Goal: Task Accomplishment & Management: Complete application form

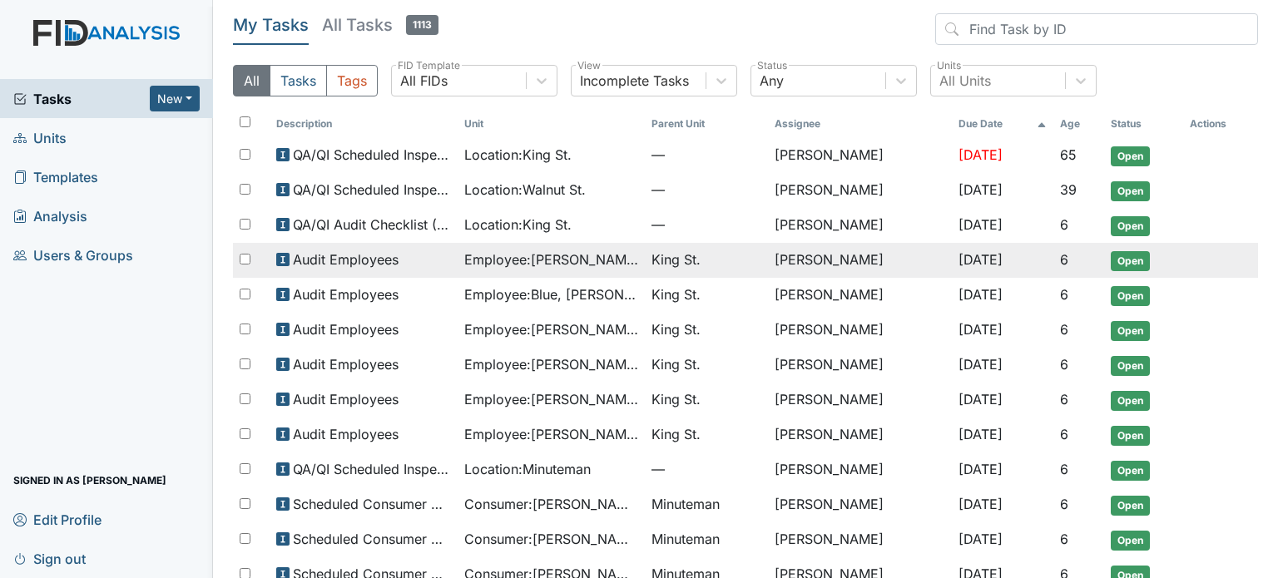
click at [509, 250] on span "Employee : Bailey, Marla" at bounding box center [551, 260] width 175 height 20
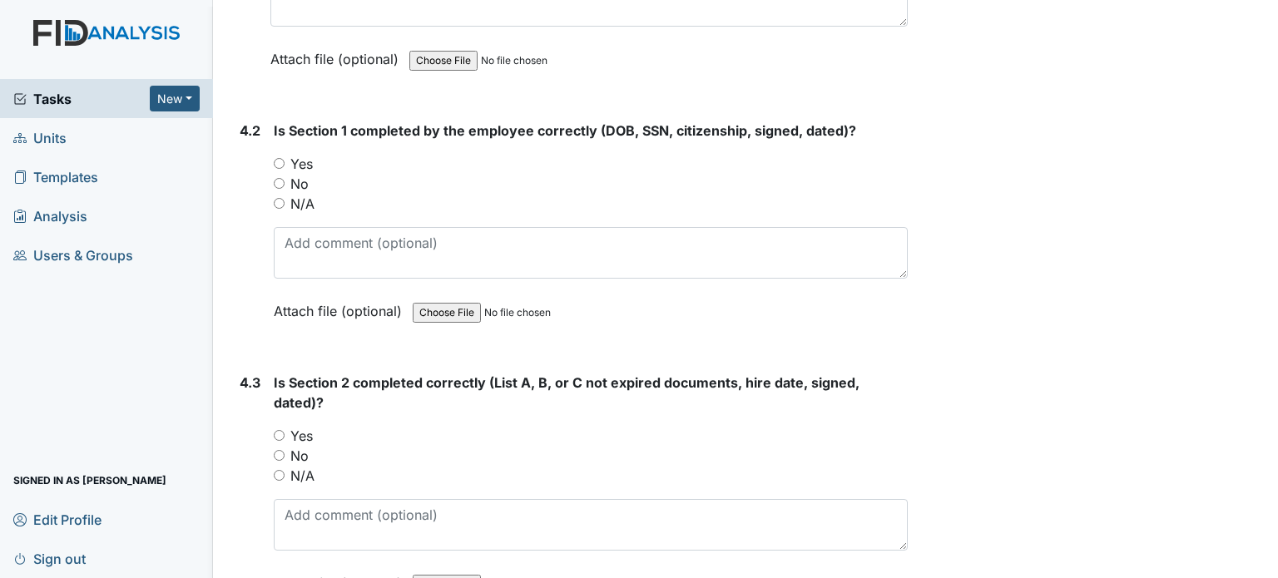
scroll to position [6074, 0]
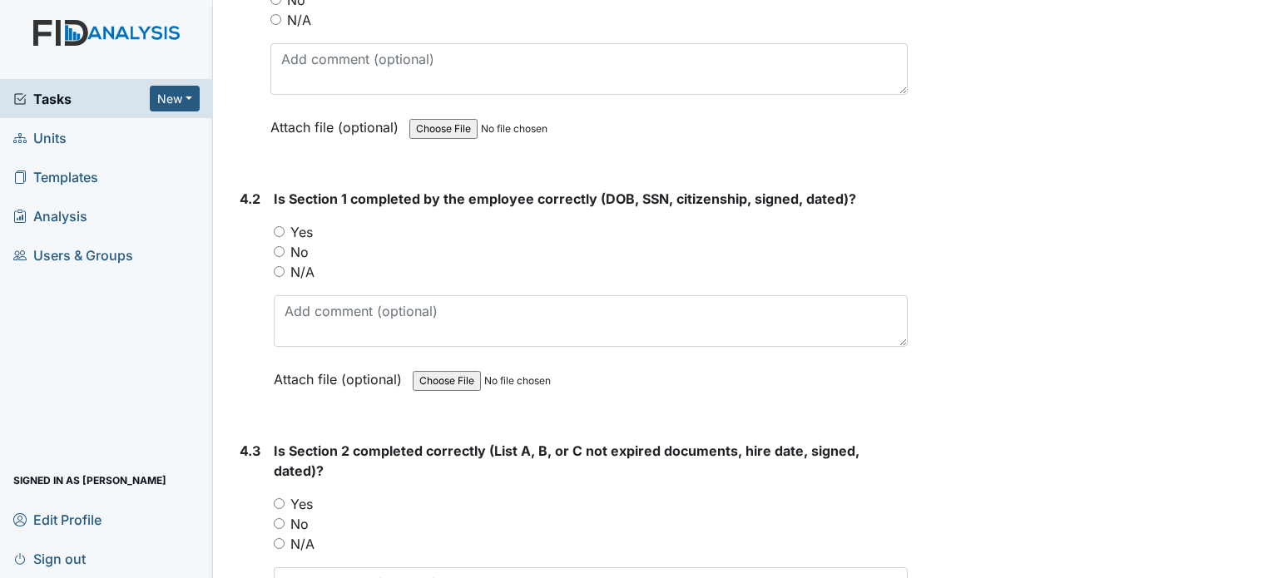
click at [280, 226] on input "Yes" at bounding box center [279, 231] width 11 height 11
radio input "true"
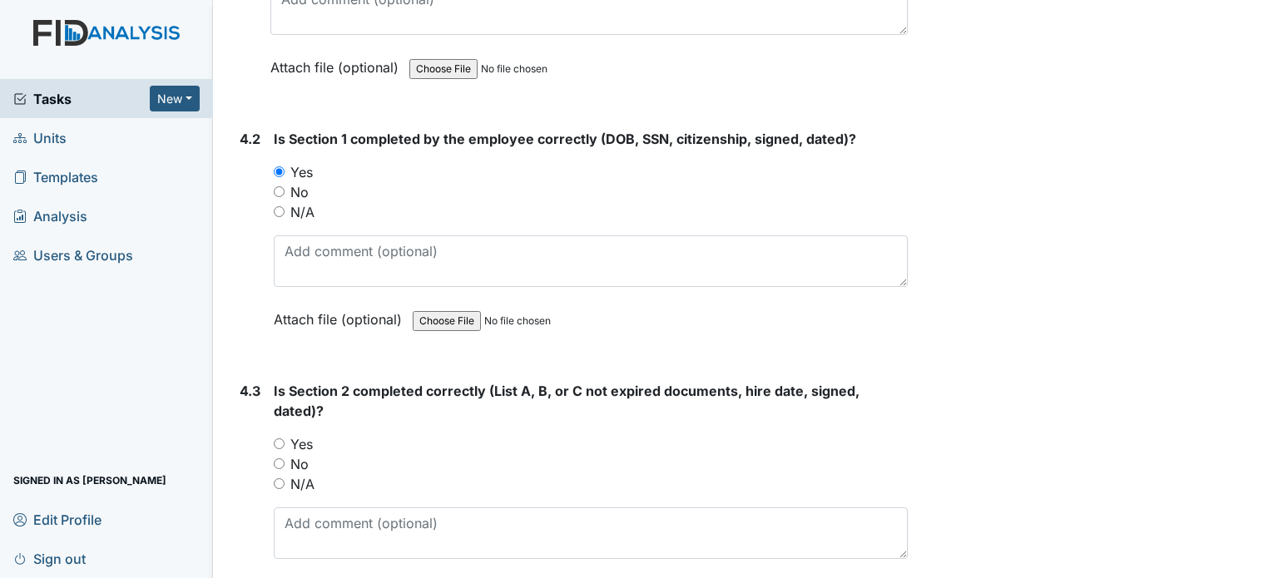
scroll to position [6323, 0]
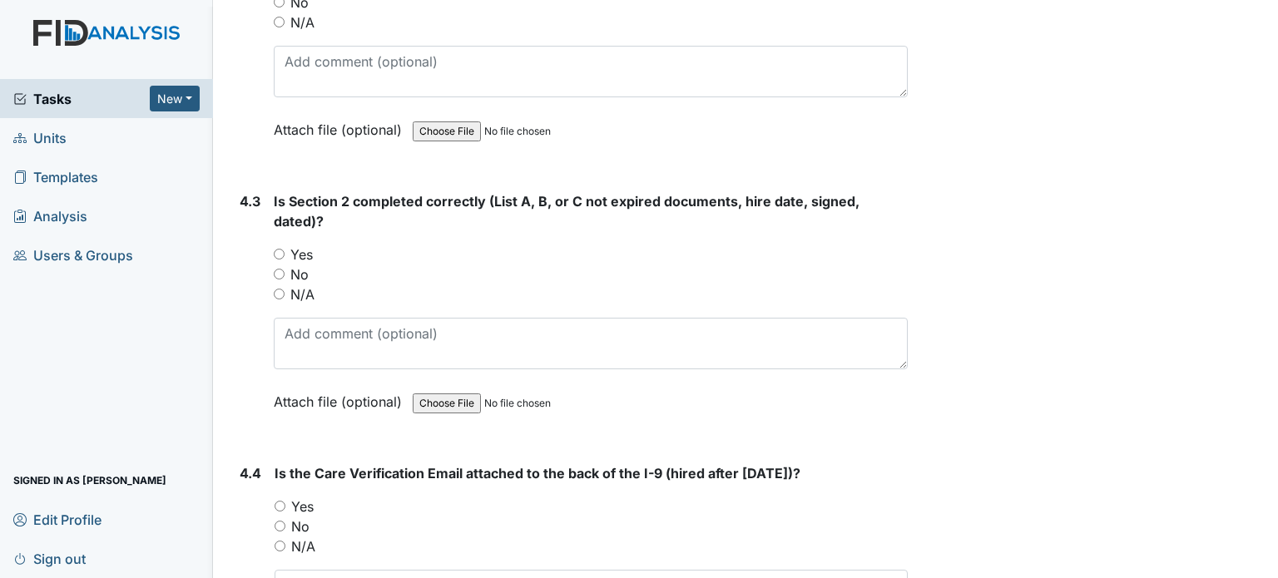
click at [278, 249] on input "Yes" at bounding box center [279, 254] width 11 height 11
radio input "true"
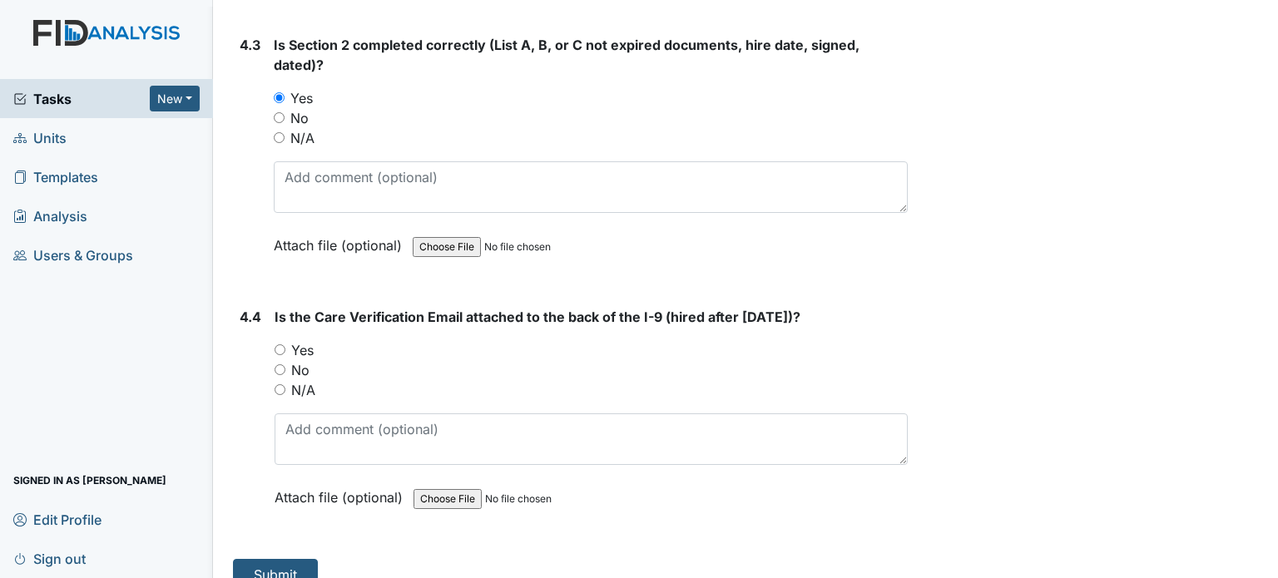
scroll to position [6483, 0]
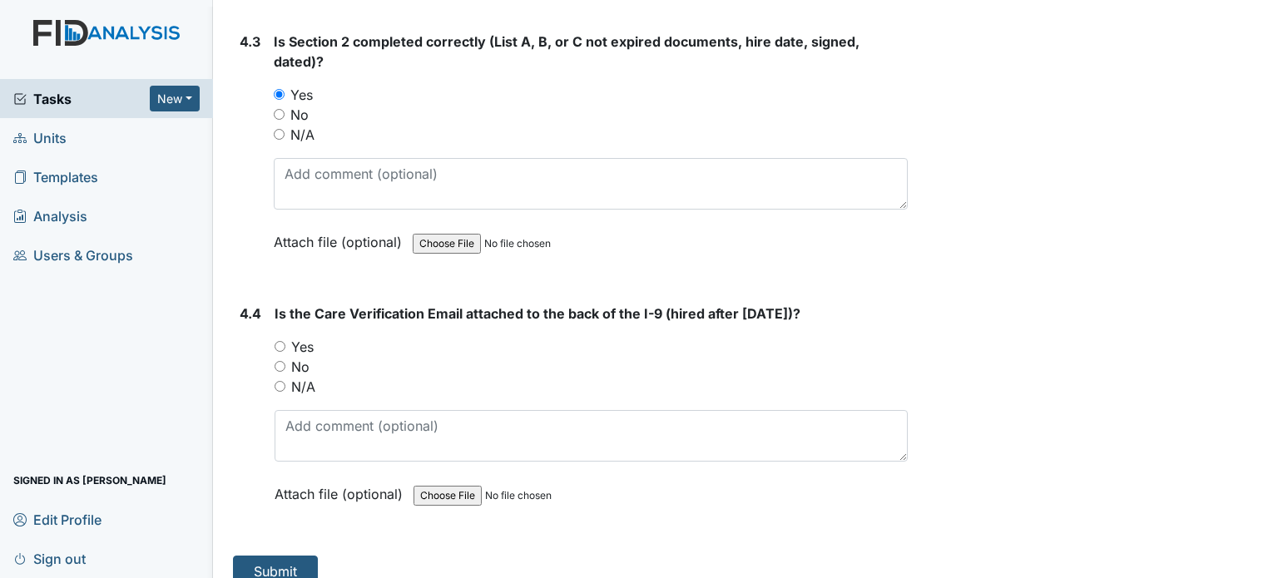
click at [280, 341] on input "Yes" at bounding box center [280, 346] width 11 height 11
radio input "true"
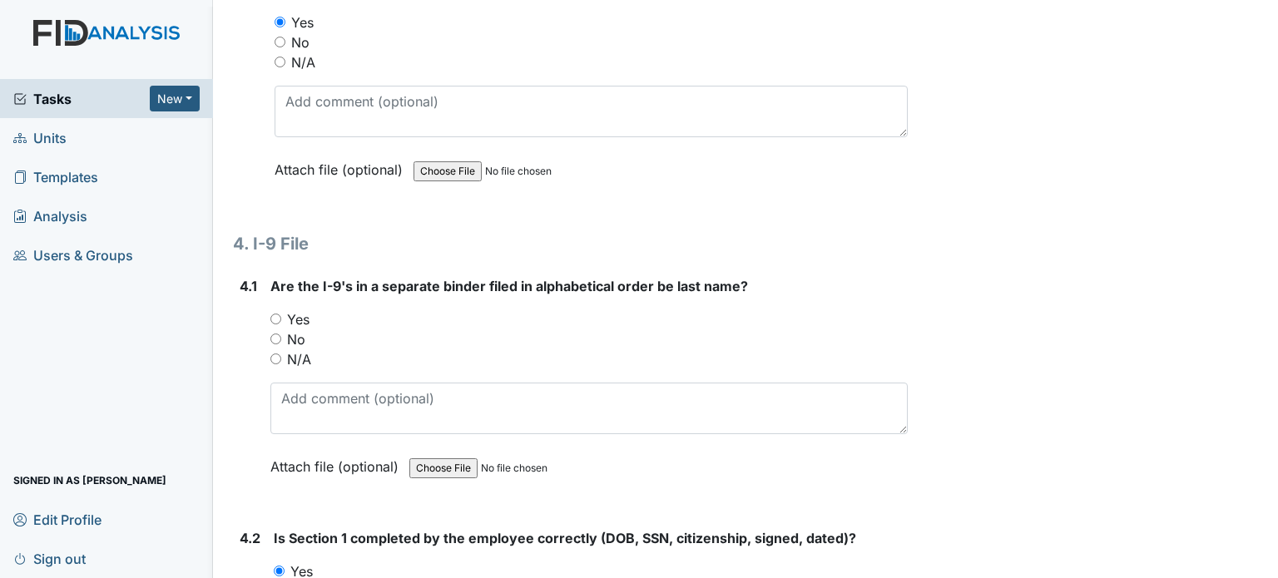
scroll to position [5734, 0]
click at [278, 314] on input "Yes" at bounding box center [275, 319] width 11 height 11
radio input "true"
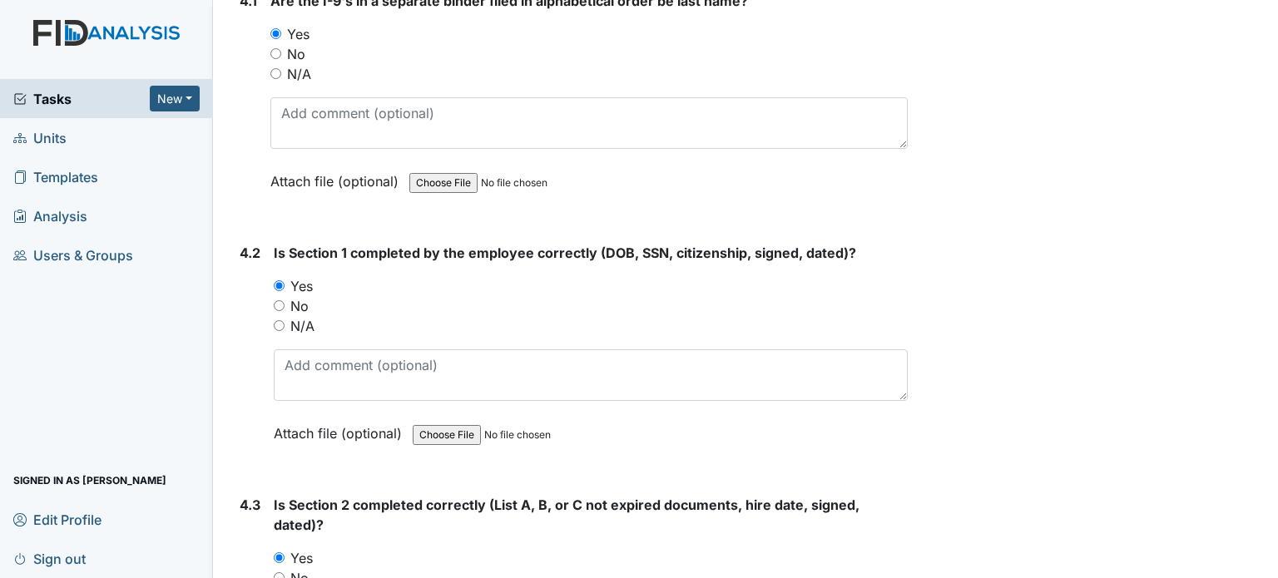
scroll to position [6483, 0]
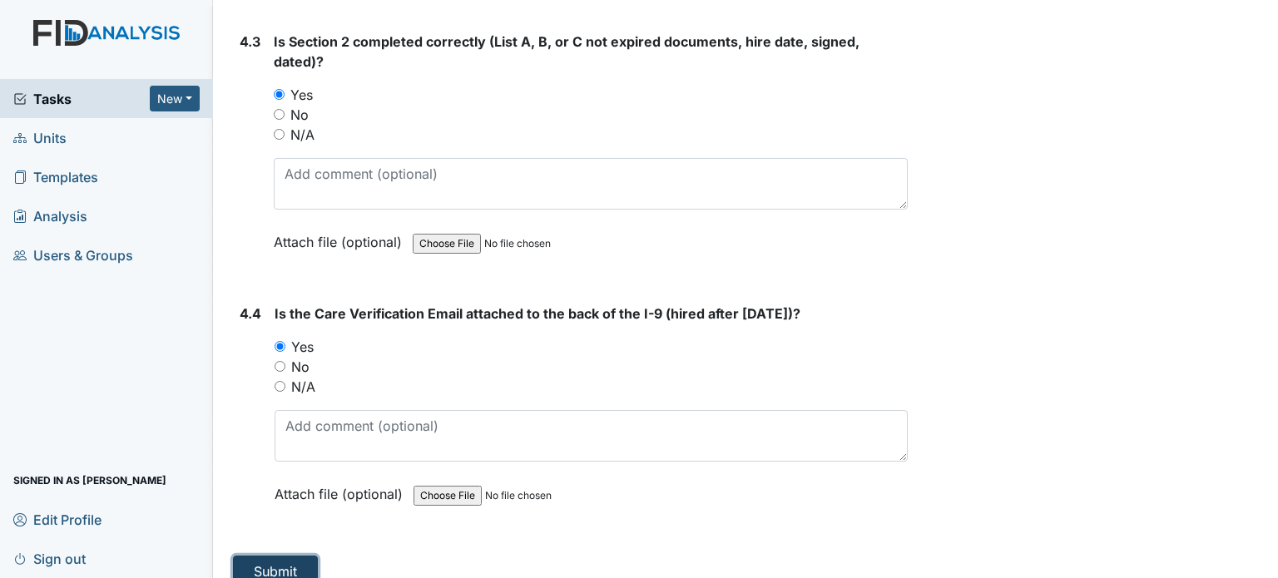
click at [276, 556] on button "Submit" at bounding box center [275, 572] width 85 height 32
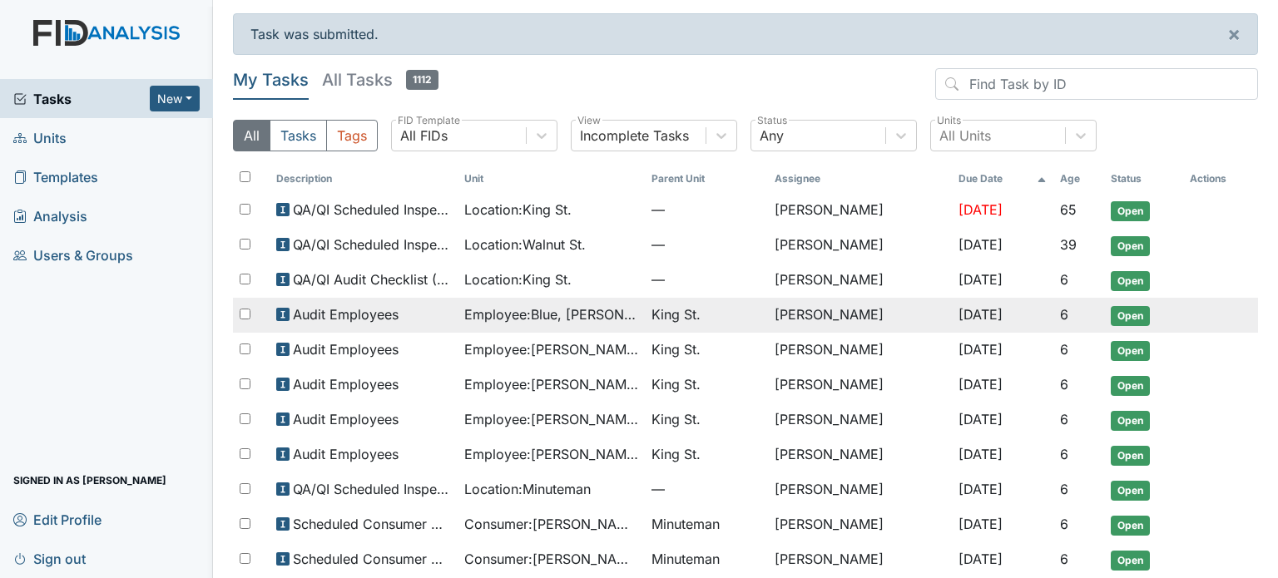
click at [561, 315] on span "Employee : Blue, Tiffany" at bounding box center [551, 315] width 175 height 20
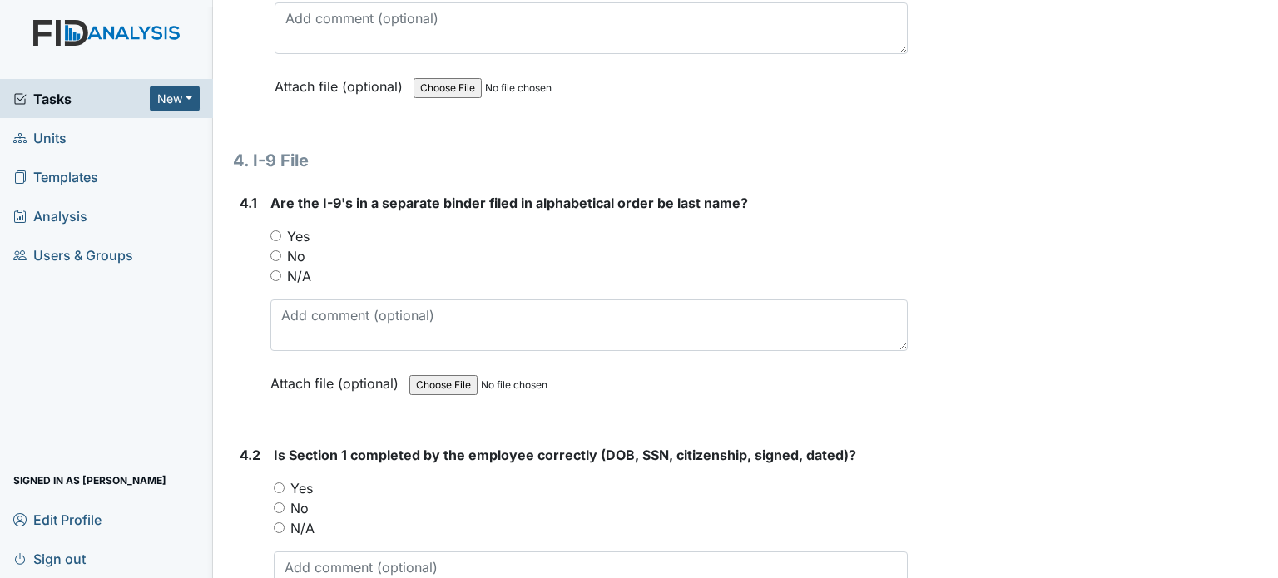
scroll to position [5817, 0]
click at [275, 230] on input "Yes" at bounding box center [275, 235] width 11 height 11
radio input "true"
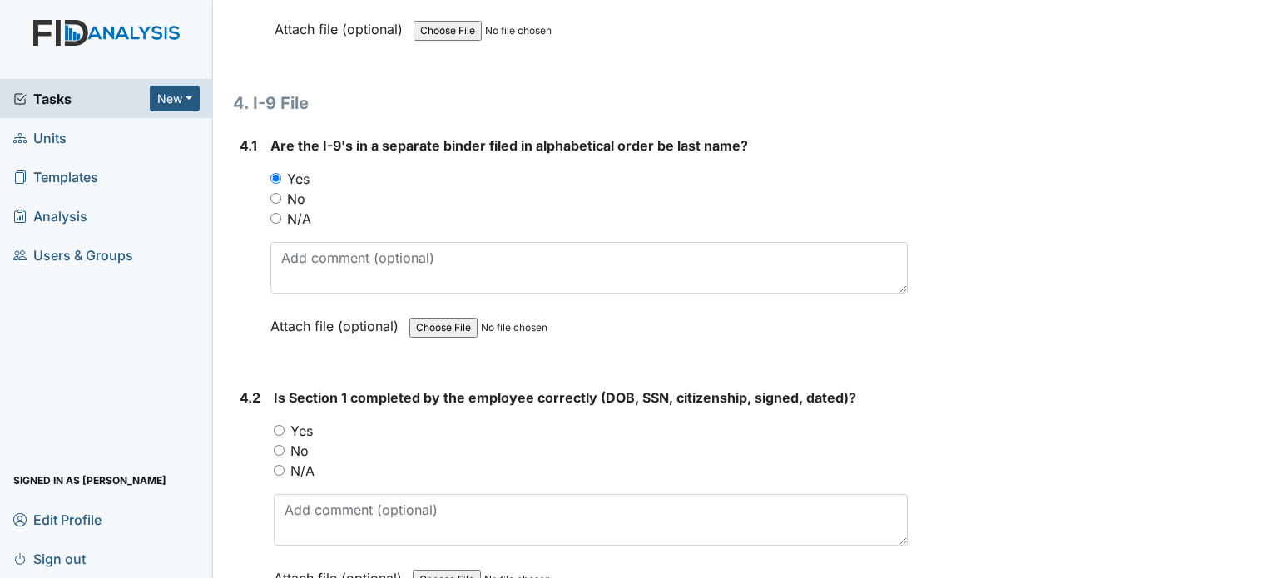
scroll to position [5984, 0]
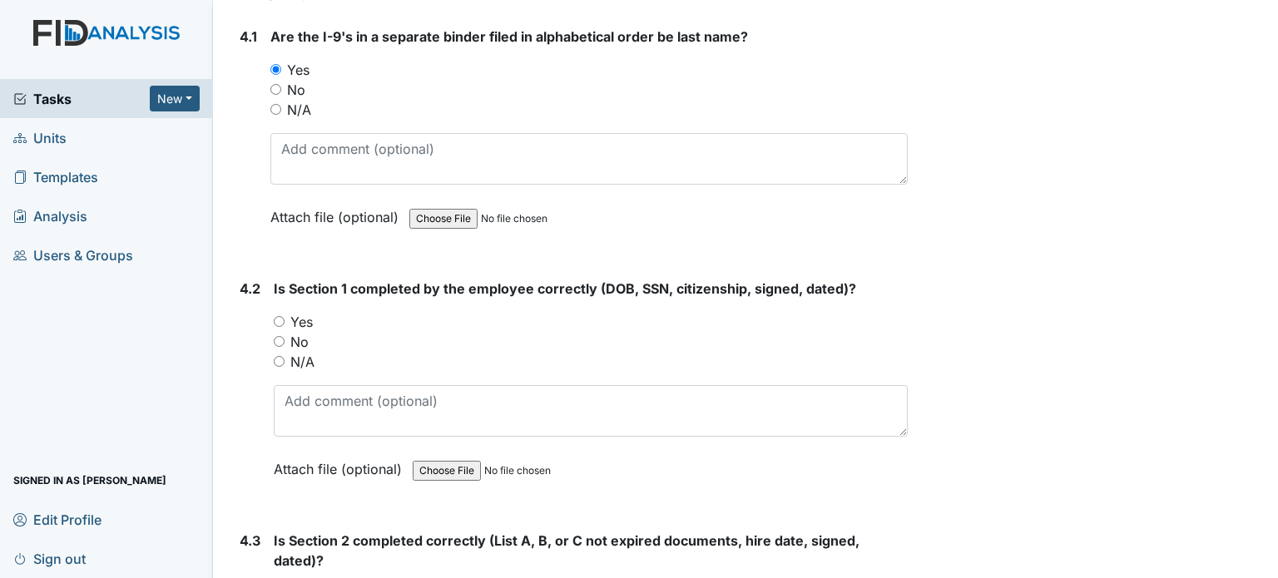
click at [277, 316] on input "Yes" at bounding box center [279, 321] width 11 height 11
radio input "true"
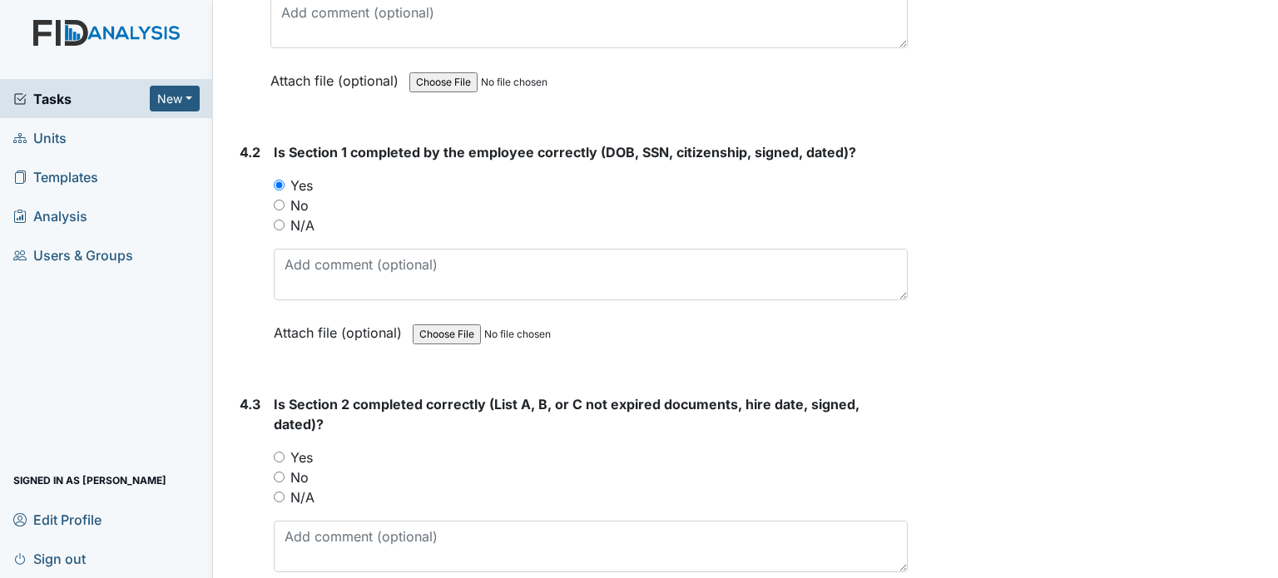
scroll to position [6150, 0]
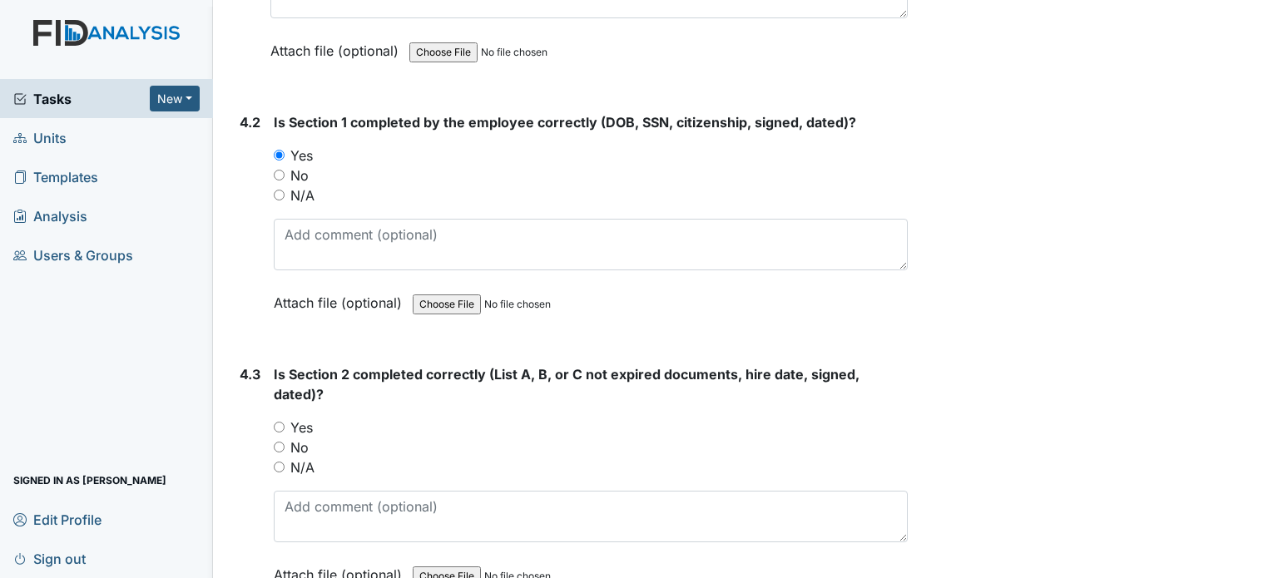
click at [285, 422] on input "Yes" at bounding box center [279, 427] width 11 height 11
radio input "true"
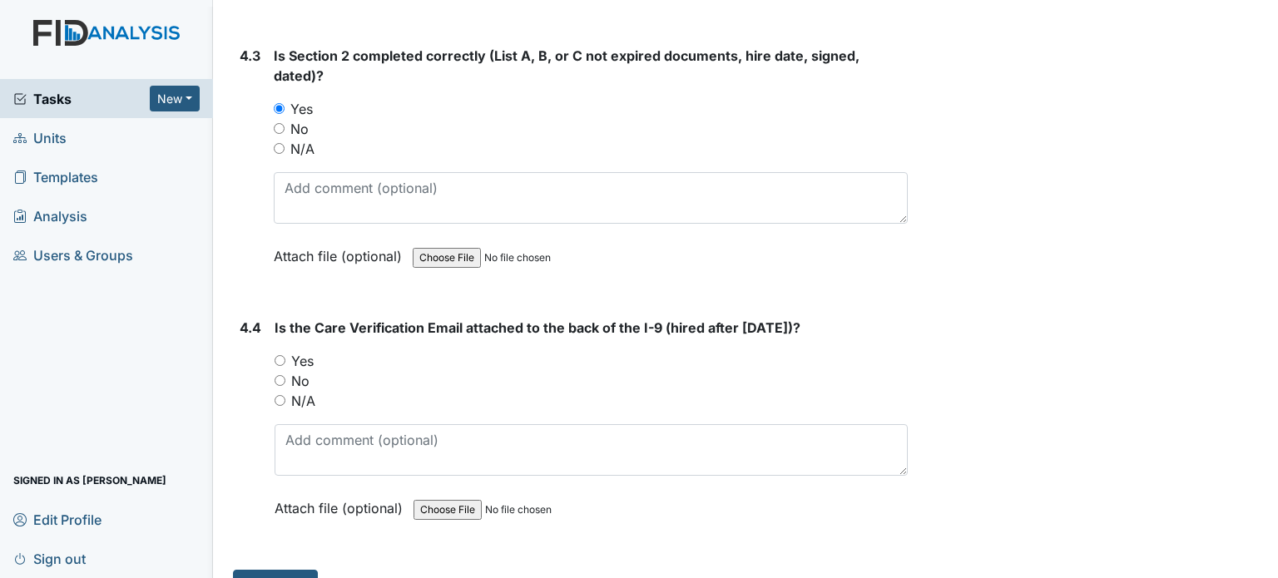
scroll to position [6483, 0]
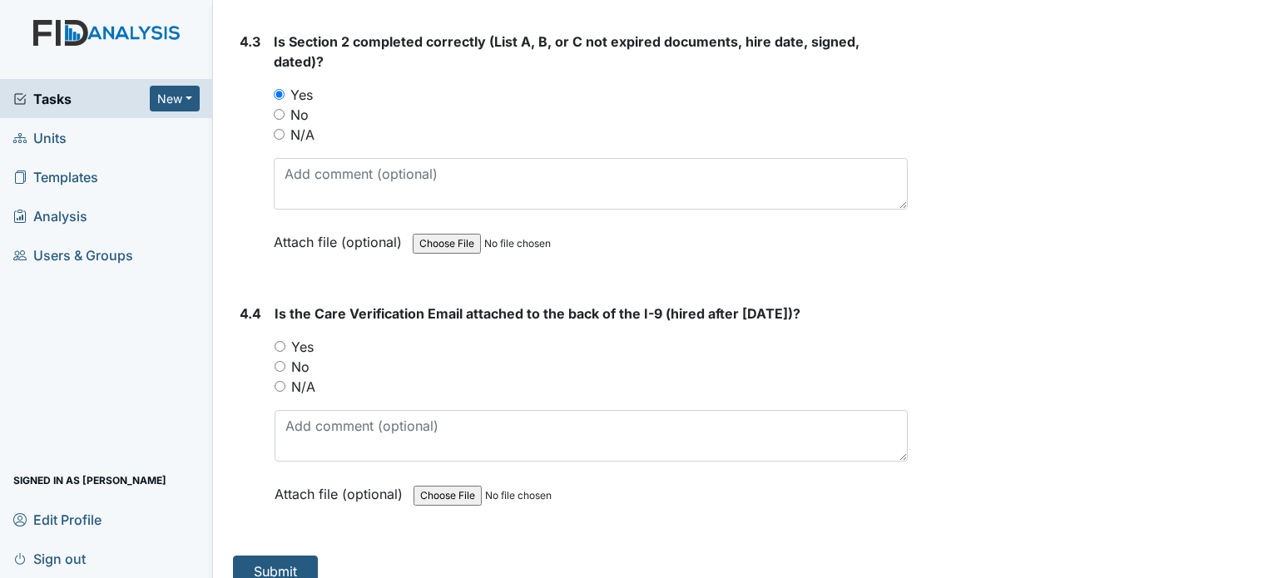
click at [280, 341] on input "Yes" at bounding box center [280, 346] width 11 height 11
radio input "true"
click at [274, 556] on button "Submit" at bounding box center [275, 572] width 85 height 32
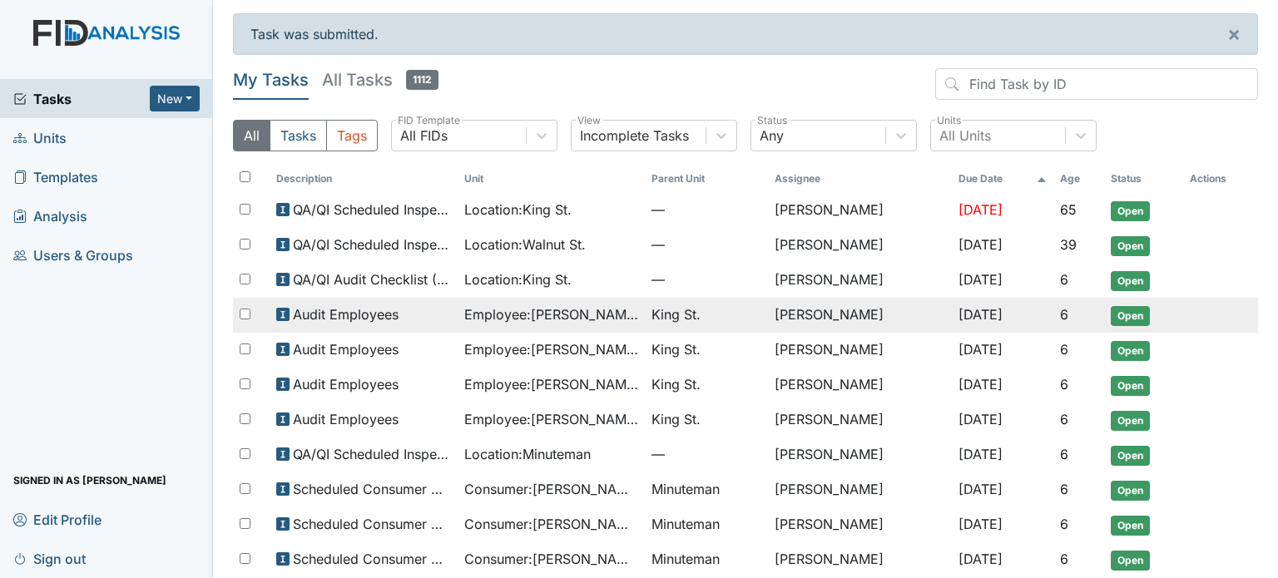
click at [569, 319] on span "Employee : Boyd-Armwood, Glendolia" at bounding box center [551, 315] width 175 height 20
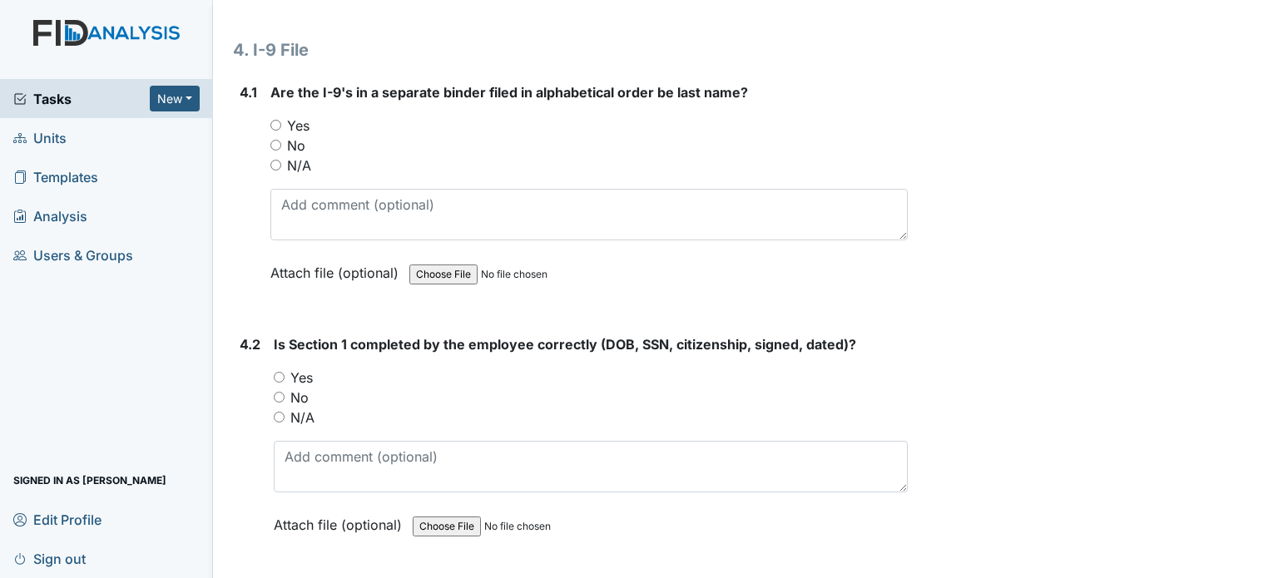
scroll to position [5907, 0]
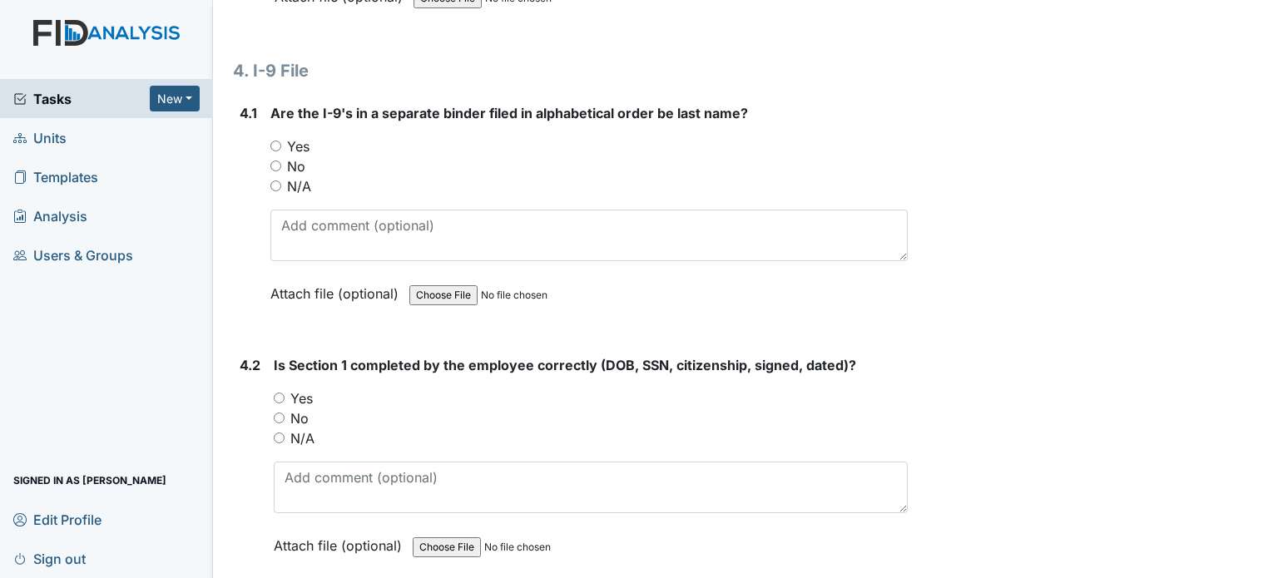
click at [275, 141] on input "Yes" at bounding box center [275, 146] width 11 height 11
radio input "true"
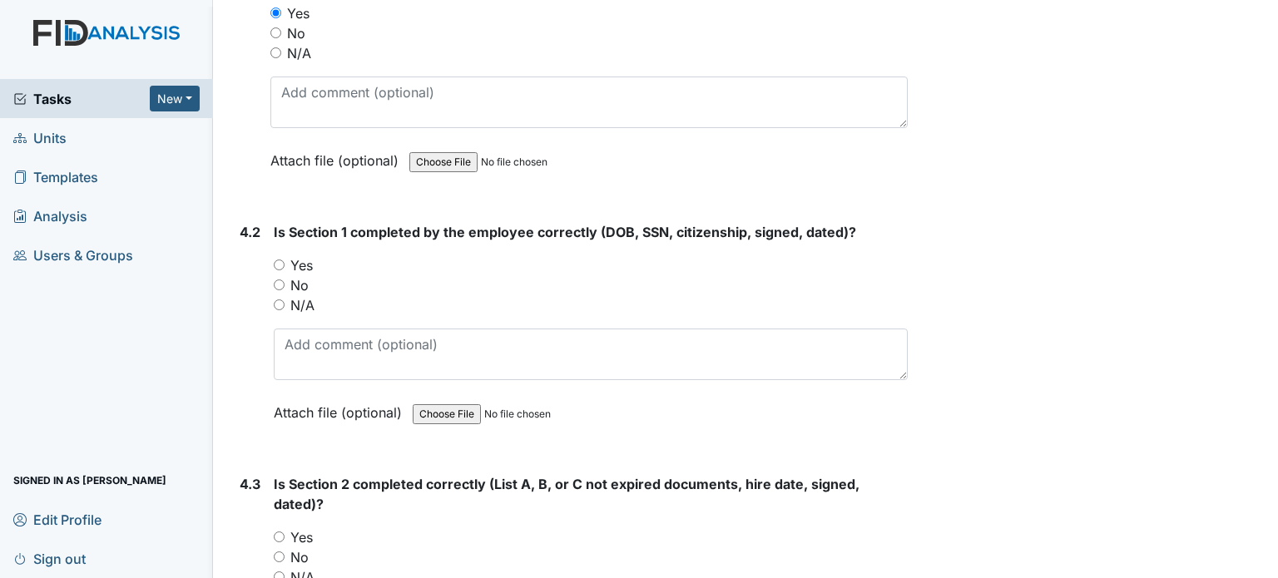
scroll to position [6074, 0]
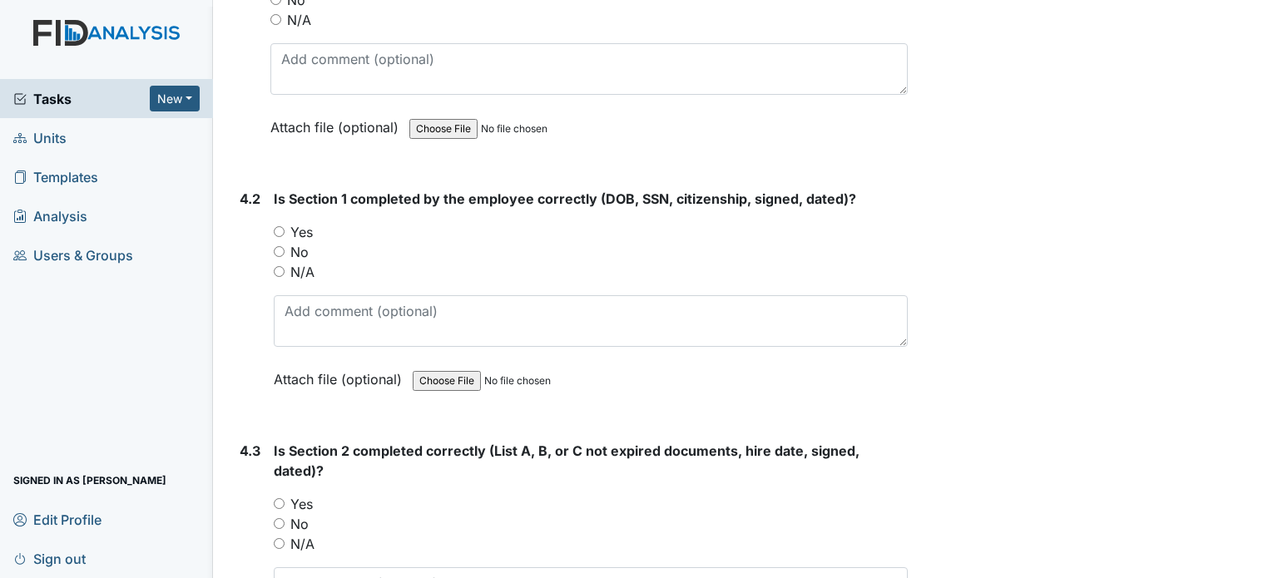
click at [280, 226] on input "Yes" at bounding box center [279, 231] width 11 height 11
radio input "true"
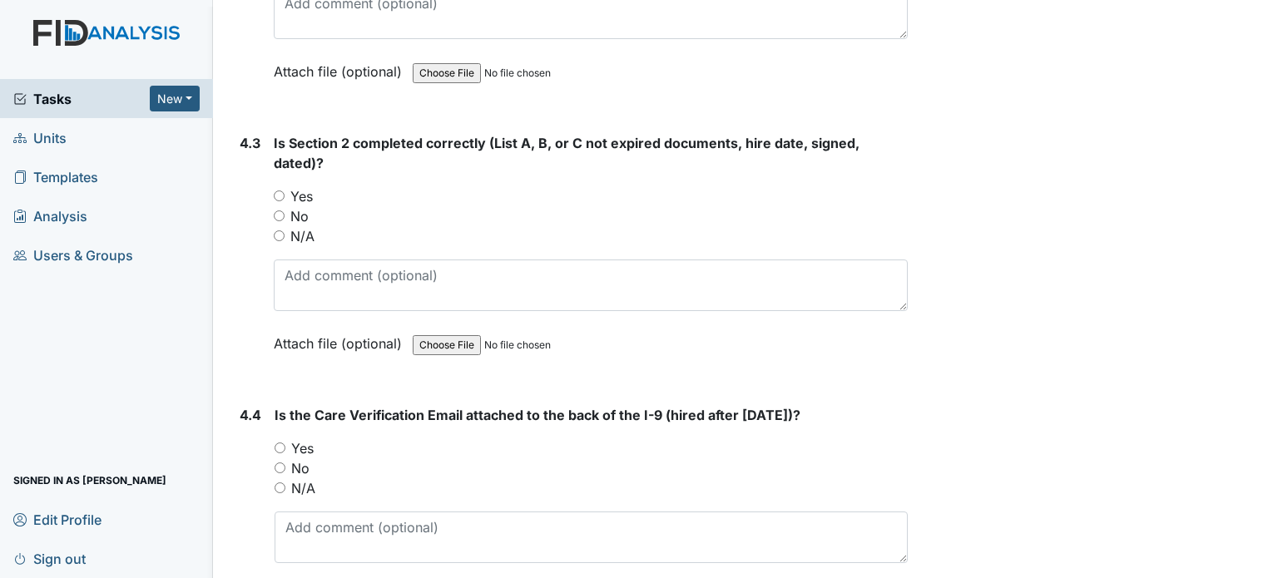
scroll to position [6483, 0]
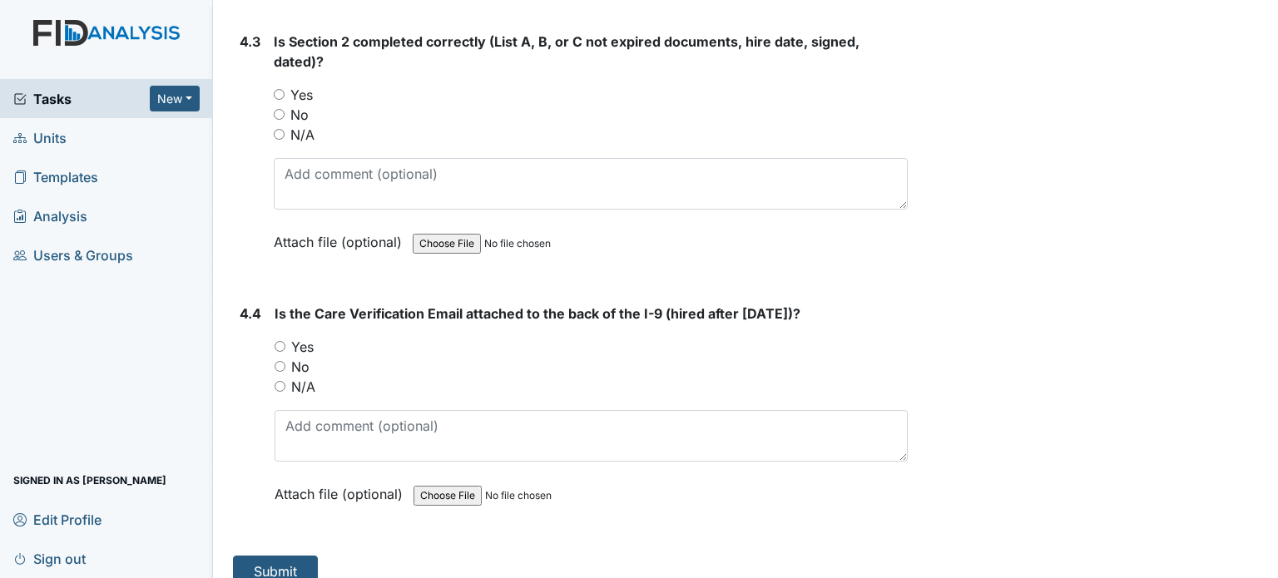
click at [281, 89] on input "Yes" at bounding box center [279, 94] width 11 height 11
radio input "true"
click at [280, 341] on input "Yes" at bounding box center [280, 346] width 11 height 11
radio input "true"
click at [283, 556] on button "Submit" at bounding box center [275, 572] width 85 height 32
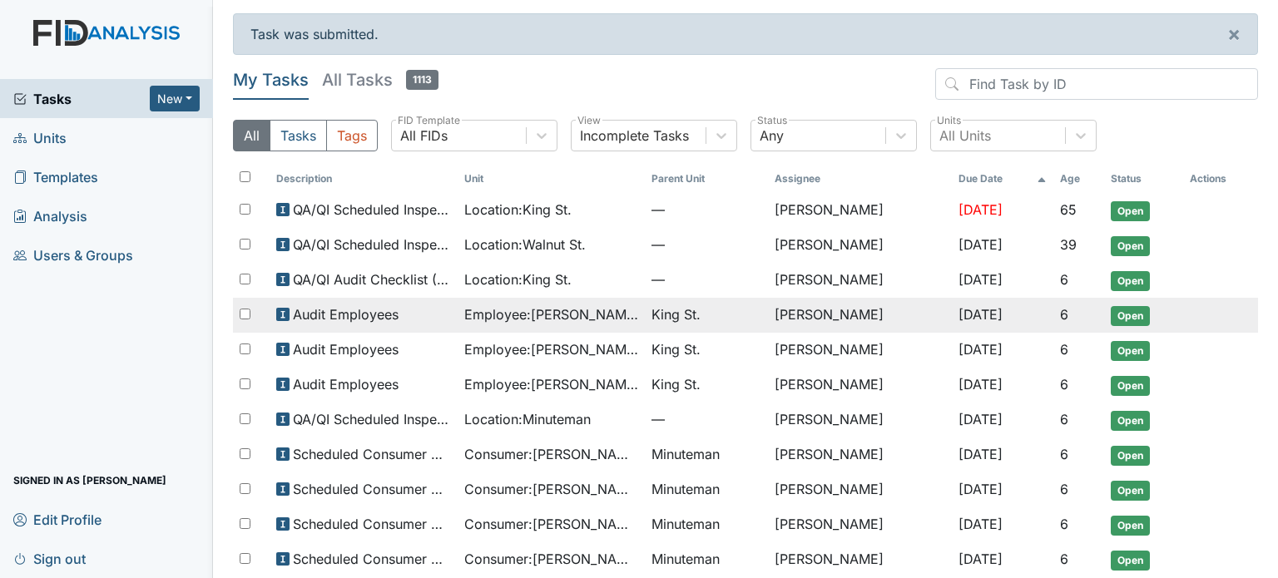
click at [545, 314] on span "Employee : [PERSON_NAME]" at bounding box center [551, 315] width 175 height 20
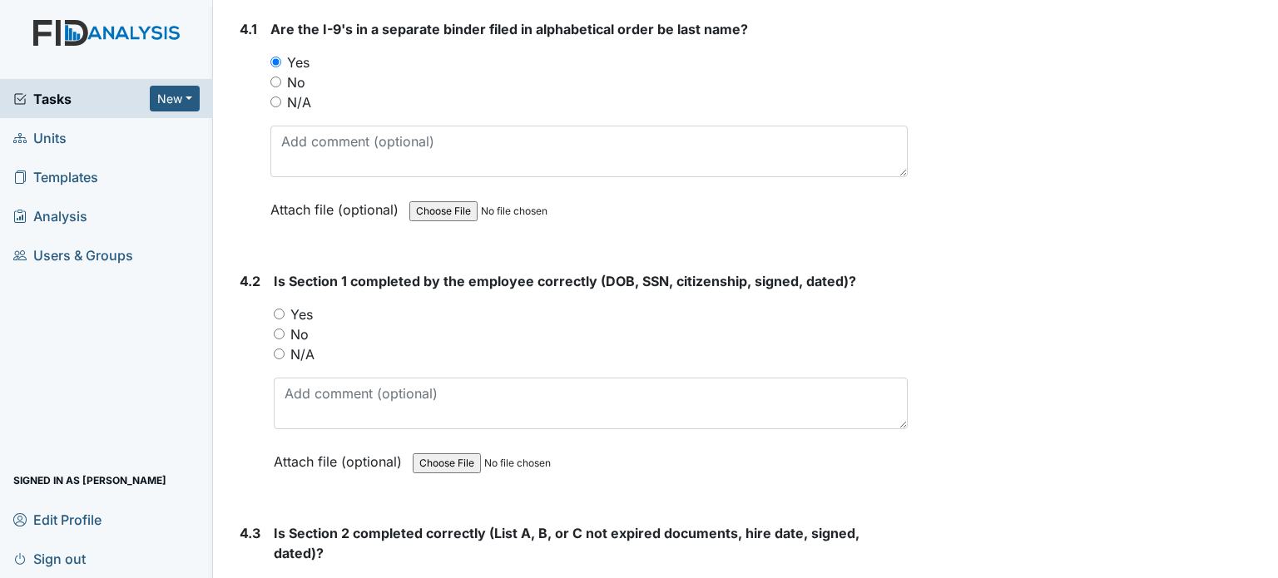
scroll to position [5990, 0]
click at [284, 310] on input "Yes" at bounding box center [279, 315] width 11 height 11
radio input "true"
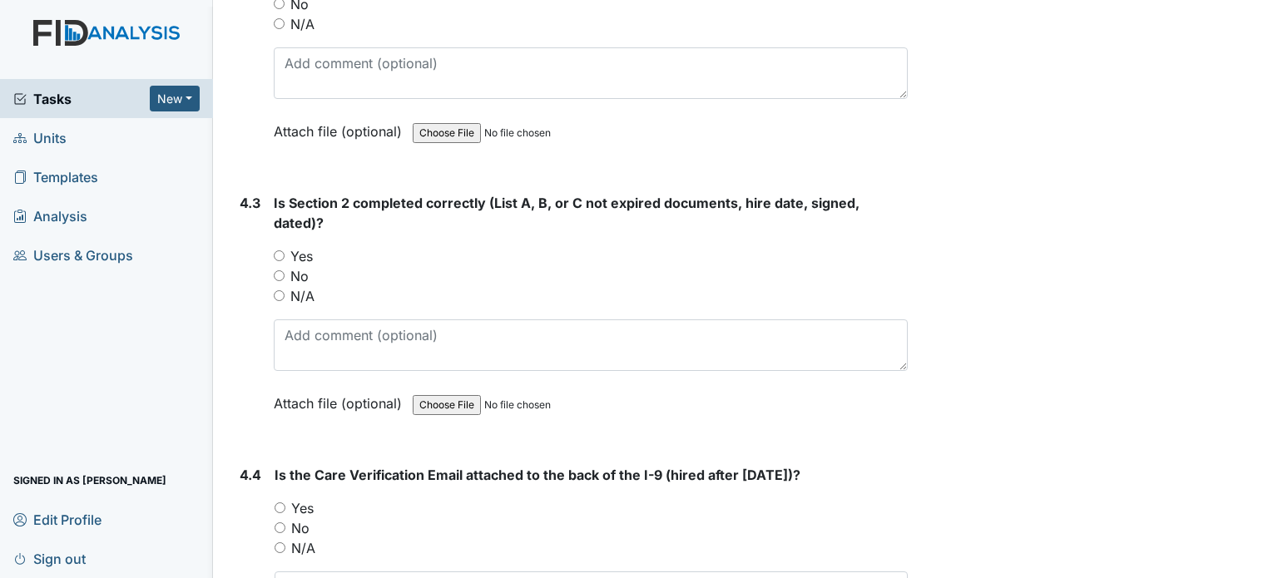
scroll to position [6323, 0]
click at [280, 249] on input "Yes" at bounding box center [279, 254] width 11 height 11
radio input "true"
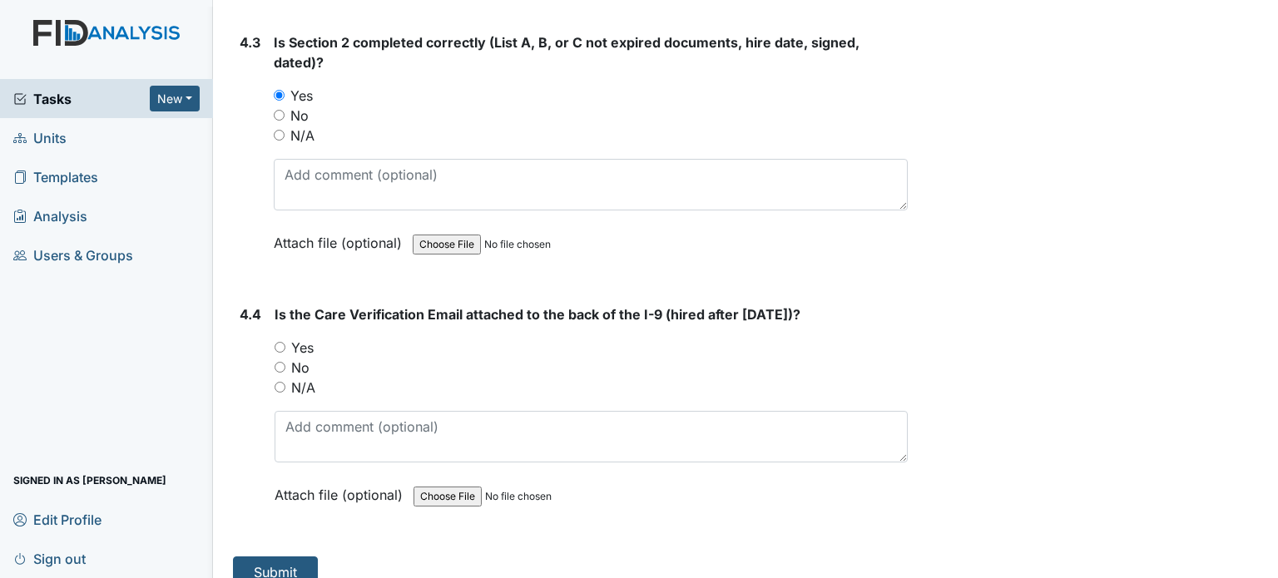
scroll to position [6483, 0]
drag, startPoint x: 283, startPoint y: 323, endPoint x: 283, endPoint y: 334, distance: 10.8
click at [283, 341] on input "Yes" at bounding box center [280, 346] width 11 height 11
radio input "true"
click at [293, 556] on button "Submit" at bounding box center [275, 572] width 85 height 32
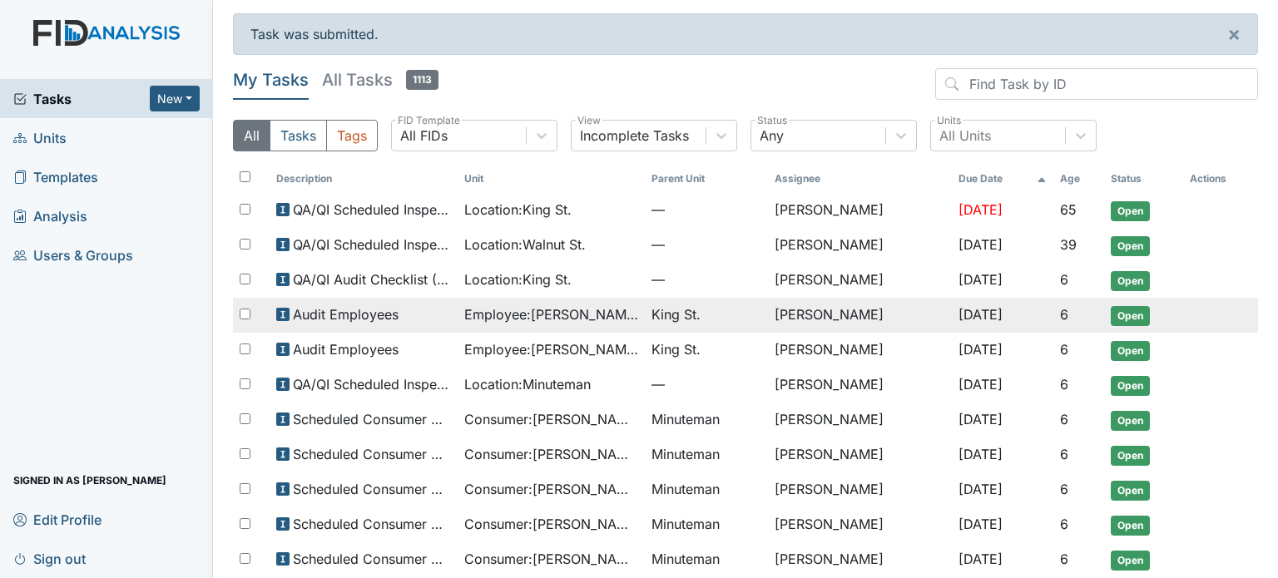
click at [612, 323] on td "Employee : [PERSON_NAME], [GEOGRAPHIC_DATA]" at bounding box center [552, 315] width 188 height 35
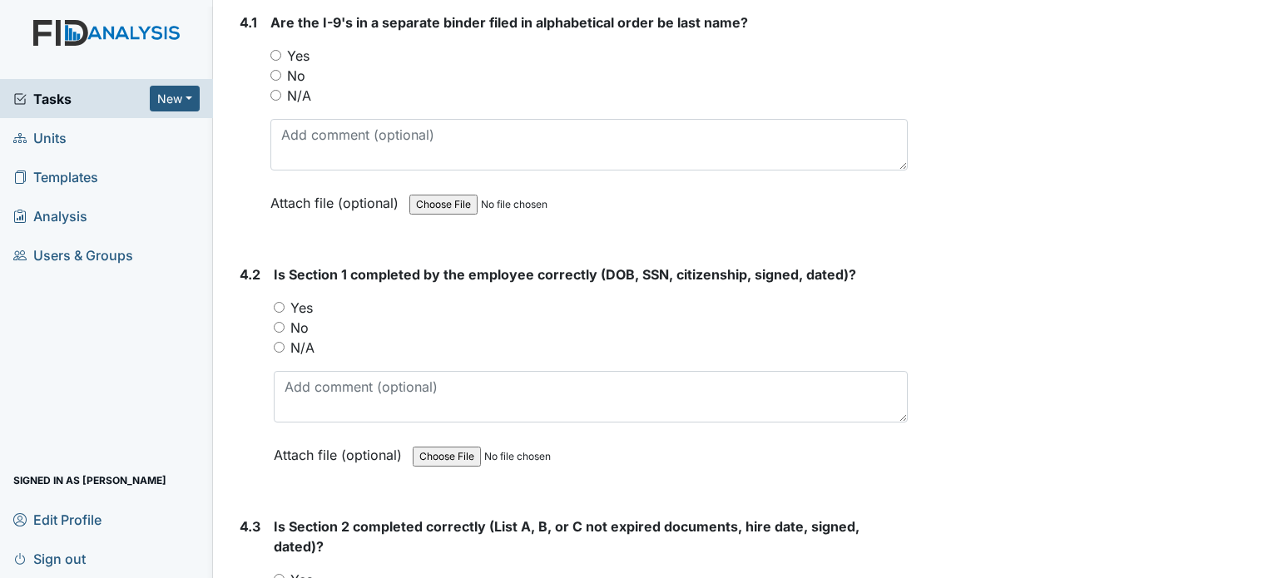
scroll to position [5984, 0]
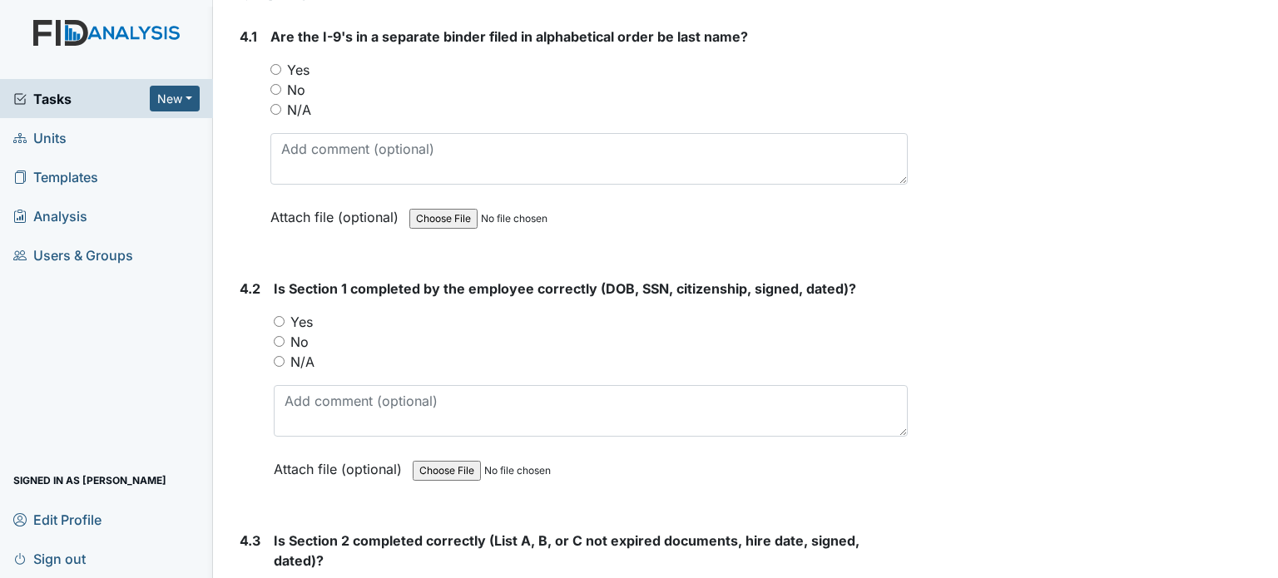
click at [307, 60] on label "Yes" at bounding box center [298, 70] width 22 height 20
click at [281, 64] on input "Yes" at bounding box center [275, 69] width 11 height 11
radio input "true"
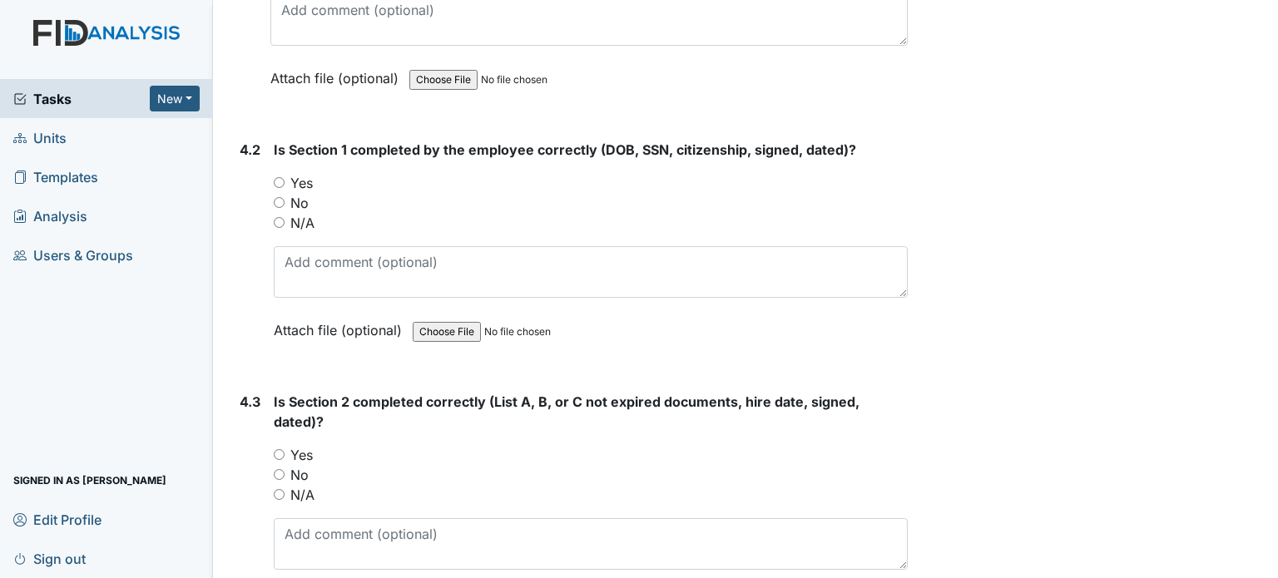
scroll to position [6150, 0]
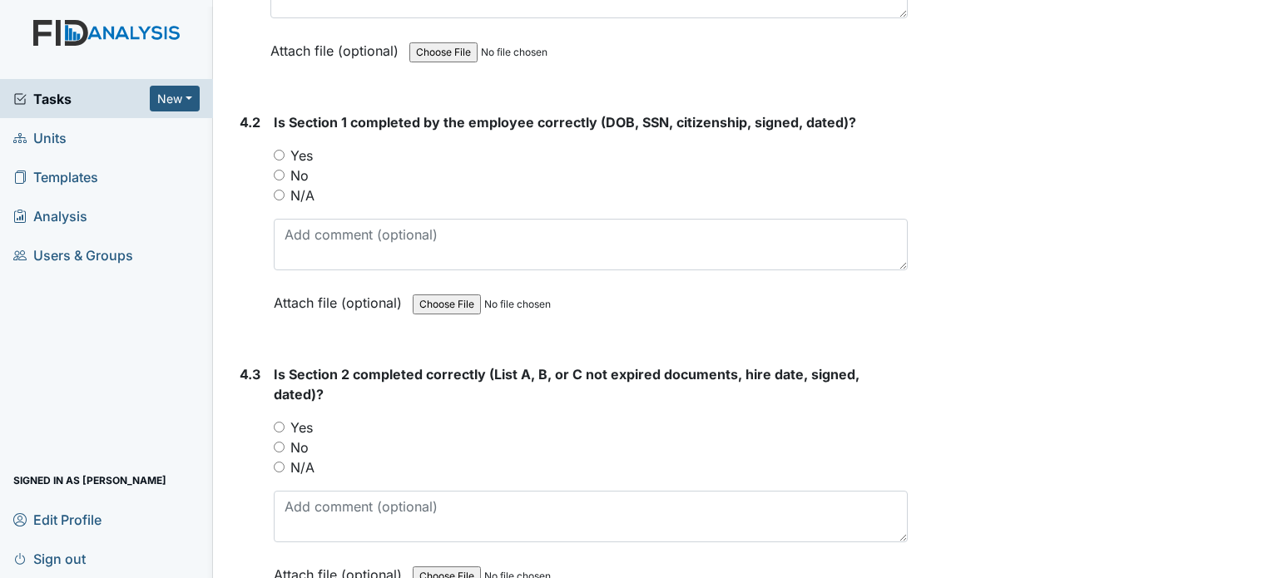
click at [307, 146] on label "Yes" at bounding box center [301, 156] width 22 height 20
click at [285, 150] on input "Yes" at bounding box center [279, 155] width 11 height 11
radio input "true"
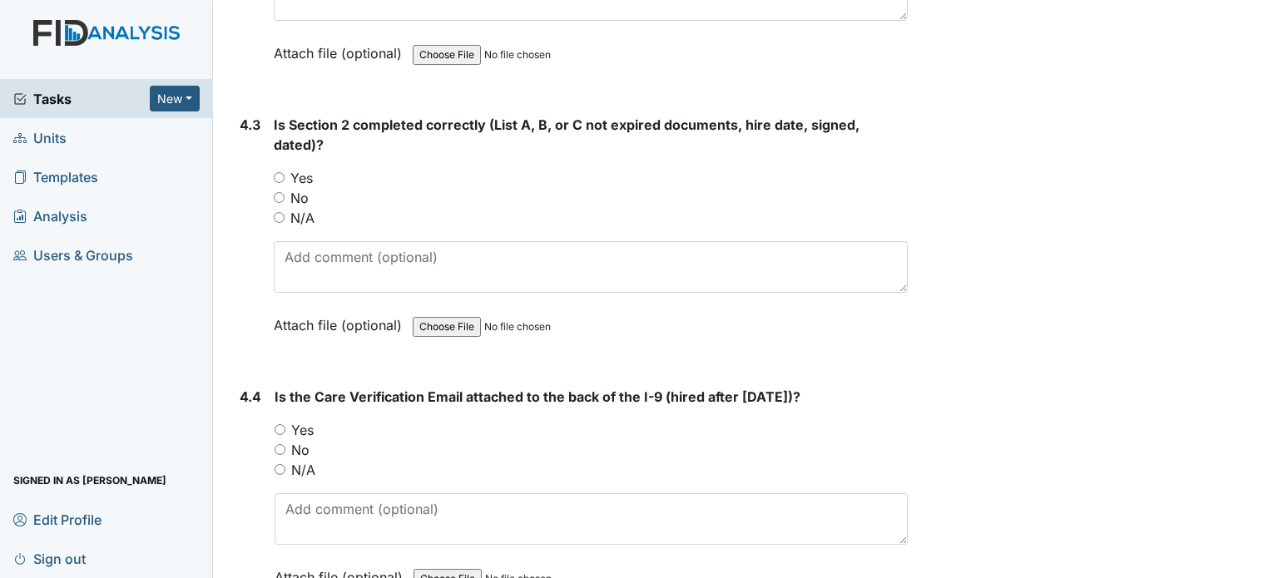
click at [306, 168] on label "Yes" at bounding box center [301, 178] width 22 height 20
click at [285, 172] on input "Yes" at bounding box center [279, 177] width 11 height 11
radio input "true"
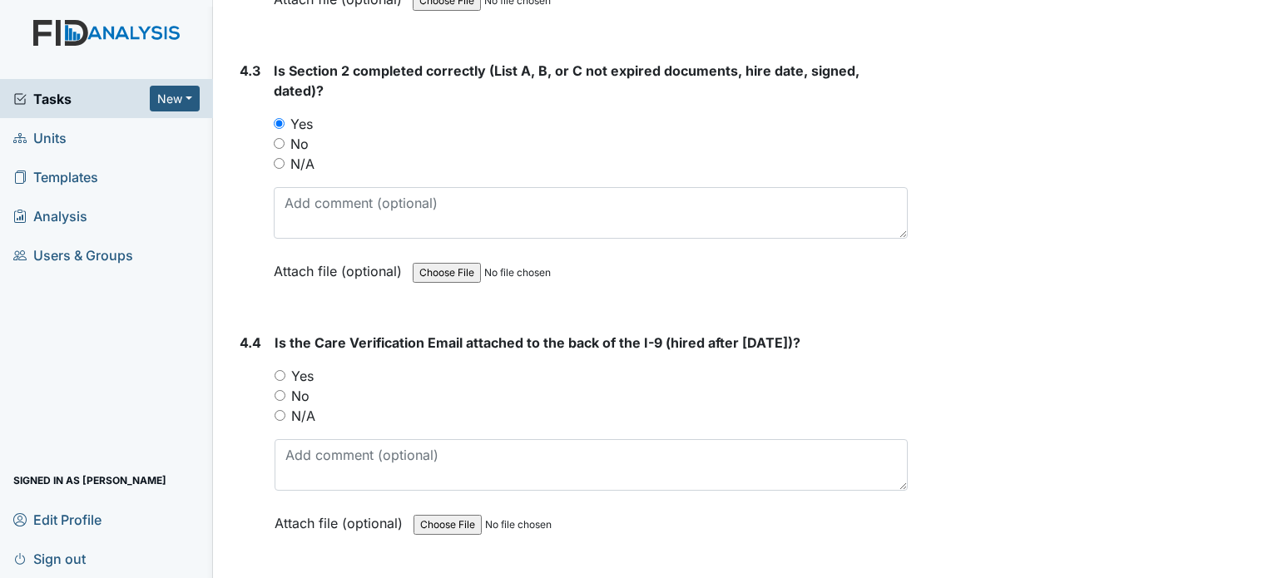
scroll to position [6483, 0]
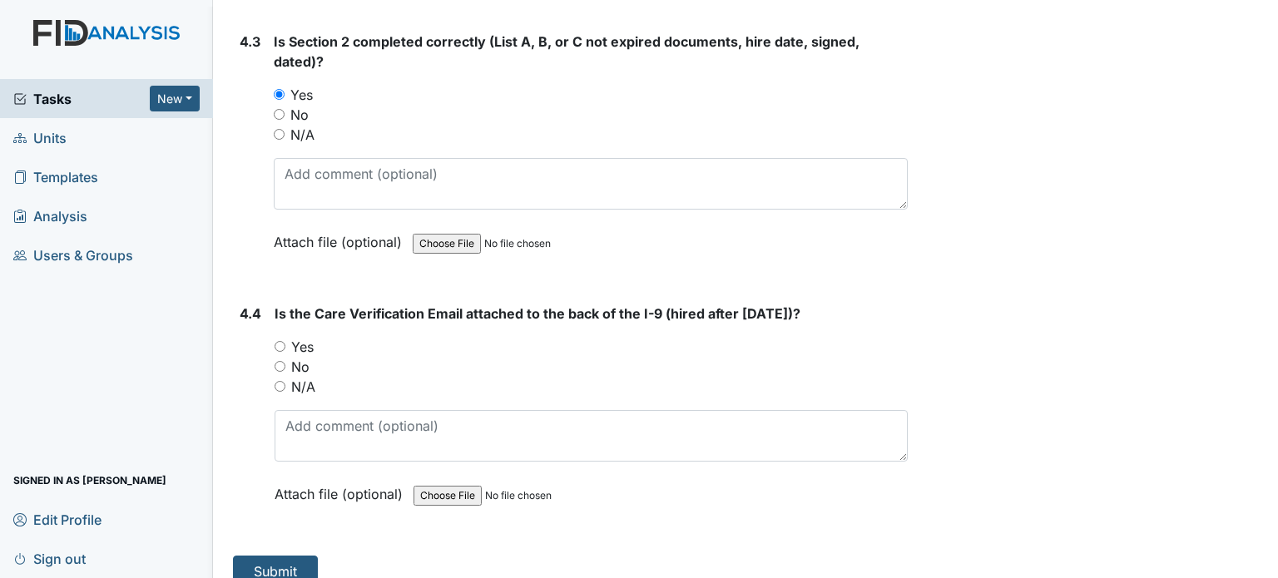
click at [304, 337] on label "Yes" at bounding box center [302, 347] width 22 height 20
click at [285, 341] on input "Yes" at bounding box center [280, 346] width 11 height 11
radio input "true"
click at [271, 556] on button "Submit" at bounding box center [275, 572] width 85 height 32
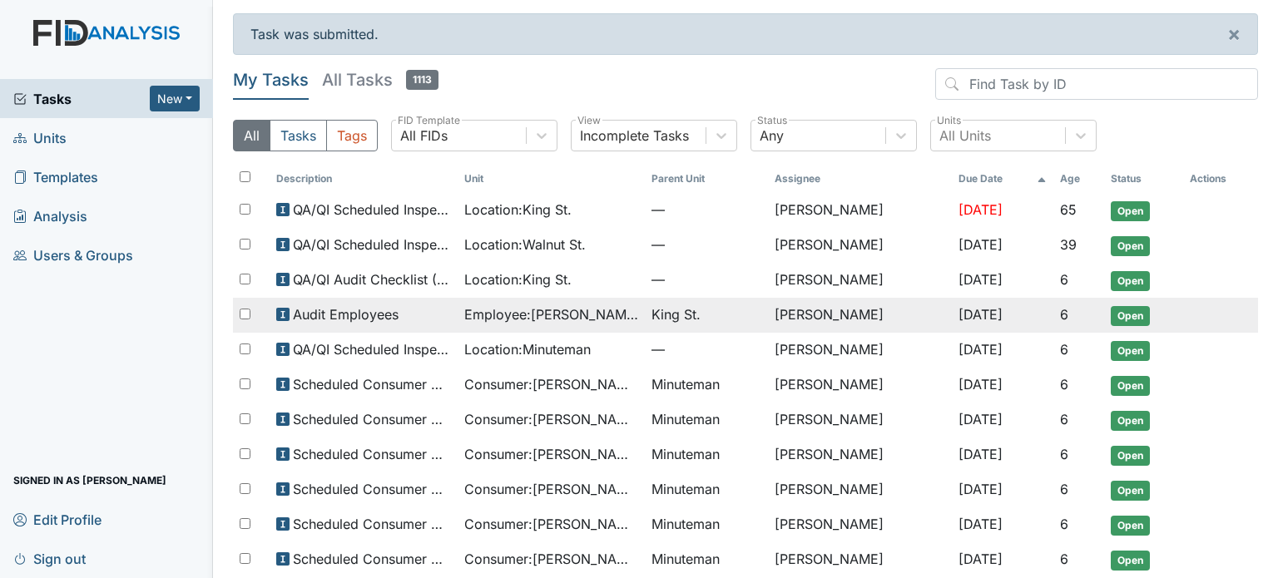
click at [539, 314] on span "Employee : Raines, Savannah" at bounding box center [551, 315] width 175 height 20
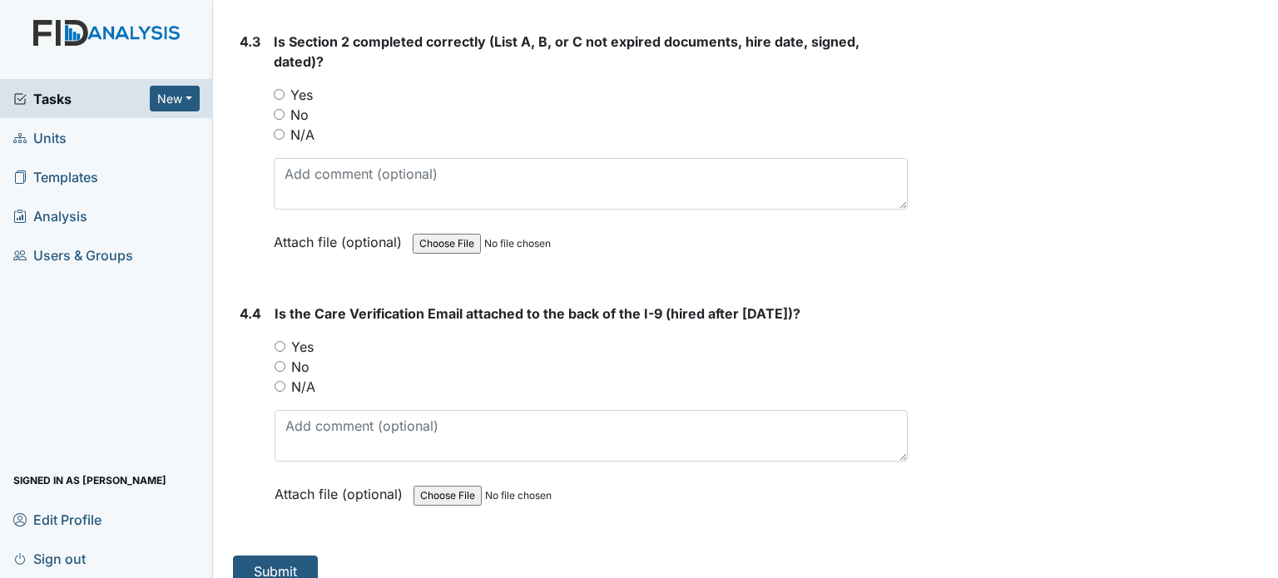
scroll to position [6400, 0]
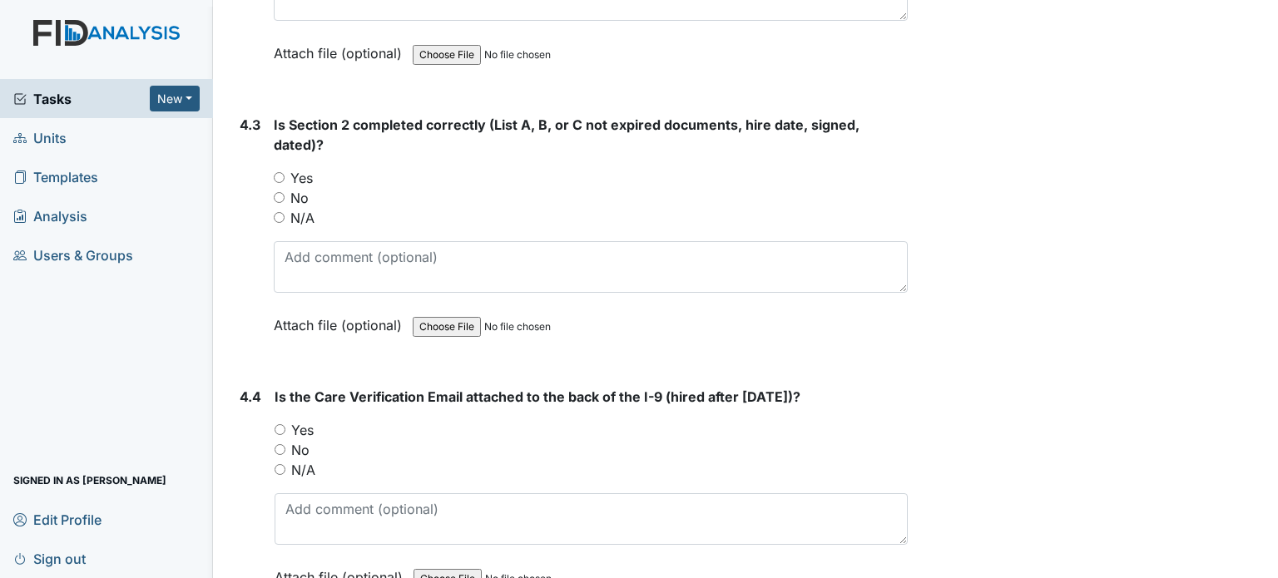
click at [303, 420] on label "Yes" at bounding box center [302, 430] width 22 height 20
click at [285, 424] on input "Yes" at bounding box center [280, 429] width 11 height 11
radio input "true"
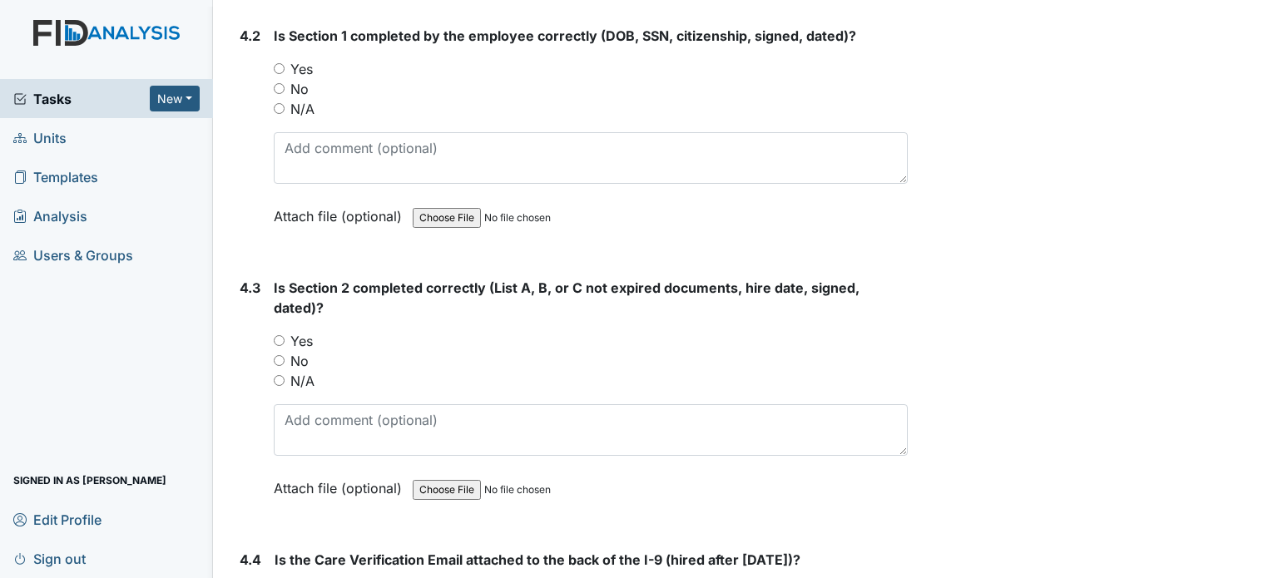
scroll to position [6233, 0]
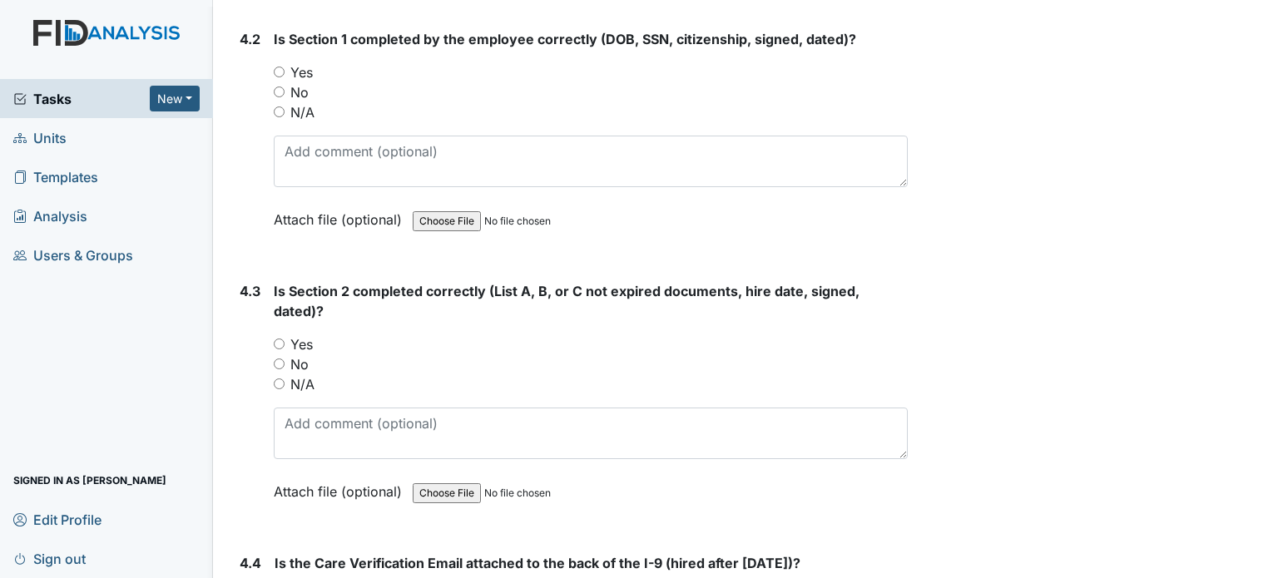
click at [310, 334] on label "Yes" at bounding box center [301, 344] width 22 height 20
click at [285, 339] on input "Yes" at bounding box center [279, 344] width 11 height 11
radio input "true"
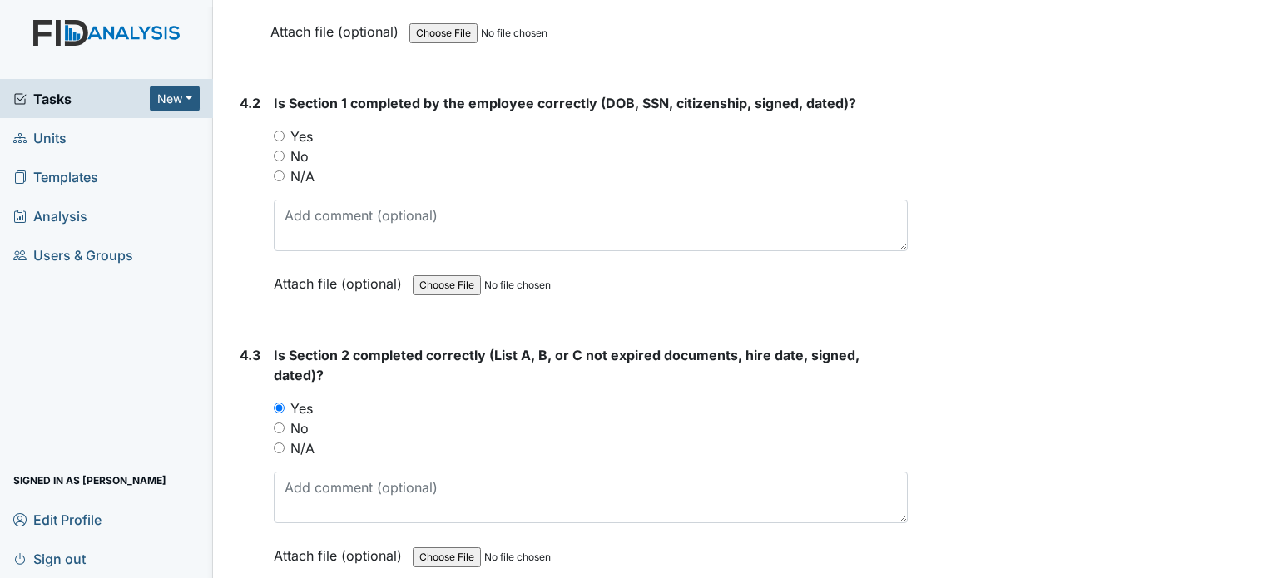
scroll to position [6067, 0]
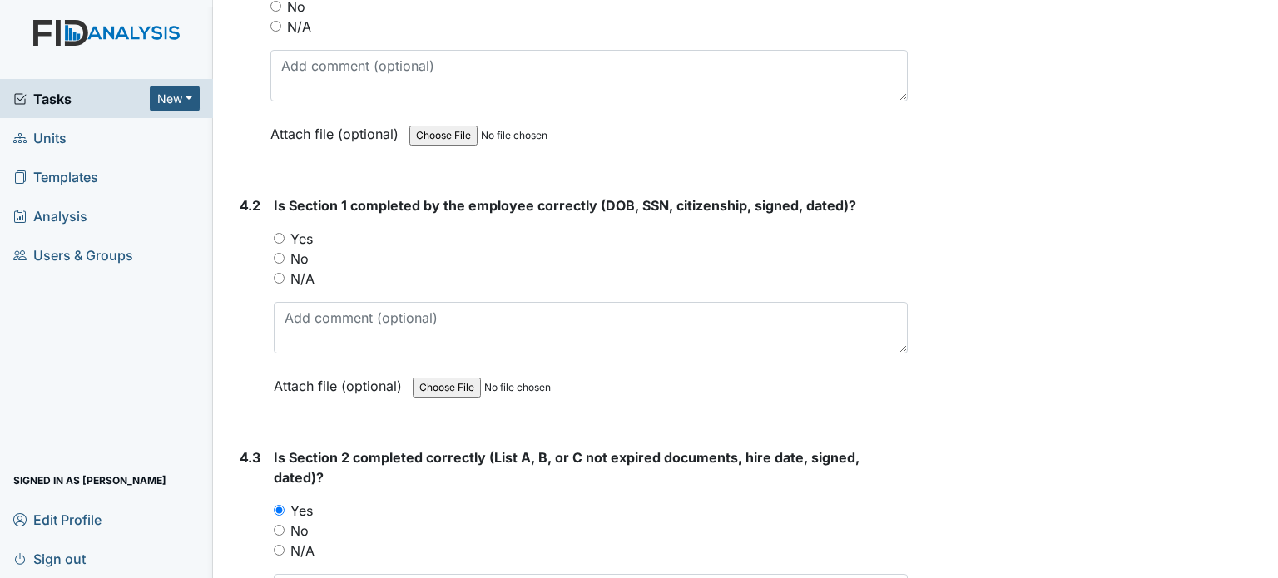
click at [306, 229] on label "Yes" at bounding box center [301, 239] width 22 height 20
click at [285, 233] on input "Yes" at bounding box center [279, 238] width 11 height 11
radio input "true"
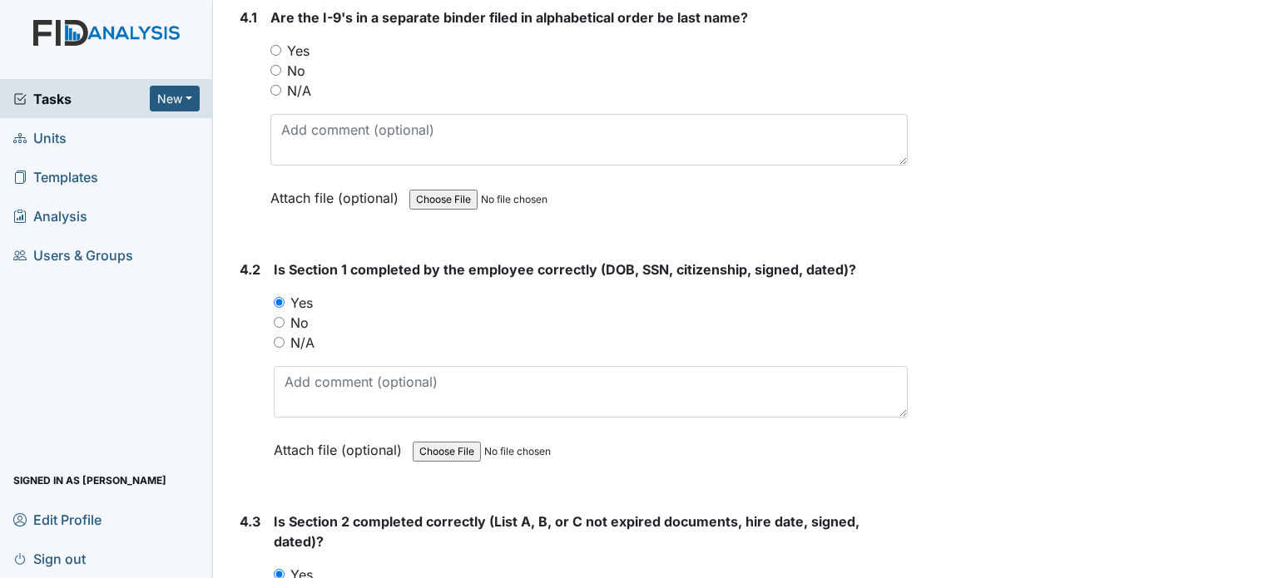
scroll to position [5901, 0]
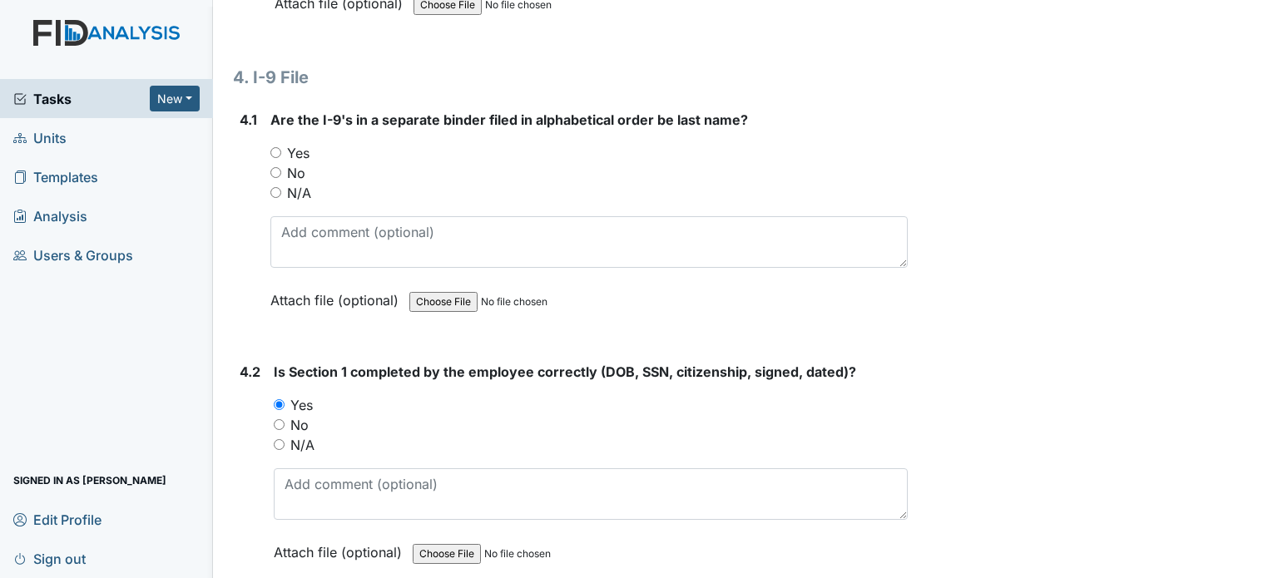
click at [300, 143] on label "Yes" at bounding box center [298, 153] width 22 height 20
click at [281, 147] on input "Yes" at bounding box center [275, 152] width 11 height 11
radio input "true"
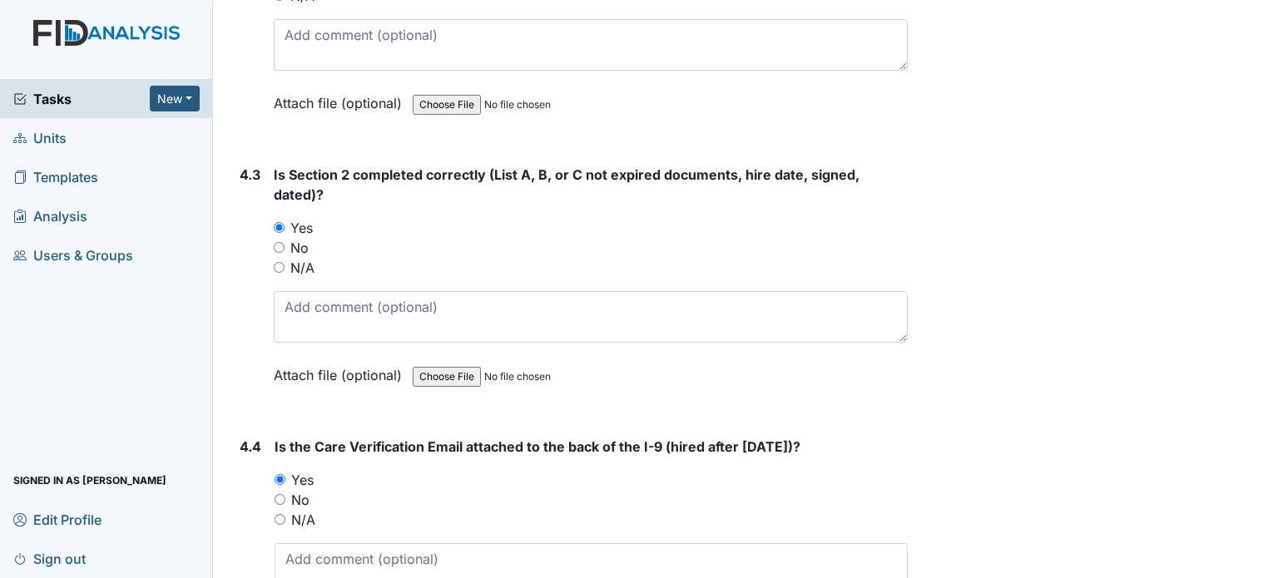
scroll to position [6483, 0]
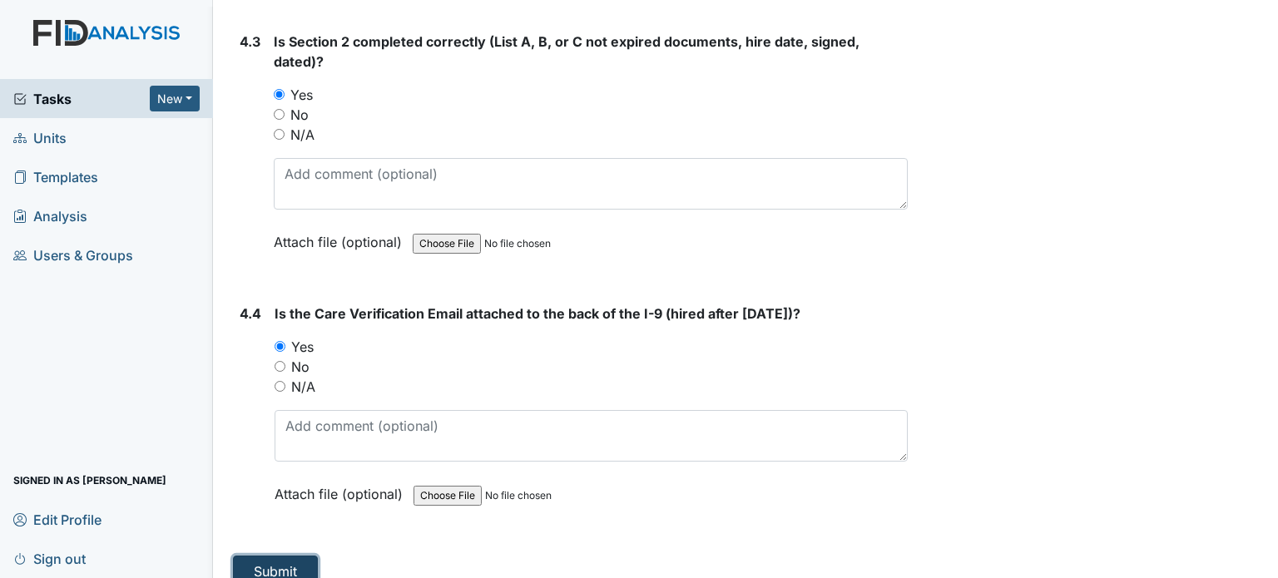
click at [290, 556] on button "Submit" at bounding box center [275, 572] width 85 height 32
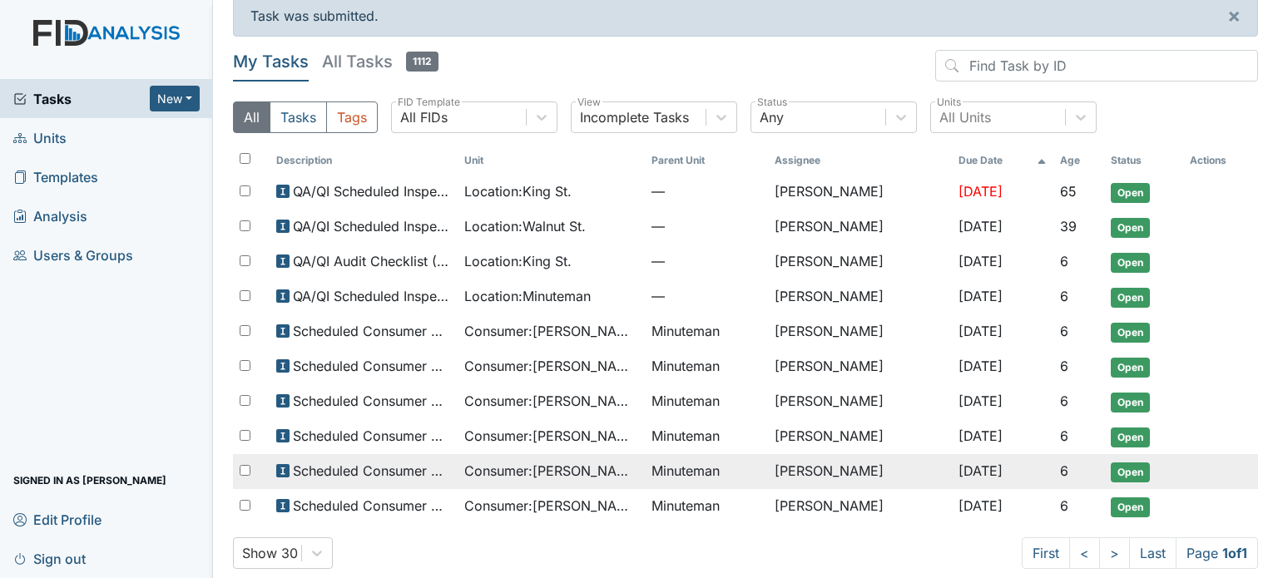
scroll to position [28, 0]
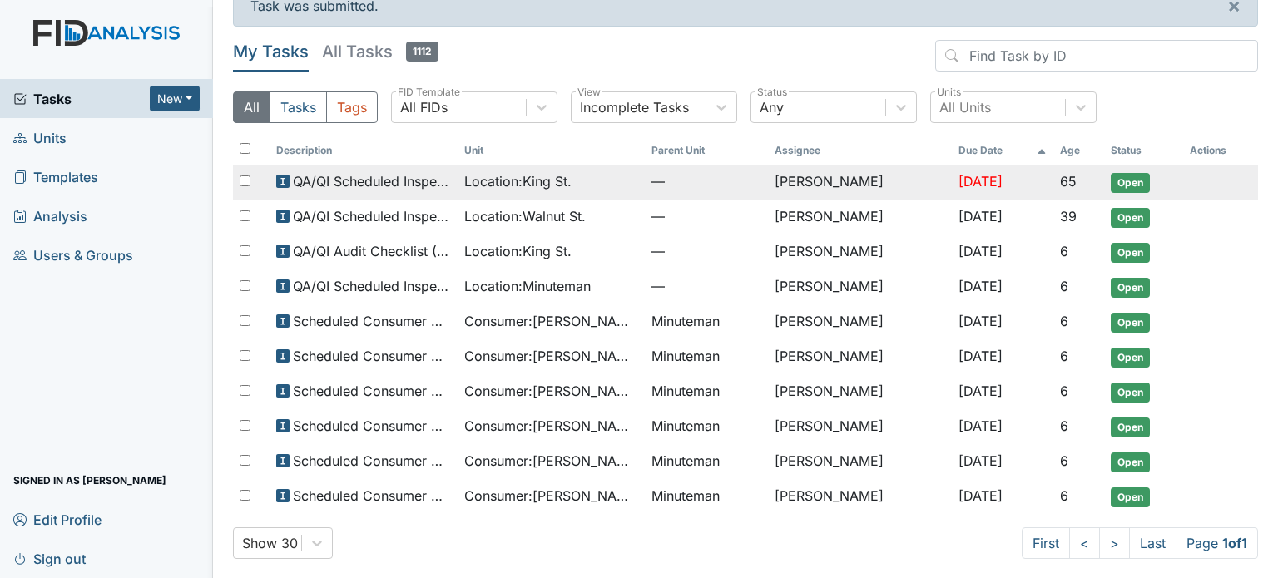
click at [517, 186] on span "Location : [GEOGRAPHIC_DATA]." at bounding box center [517, 181] width 107 height 20
click at [518, 189] on span "Location : King St." at bounding box center [517, 181] width 107 height 20
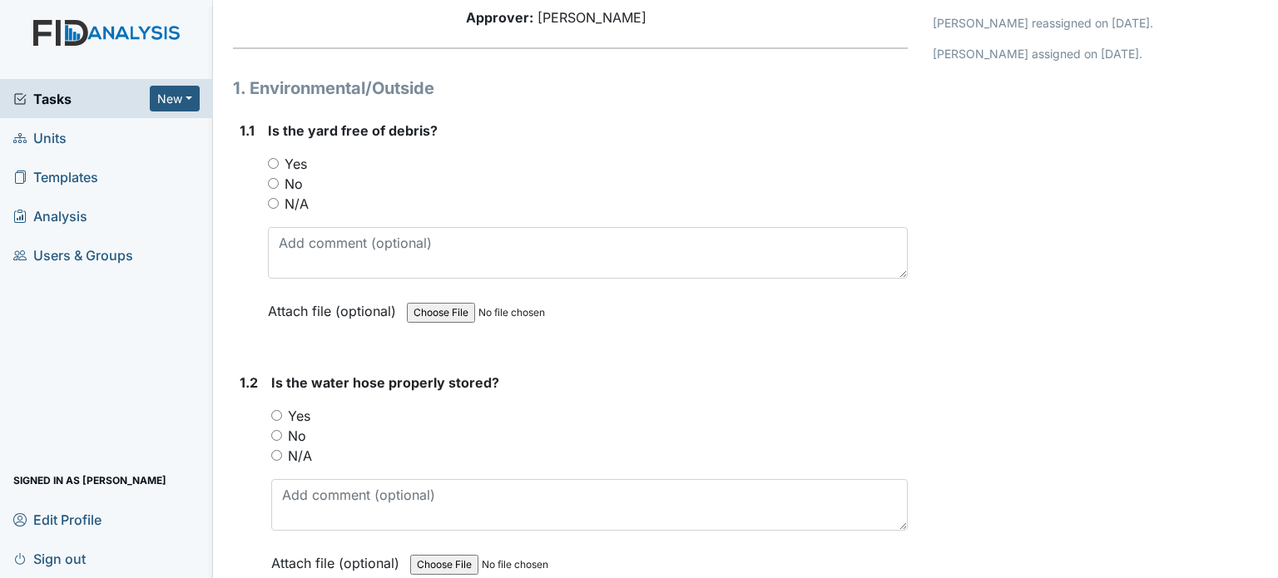
scroll to position [150, 0]
click at [297, 160] on label "Yes" at bounding box center [296, 163] width 22 height 20
click at [279, 160] on input "Yes" at bounding box center [273, 162] width 11 height 11
radio input "true"
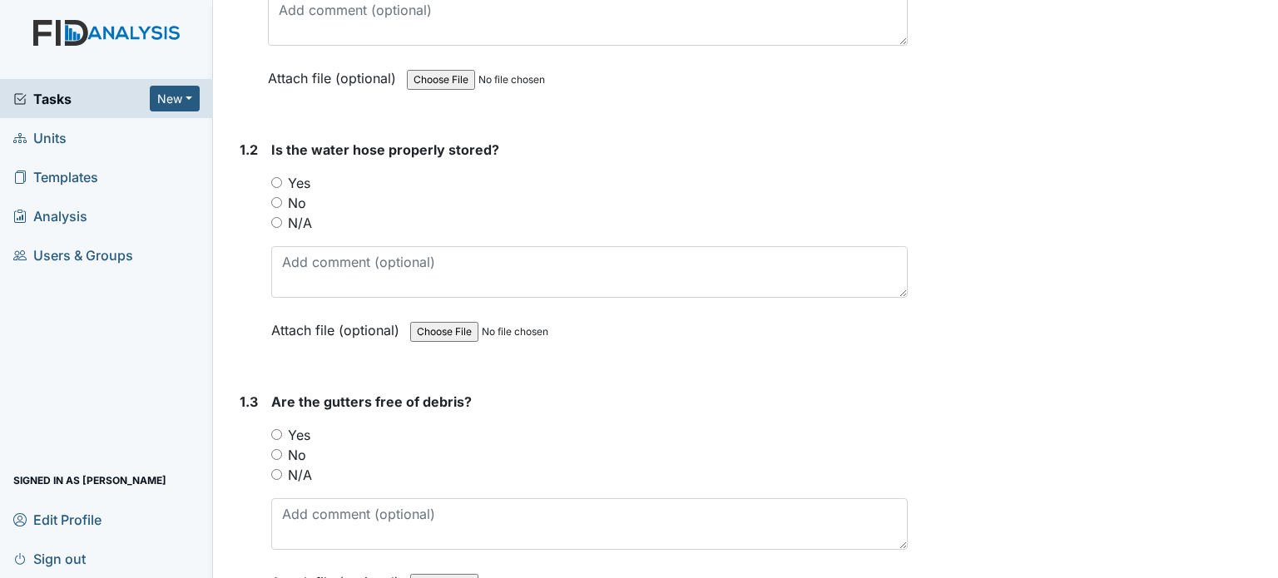
scroll to position [383, 0]
click at [300, 192] on label "No" at bounding box center [297, 202] width 18 height 20
click at [282, 196] on input "No" at bounding box center [276, 201] width 11 height 11
radio input "true"
click at [296, 179] on label "Yes" at bounding box center [299, 182] width 22 height 20
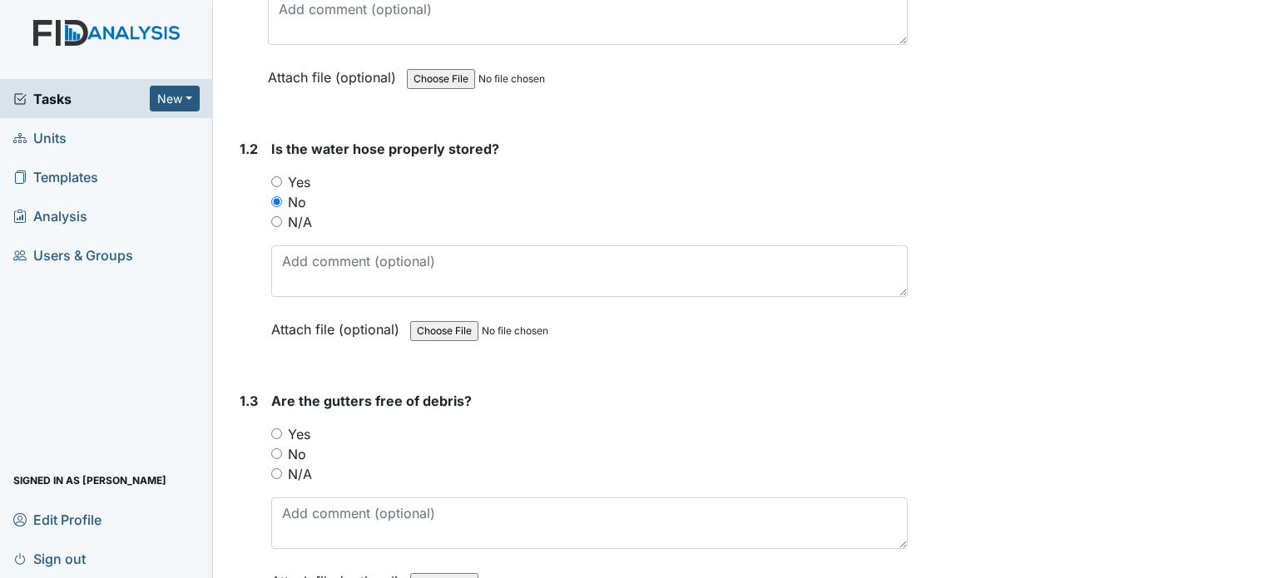
click at [282, 179] on input "Yes" at bounding box center [276, 181] width 11 height 11
radio input "true"
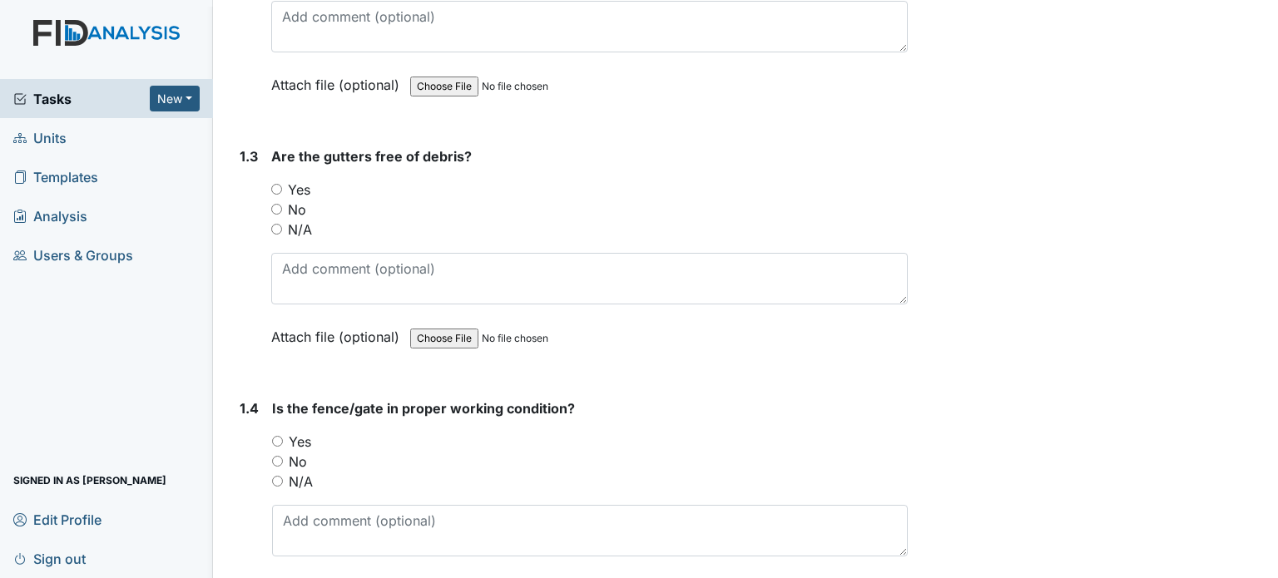
scroll to position [628, 0]
click at [292, 201] on label "No" at bounding box center [297, 209] width 18 height 20
click at [282, 203] on input "No" at bounding box center [276, 208] width 11 height 11
radio input "true"
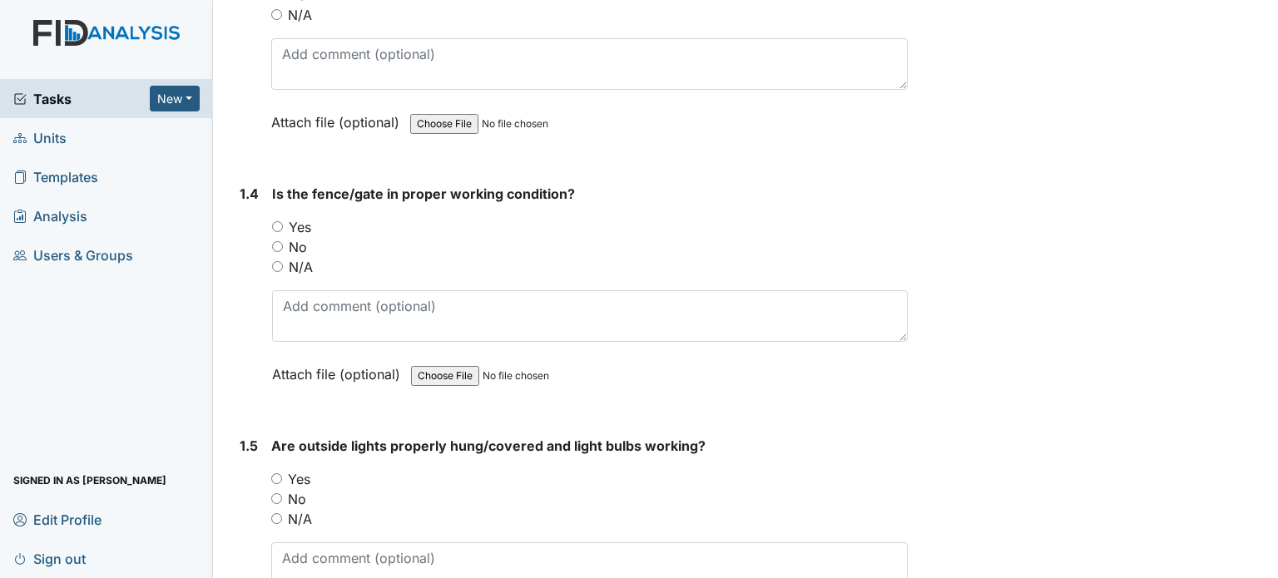
scroll to position [844, 0]
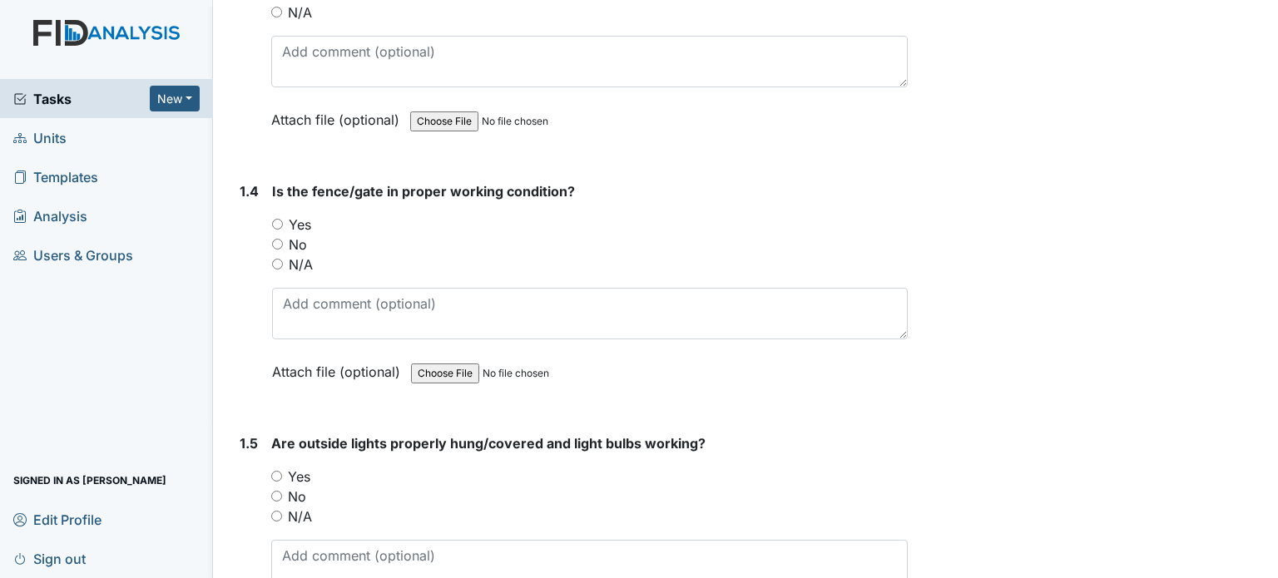
click at [302, 220] on label "Yes" at bounding box center [300, 225] width 22 height 20
click at [283, 220] on input "Yes" at bounding box center [277, 224] width 11 height 11
radio input "true"
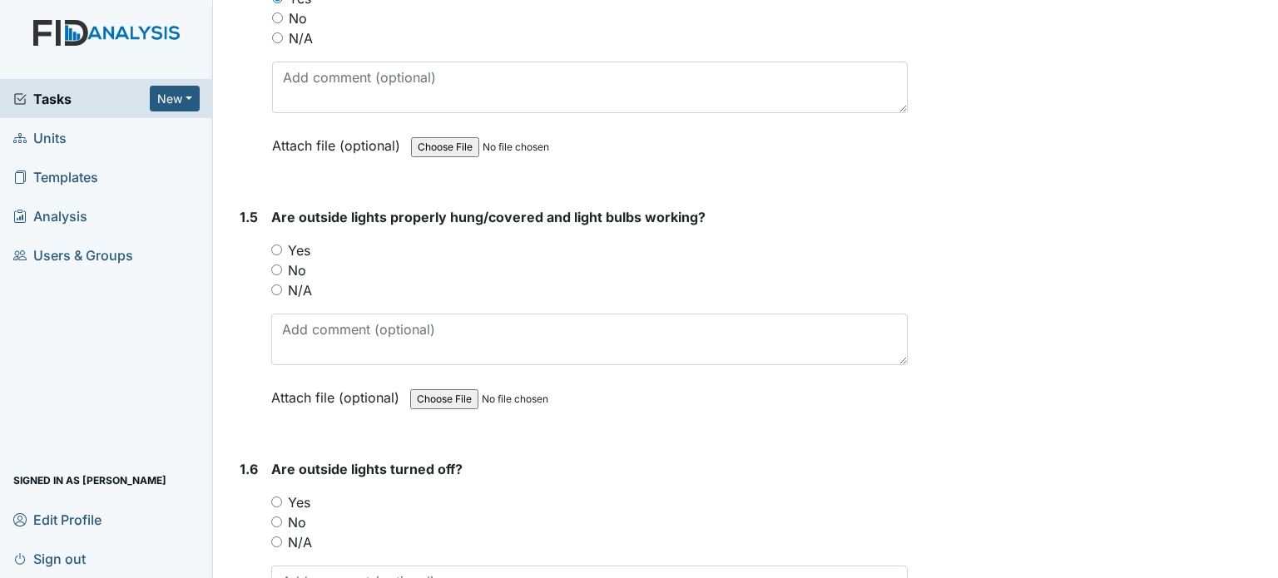
scroll to position [1074, 0]
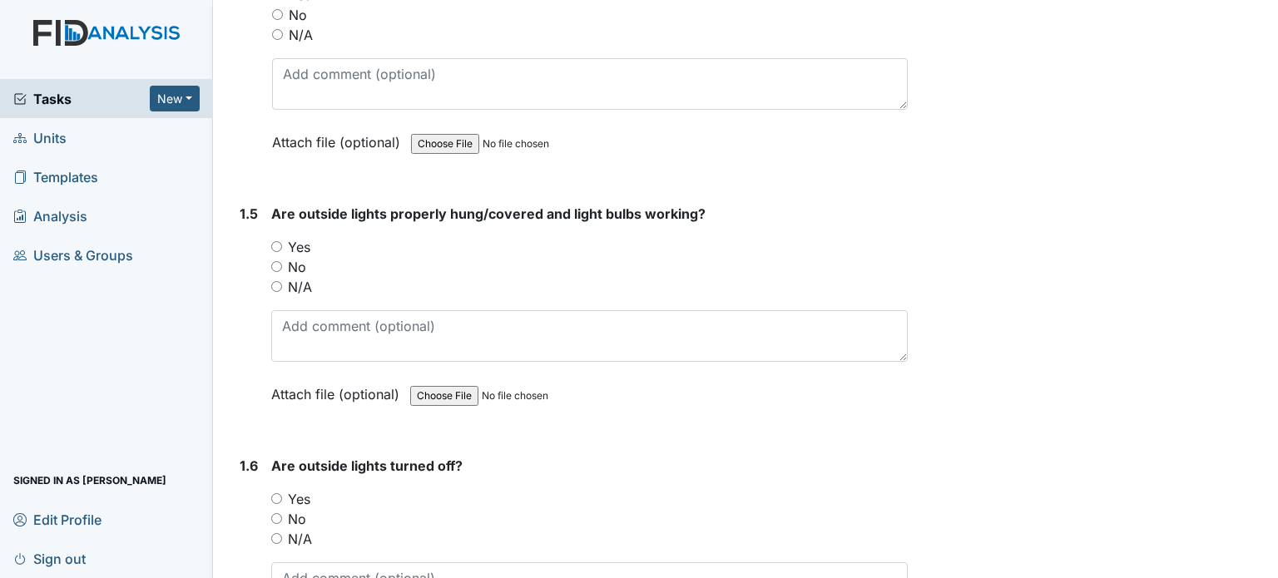
click at [300, 246] on label "Yes" at bounding box center [299, 247] width 22 height 20
click at [282, 246] on input "Yes" at bounding box center [276, 246] width 11 height 11
radio input "true"
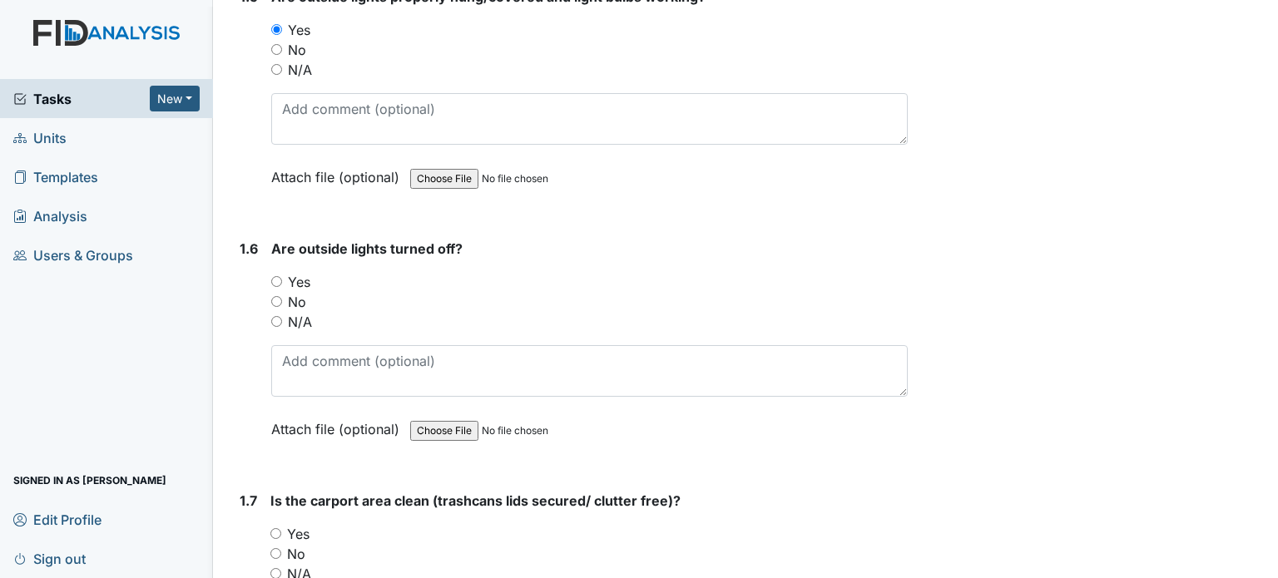
scroll to position [1306, 0]
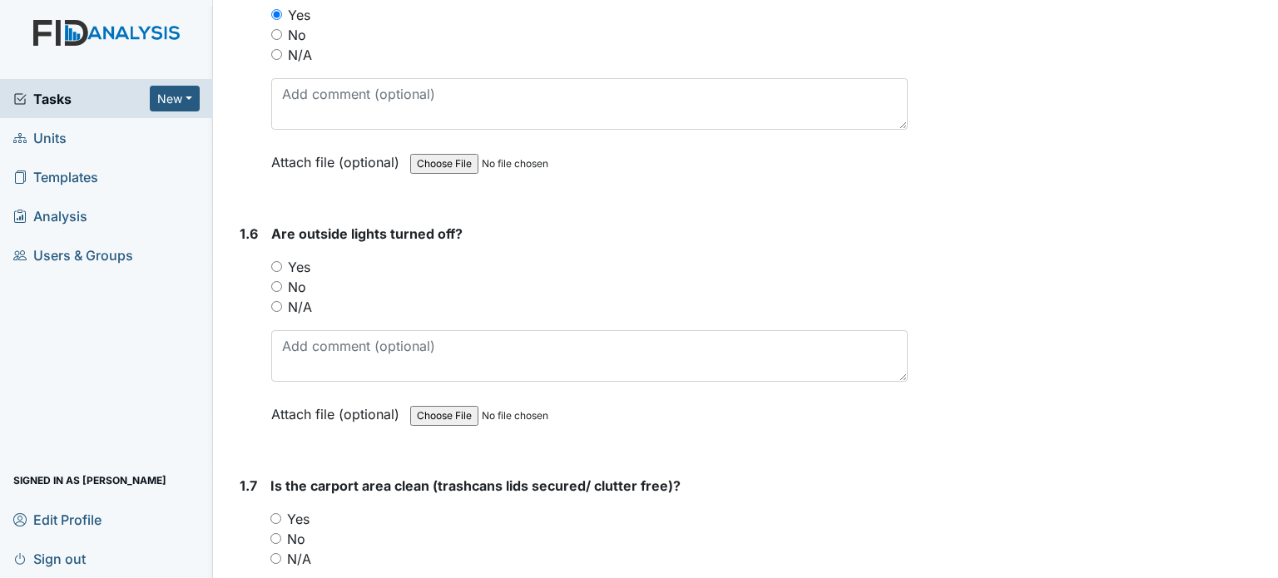
click at [298, 262] on label "Yes" at bounding box center [299, 267] width 22 height 20
click at [282, 262] on input "Yes" at bounding box center [276, 266] width 11 height 11
radio input "true"
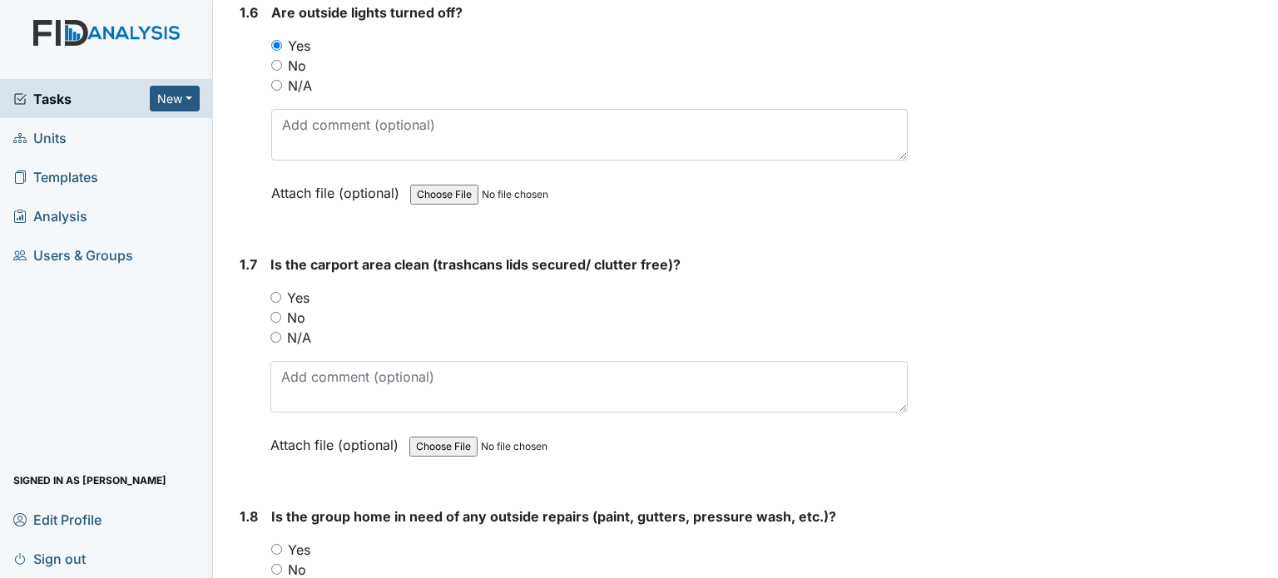
scroll to position [1534, 0]
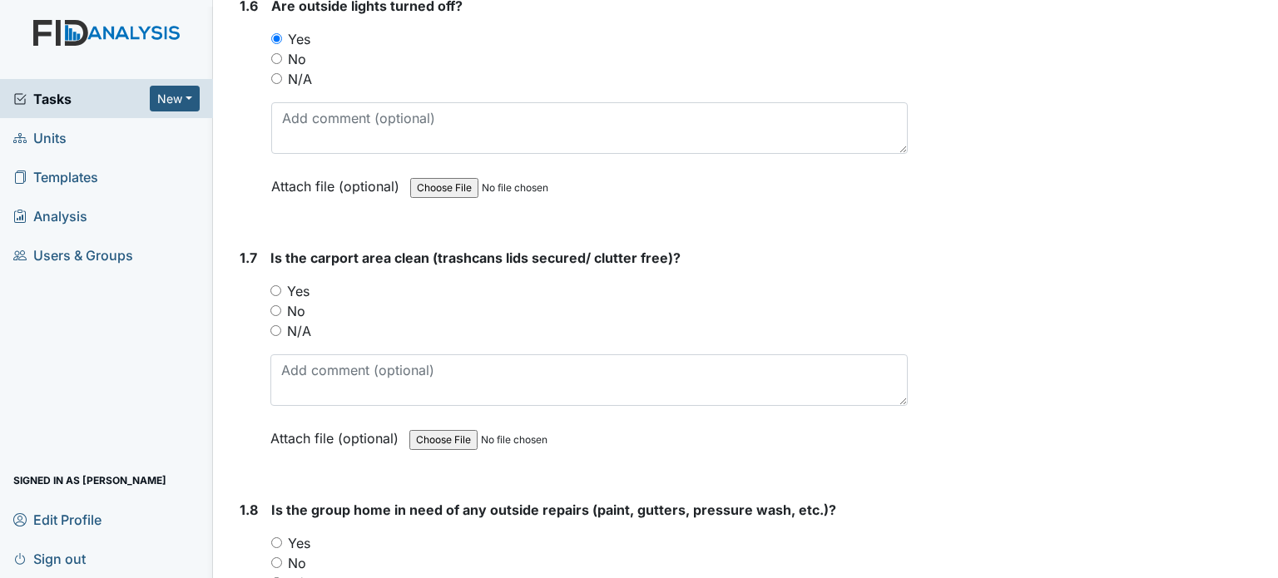
click at [290, 310] on label "No" at bounding box center [296, 311] width 18 height 20
click at [281, 310] on input "No" at bounding box center [275, 310] width 11 height 11
radio input "true"
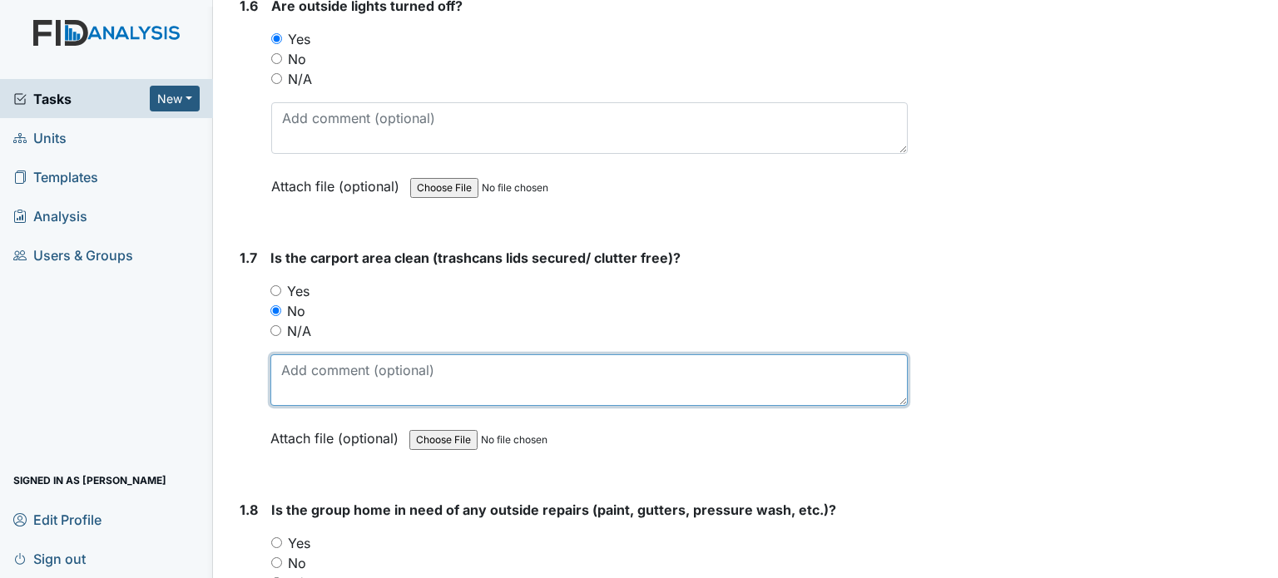
click at [304, 371] on textarea at bounding box center [588, 380] width 637 height 52
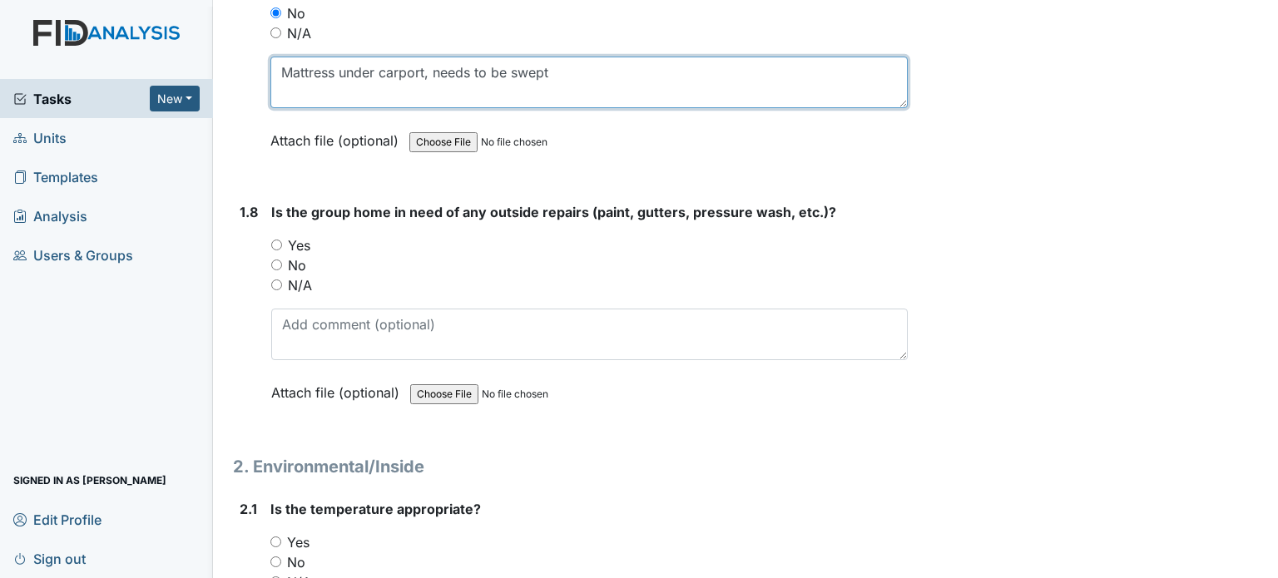
scroll to position [1833, 0]
type textarea "Mattress under carport, needs to be swept"
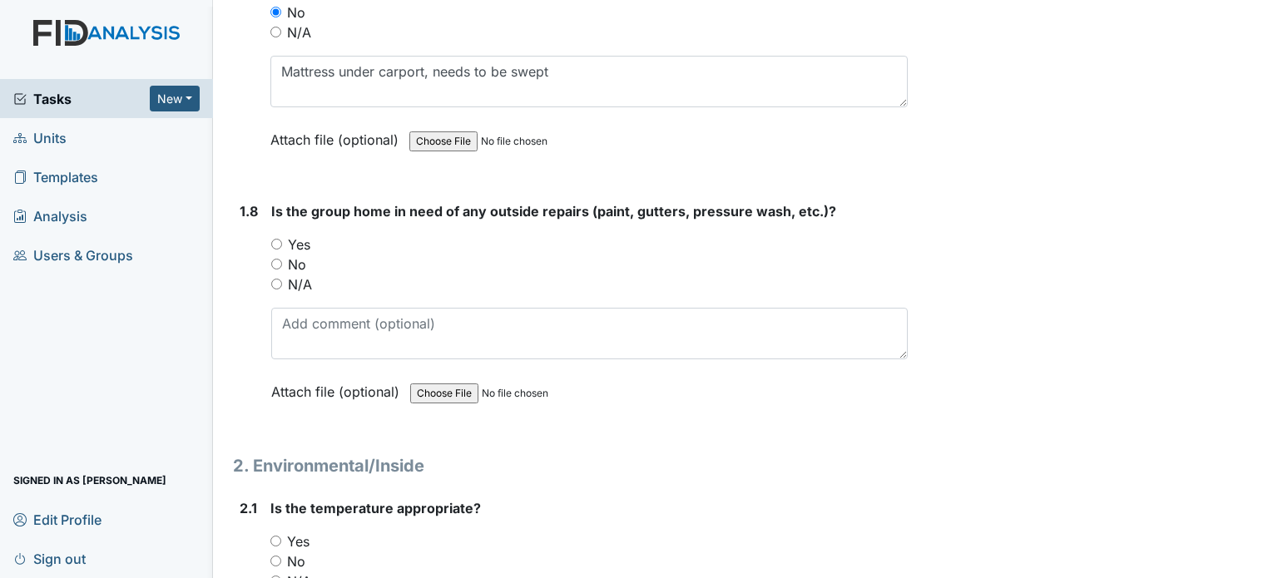
click at [290, 255] on label "No" at bounding box center [297, 265] width 18 height 20
click at [282, 259] on input "No" at bounding box center [276, 264] width 11 height 11
radio input "true"
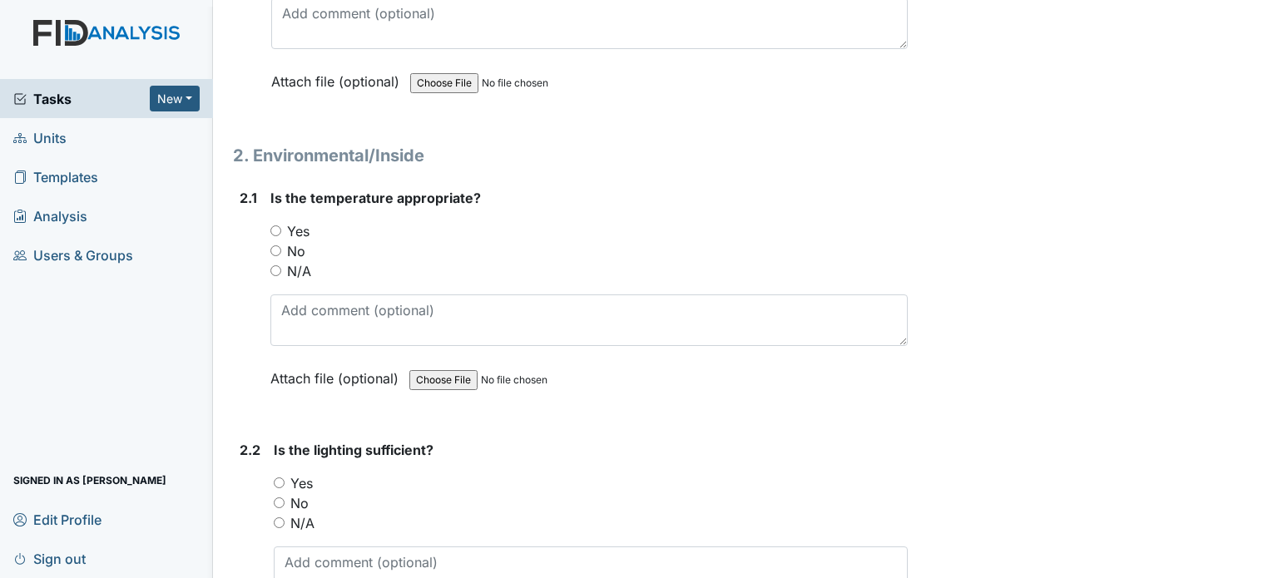
scroll to position [2175, 0]
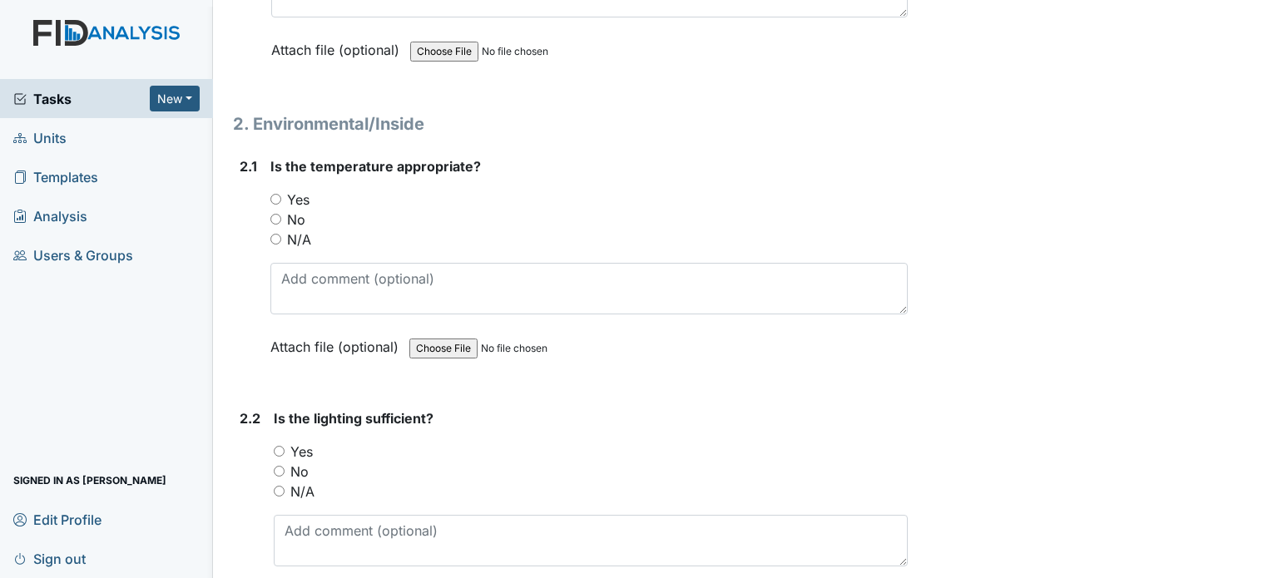
click at [296, 192] on label "Yes" at bounding box center [298, 200] width 22 height 20
click at [281, 194] on input "Yes" at bounding box center [275, 199] width 11 height 11
radio input "true"
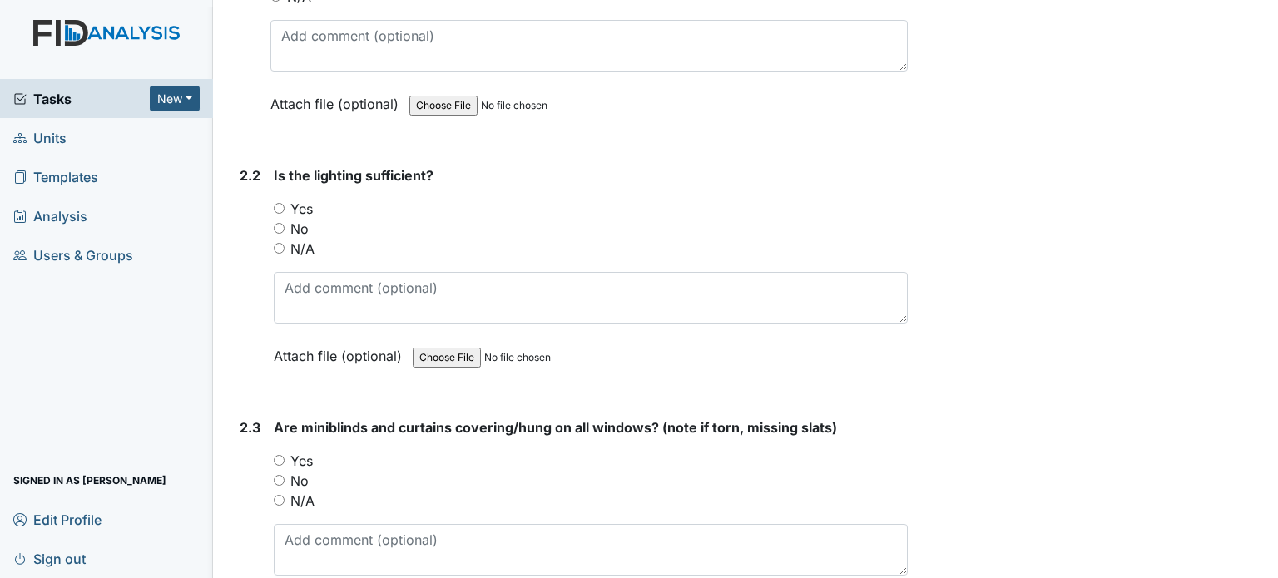
scroll to position [2423, 0]
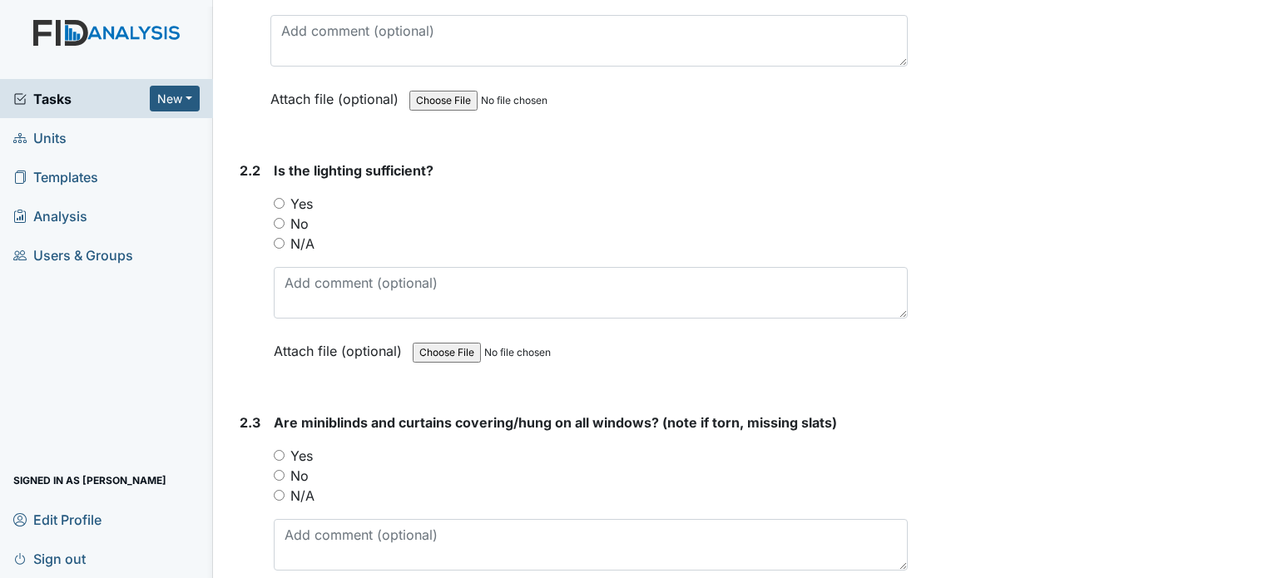
click at [296, 194] on label "Yes" at bounding box center [301, 204] width 22 height 20
click at [285, 198] on input "Yes" at bounding box center [279, 203] width 11 height 11
radio input "true"
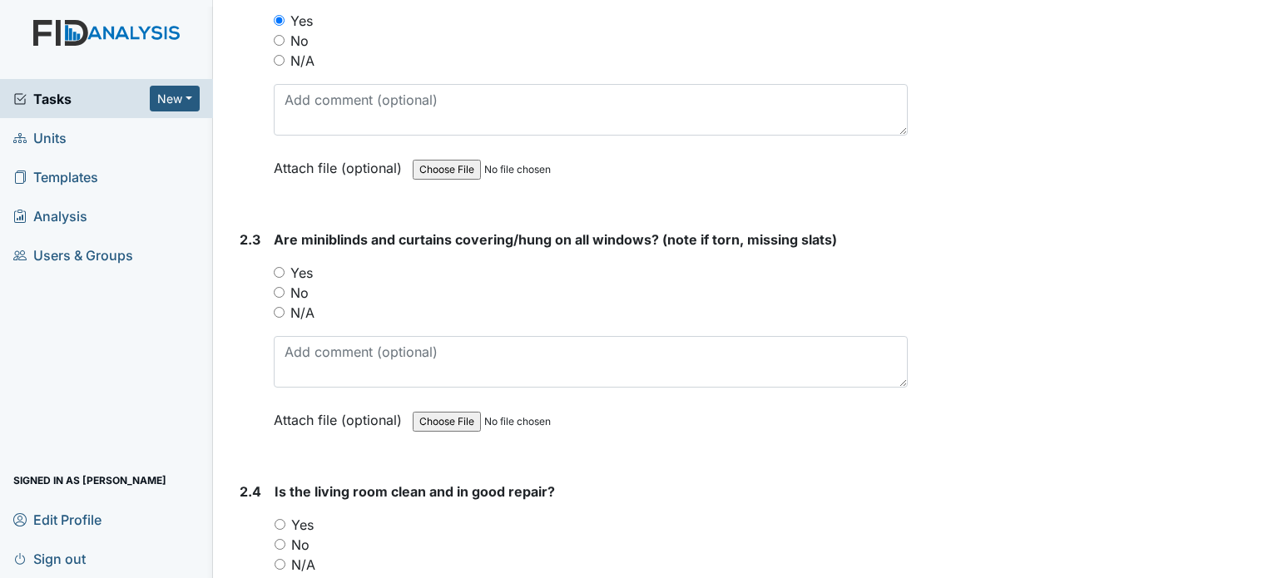
scroll to position [2616, 0]
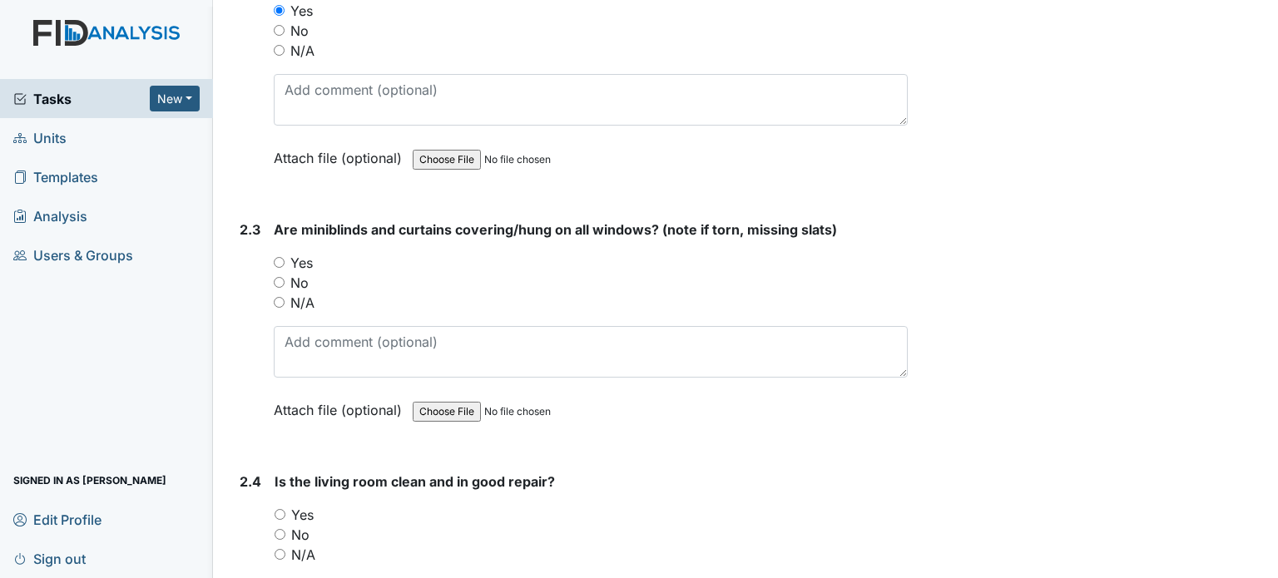
click at [295, 254] on label "Yes" at bounding box center [301, 263] width 22 height 20
click at [285, 257] on input "Yes" at bounding box center [279, 262] width 11 height 11
radio input "true"
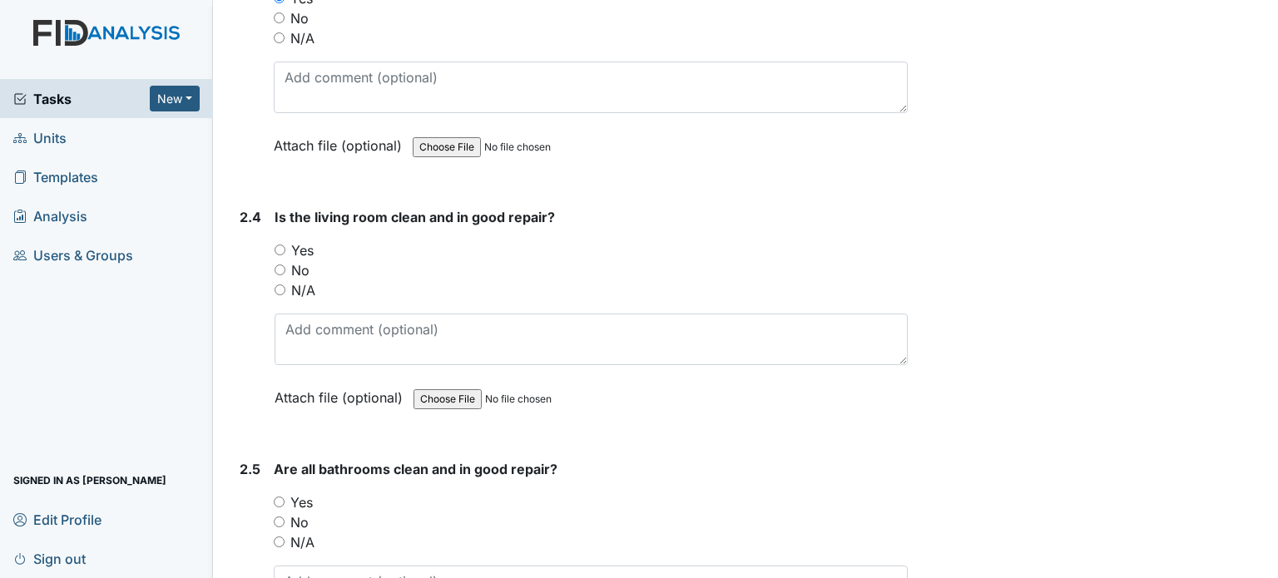
scroll to position [2884, 0]
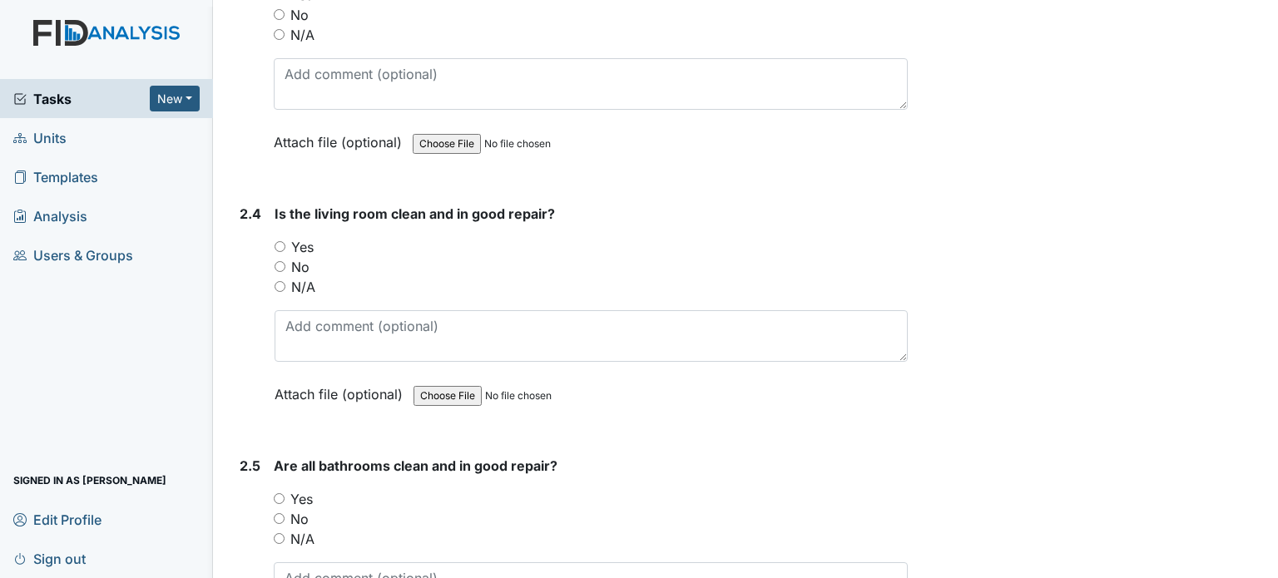
click at [313, 242] on label "Yes" at bounding box center [302, 247] width 22 height 20
click at [285, 242] on input "Yes" at bounding box center [280, 246] width 11 height 11
radio input "true"
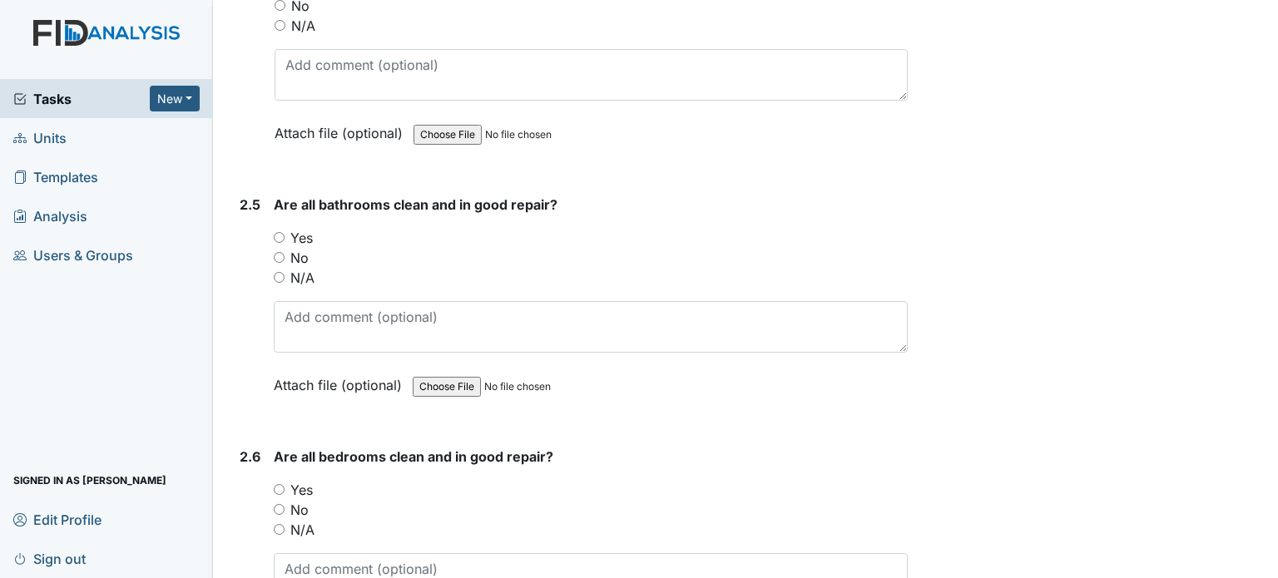
scroll to position [3171, 0]
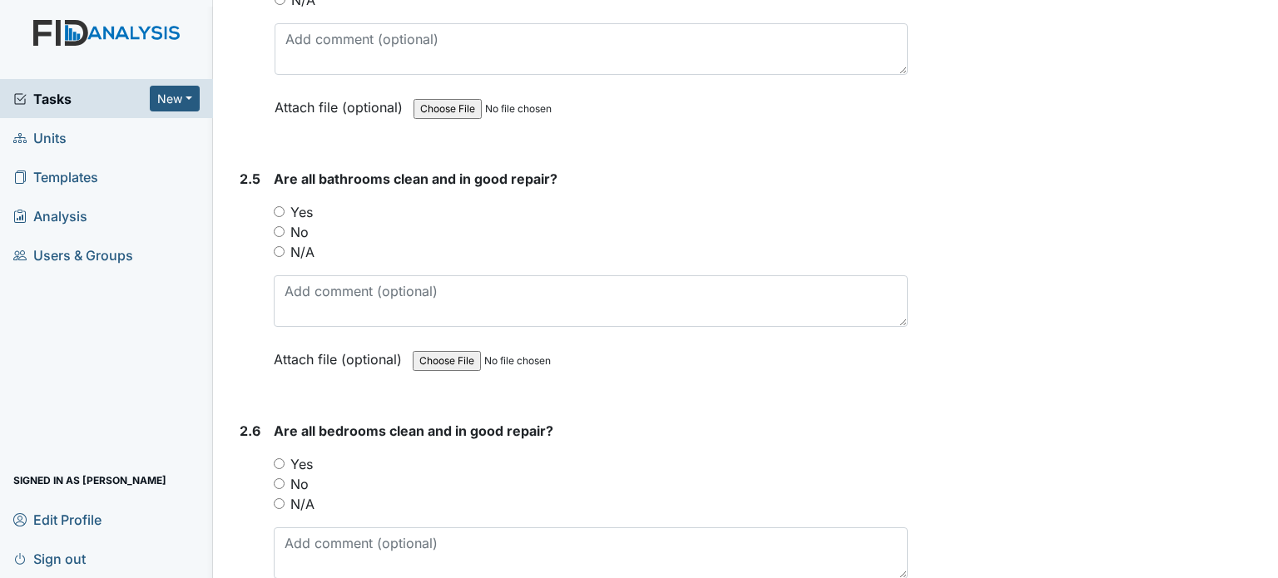
click at [310, 202] on label "Yes" at bounding box center [301, 212] width 22 height 20
click at [285, 206] on input "Yes" at bounding box center [279, 211] width 11 height 11
radio input "true"
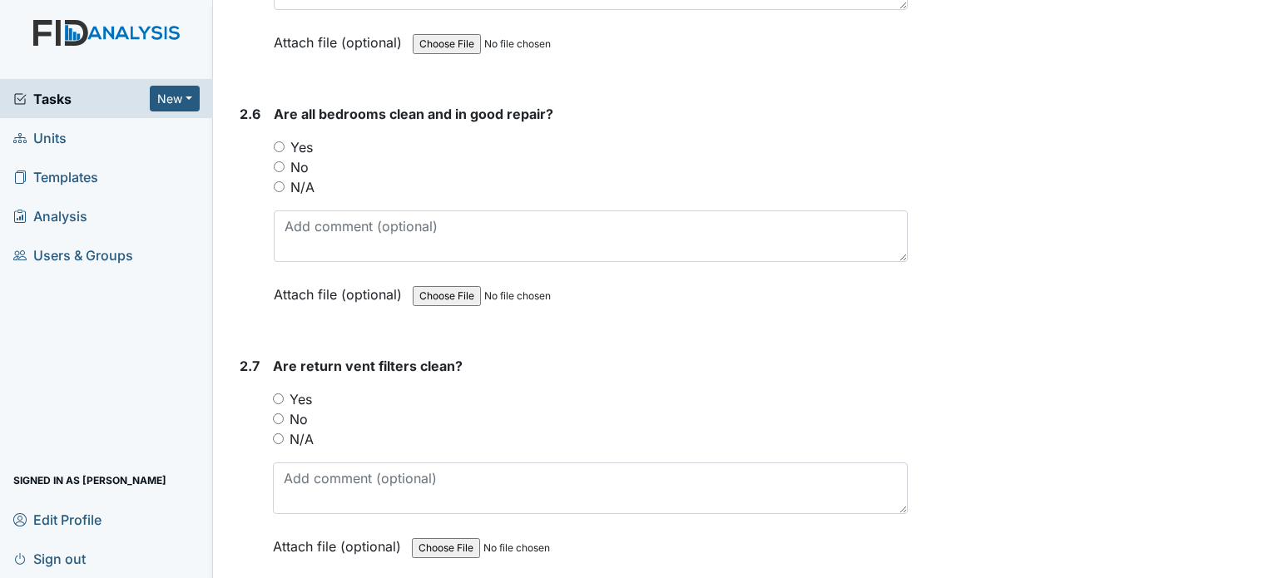
scroll to position [3489, 0]
click at [305, 136] on label "Yes" at bounding box center [301, 146] width 22 height 20
click at [285, 140] on input "Yes" at bounding box center [279, 145] width 11 height 11
radio input "true"
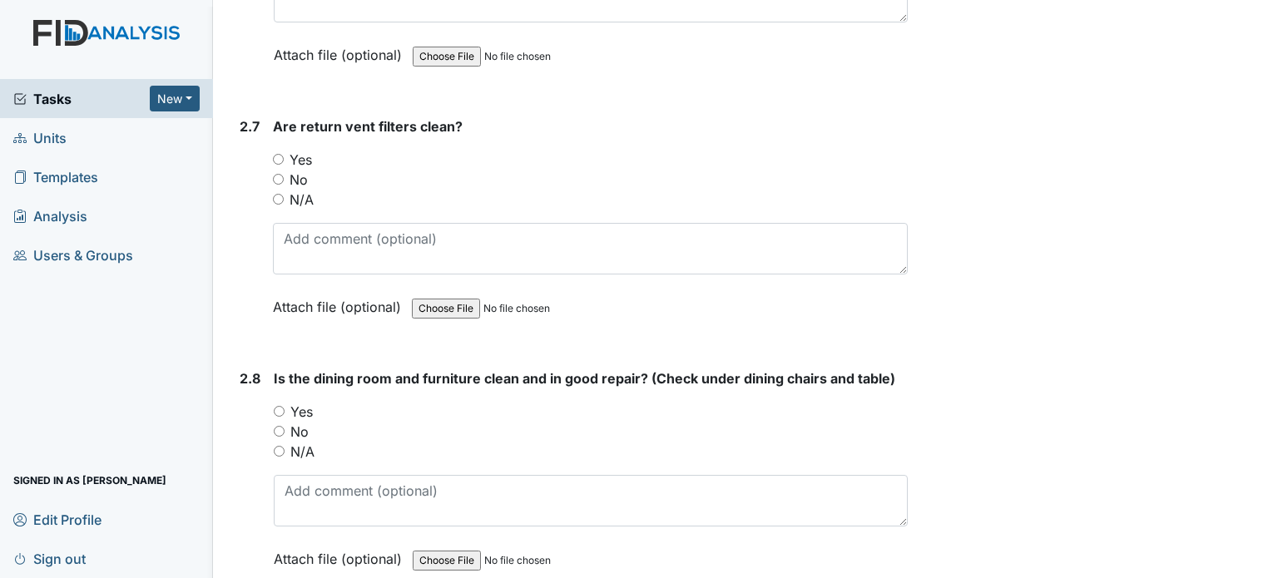
scroll to position [3729, 0]
click at [303, 148] on label "Yes" at bounding box center [301, 158] width 22 height 20
click at [284, 152] on input "Yes" at bounding box center [278, 157] width 11 height 11
radio input "true"
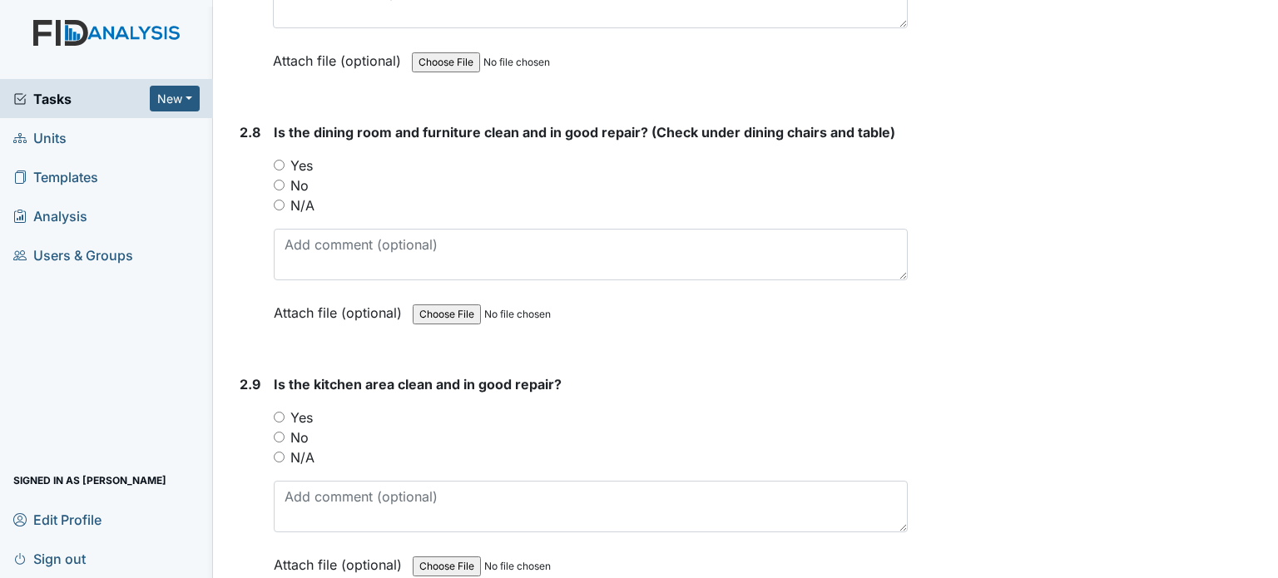
scroll to position [3979, 0]
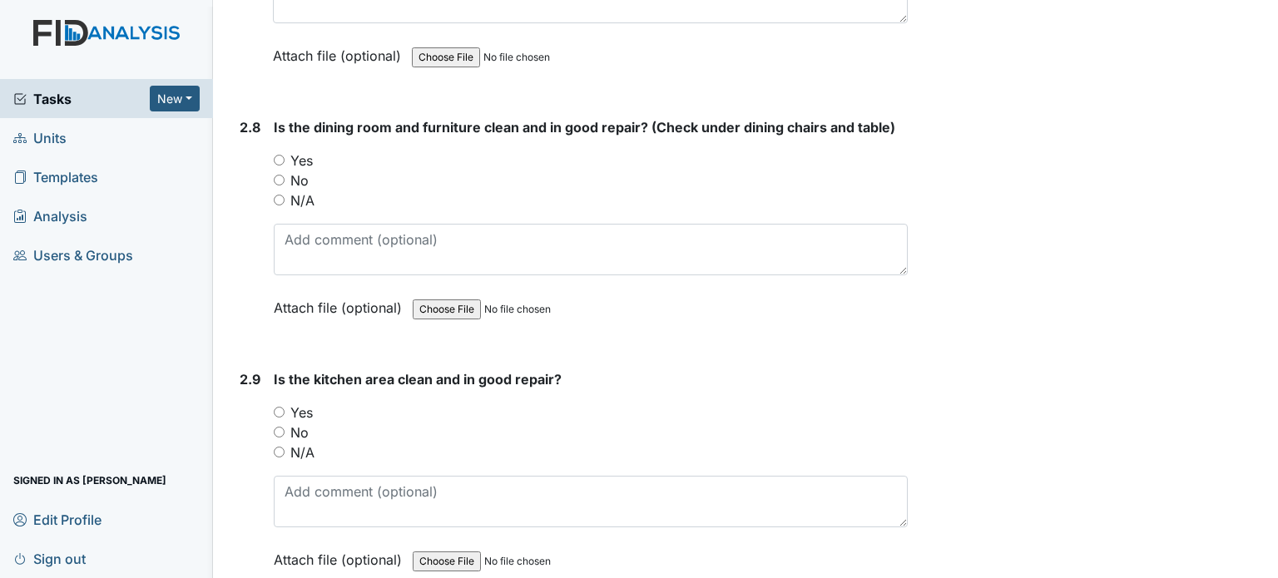
click at [310, 151] on label "Yes" at bounding box center [301, 161] width 22 height 20
click at [285, 155] on input "Yes" at bounding box center [279, 160] width 11 height 11
radio input "true"
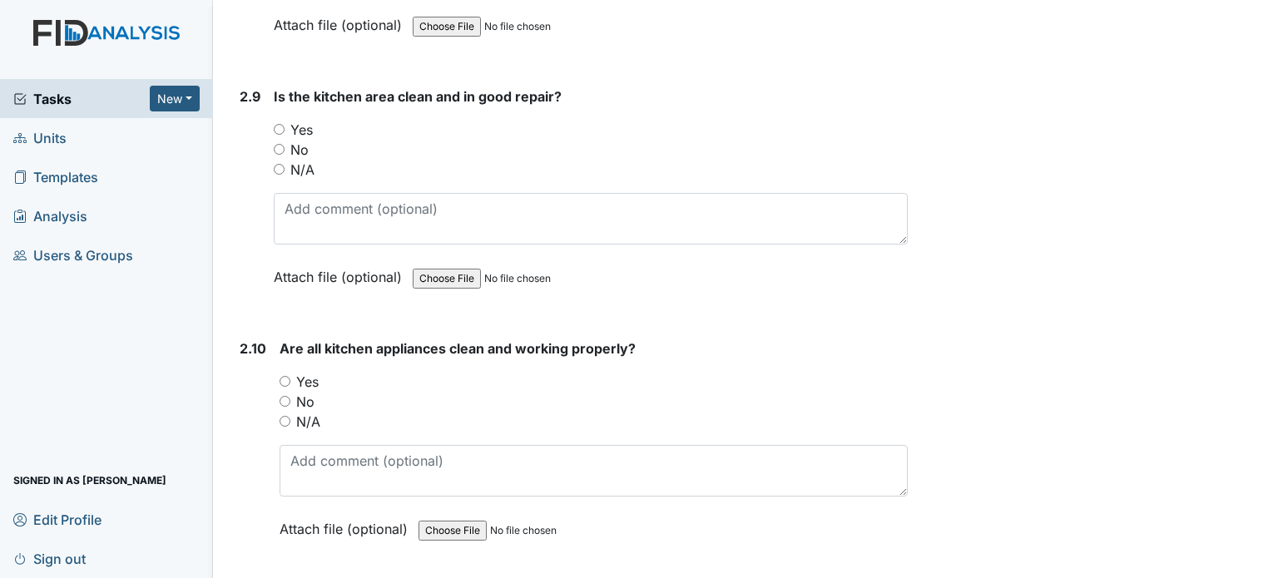
scroll to position [4266, 0]
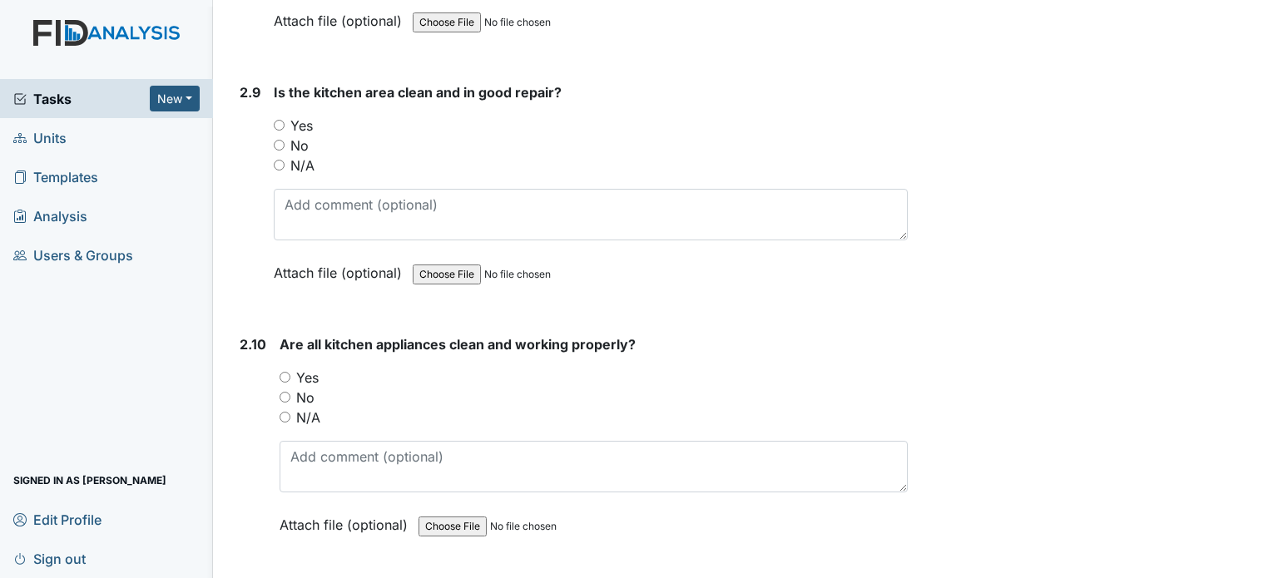
click at [306, 116] on label "Yes" at bounding box center [301, 126] width 22 height 20
click at [285, 120] on input "Yes" at bounding box center [279, 125] width 11 height 11
radio input "true"
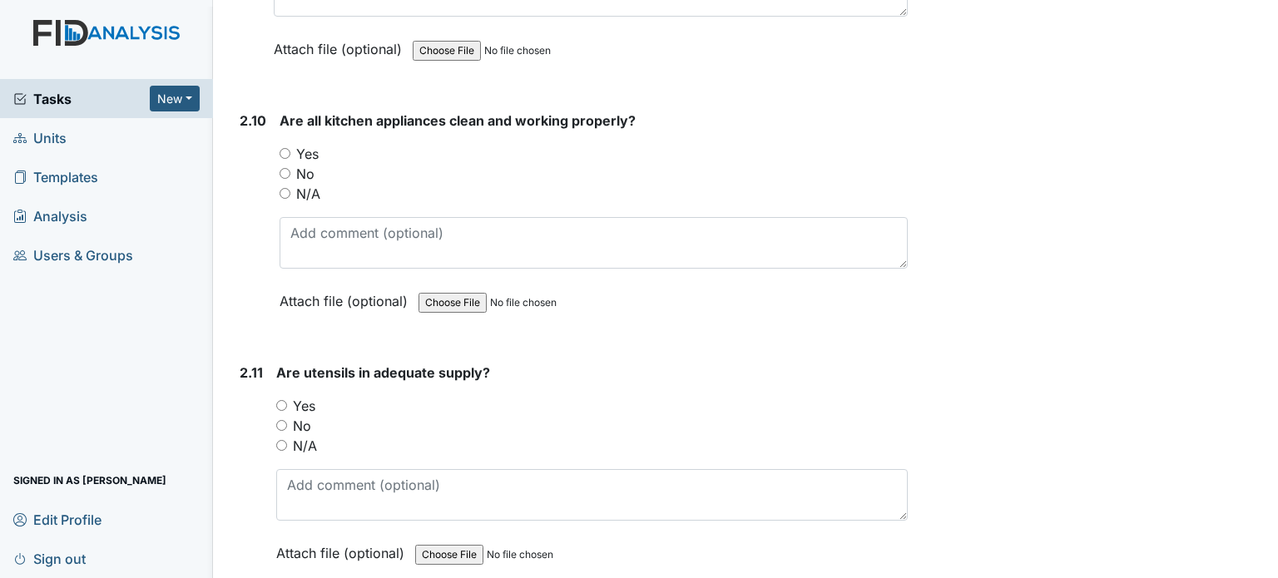
scroll to position [4490, 0]
click at [313, 144] on label "Yes" at bounding box center [307, 154] width 22 height 20
click at [290, 148] on input "Yes" at bounding box center [285, 153] width 11 height 11
radio input "true"
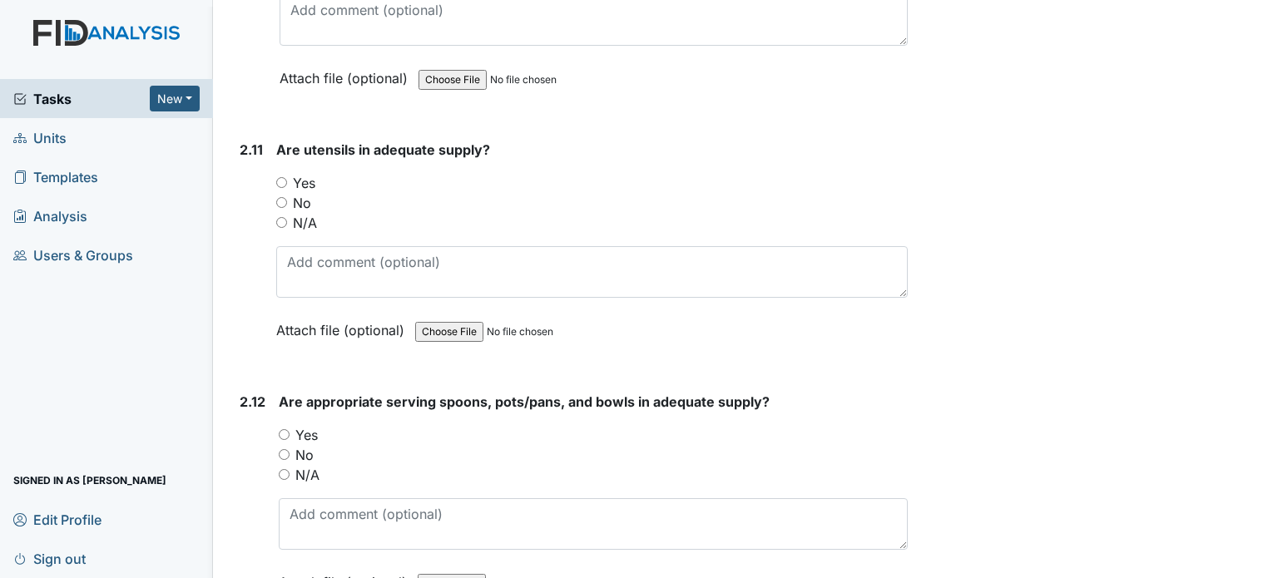
scroll to position [4714, 0]
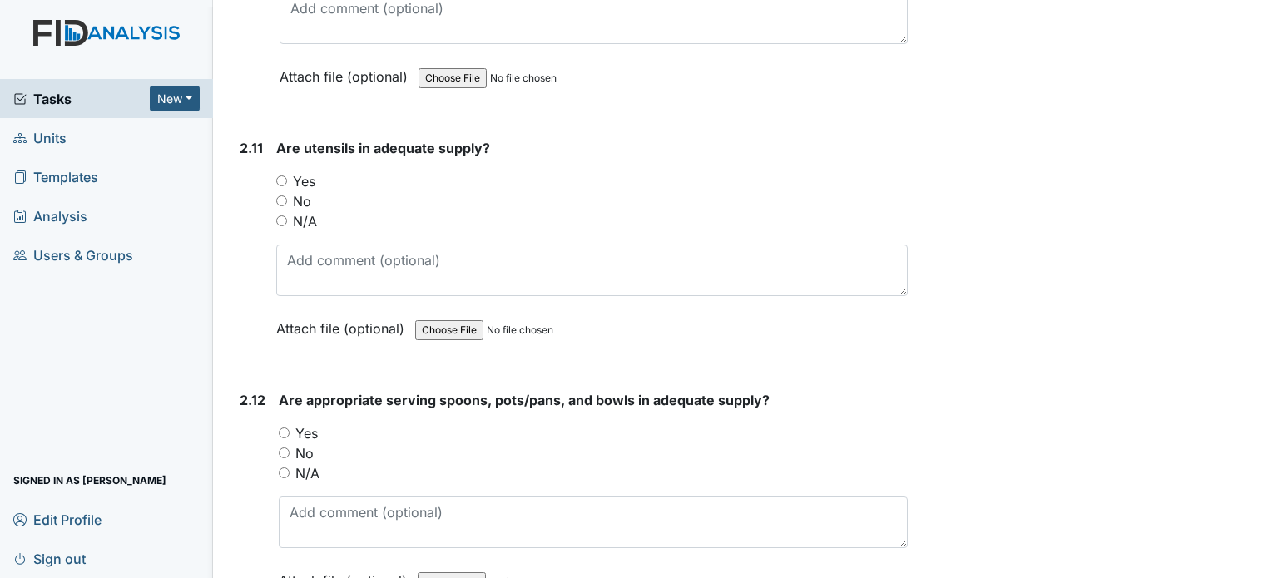
click at [300, 171] on label "Yes" at bounding box center [304, 181] width 22 height 20
click at [287, 176] on input "Yes" at bounding box center [281, 181] width 11 height 11
radio input "true"
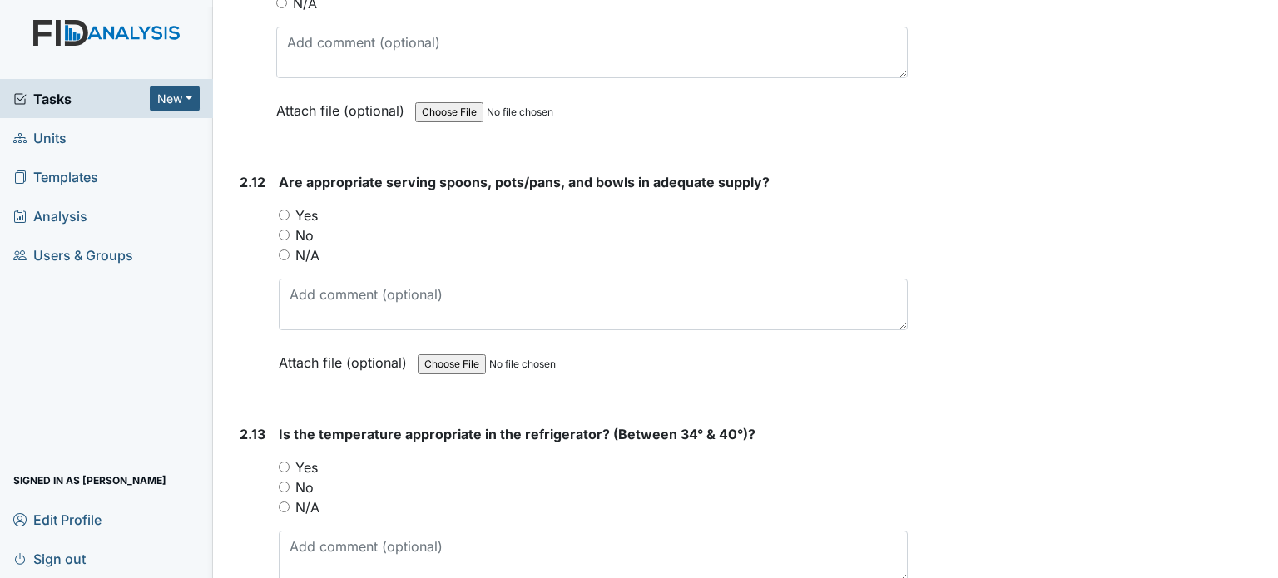
scroll to position [4937, 0]
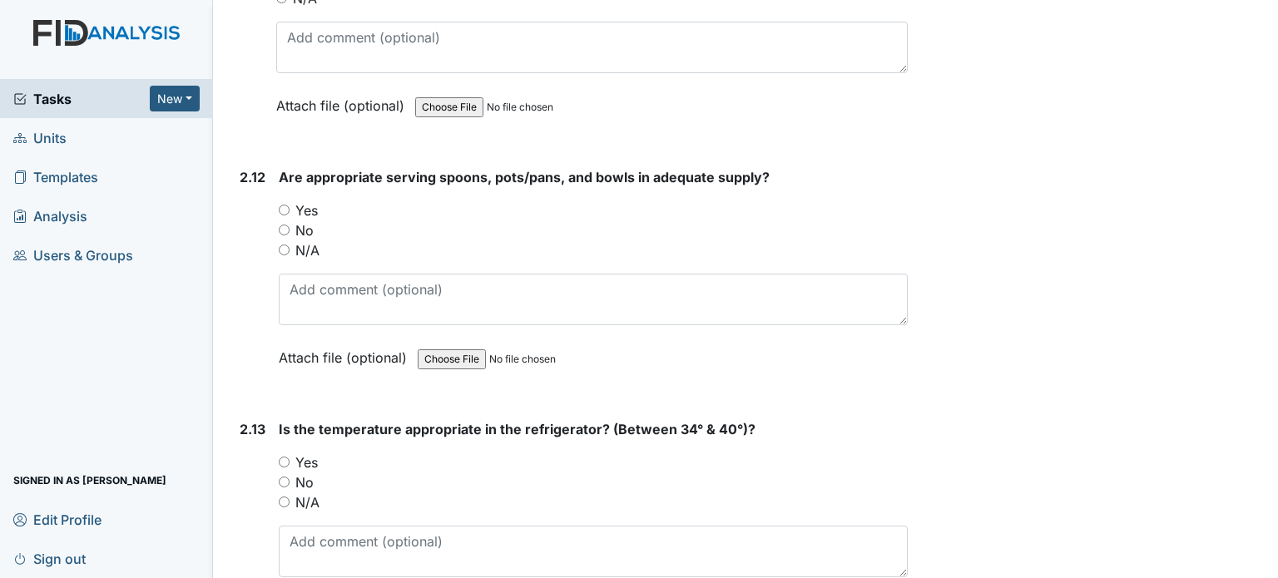
click at [300, 201] on label "Yes" at bounding box center [306, 211] width 22 height 20
click at [290, 205] on input "Yes" at bounding box center [284, 210] width 11 height 11
radio input "true"
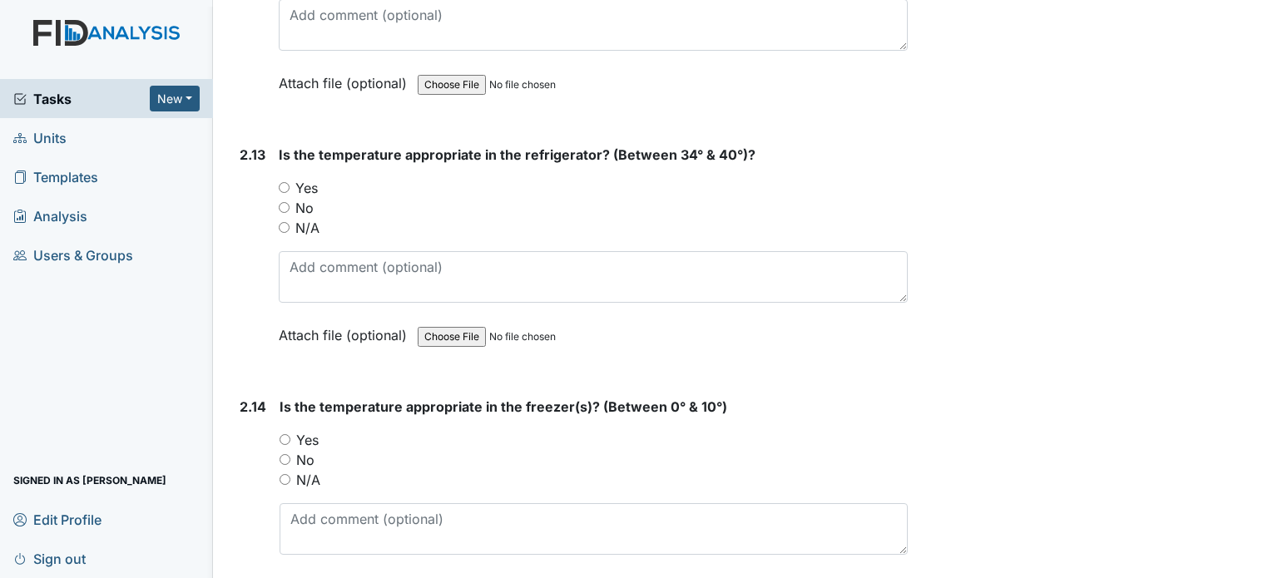
scroll to position [5212, 0]
click at [310, 178] on label "Yes" at bounding box center [306, 188] width 22 height 20
click at [290, 182] on input "Yes" at bounding box center [284, 187] width 11 height 11
radio input "true"
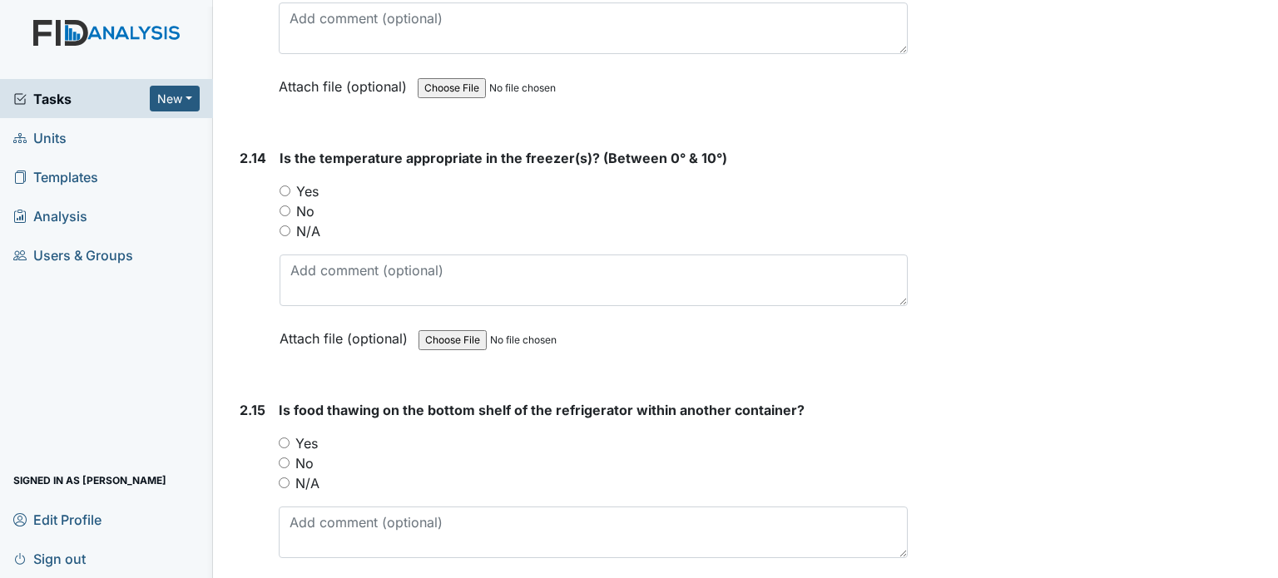
scroll to position [5461, 0]
click at [306, 181] on label "Yes" at bounding box center [307, 191] width 22 height 20
click at [290, 185] on input "Yes" at bounding box center [285, 190] width 11 height 11
radio input "true"
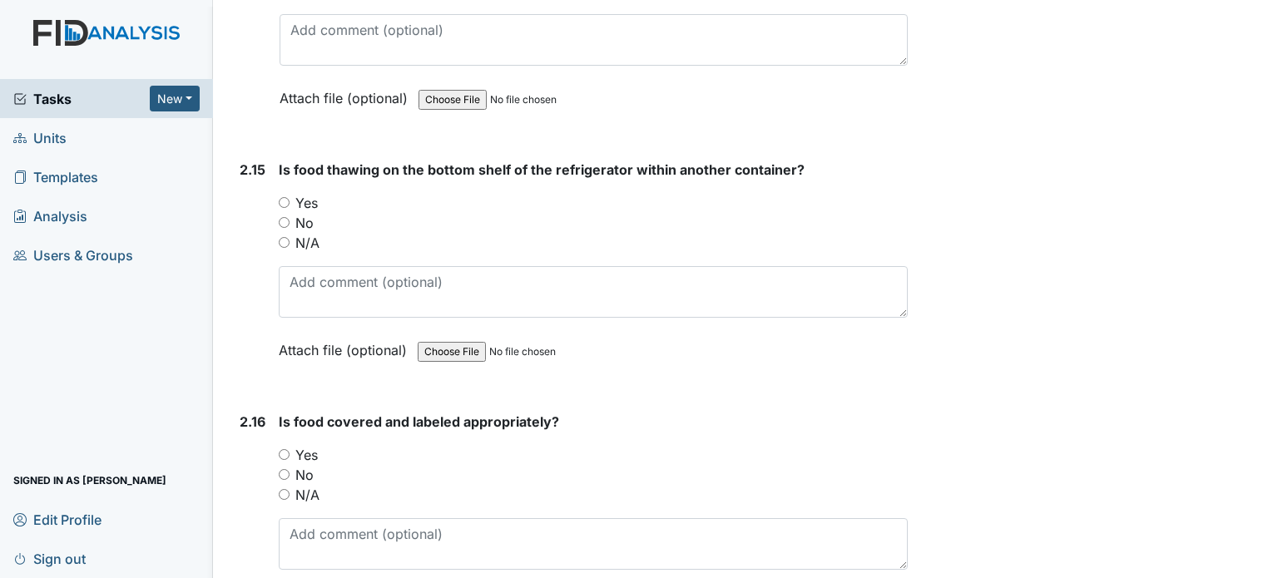
scroll to position [5704, 0]
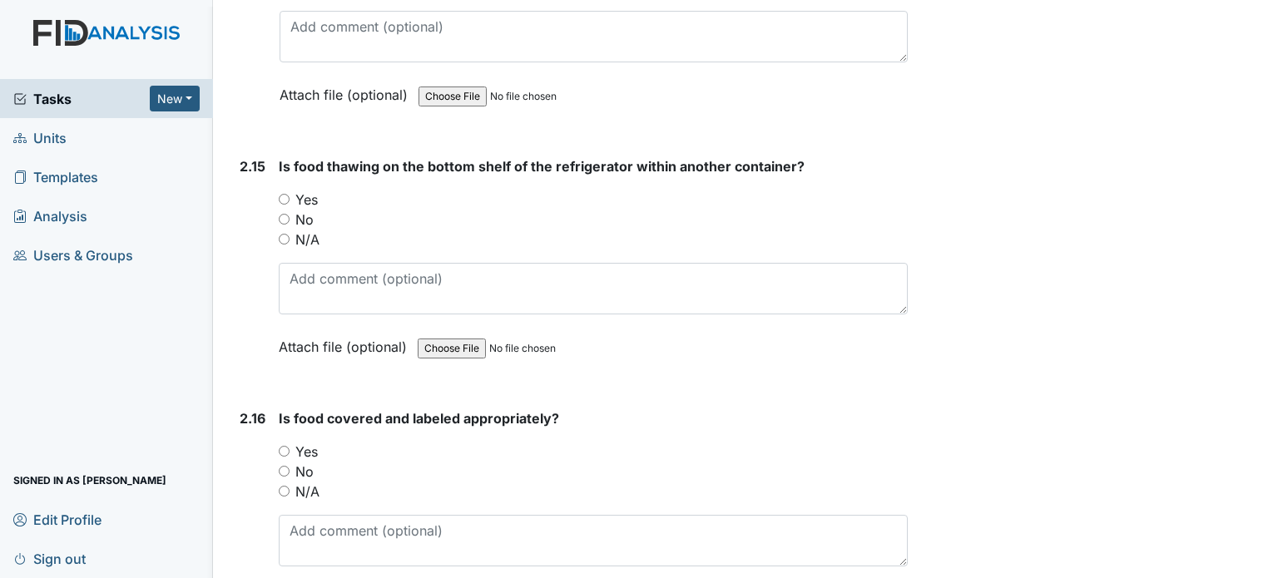
click at [303, 230] on label "N/A" at bounding box center [307, 240] width 24 height 20
click at [290, 234] on input "N/A" at bounding box center [284, 239] width 11 height 11
radio input "true"
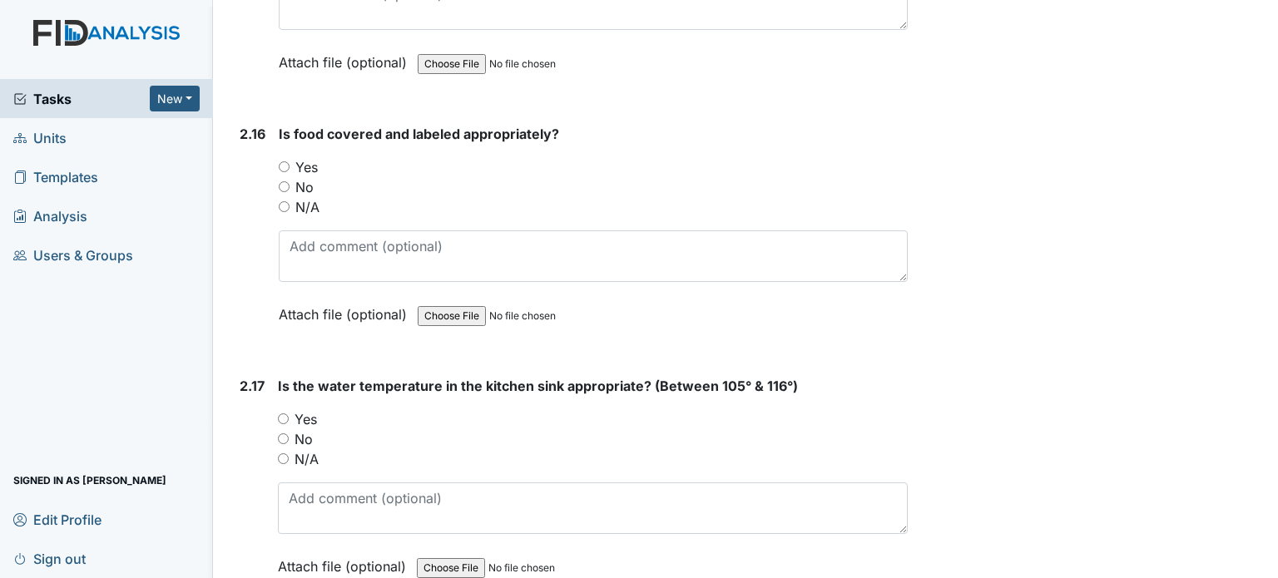
scroll to position [5990, 0]
click at [303, 156] on label "Yes" at bounding box center [306, 166] width 22 height 20
click at [290, 160] on input "Yes" at bounding box center [284, 165] width 11 height 11
radio input "true"
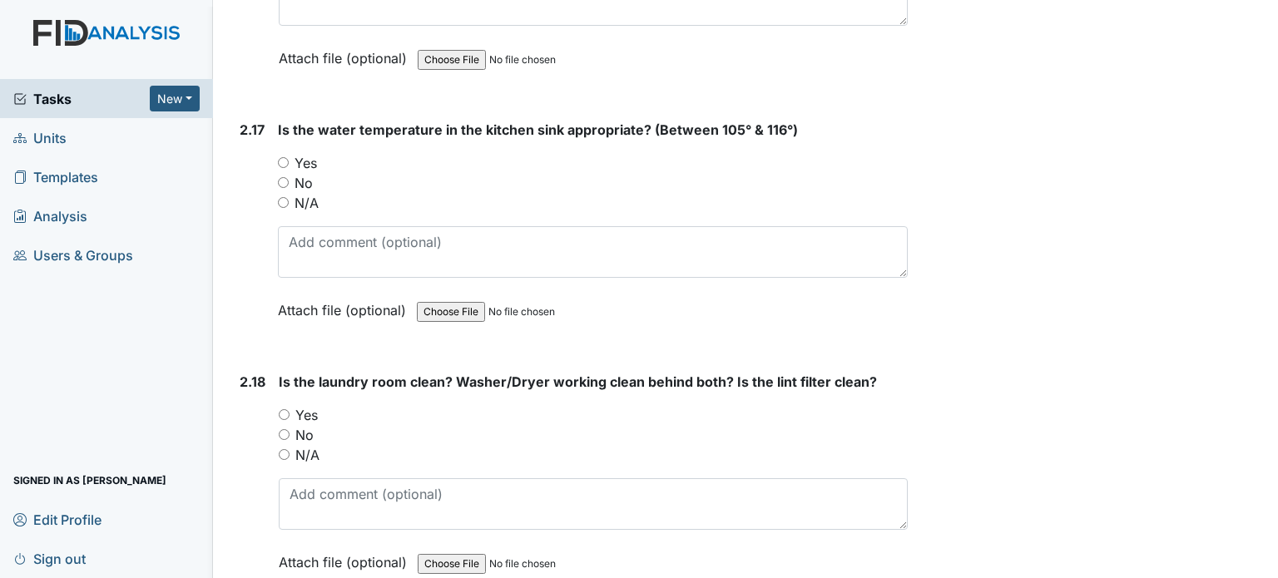
scroll to position [6247, 0]
click at [303, 151] on label "Yes" at bounding box center [306, 161] width 22 height 20
click at [289, 156] on input "Yes" at bounding box center [283, 161] width 11 height 11
radio input "true"
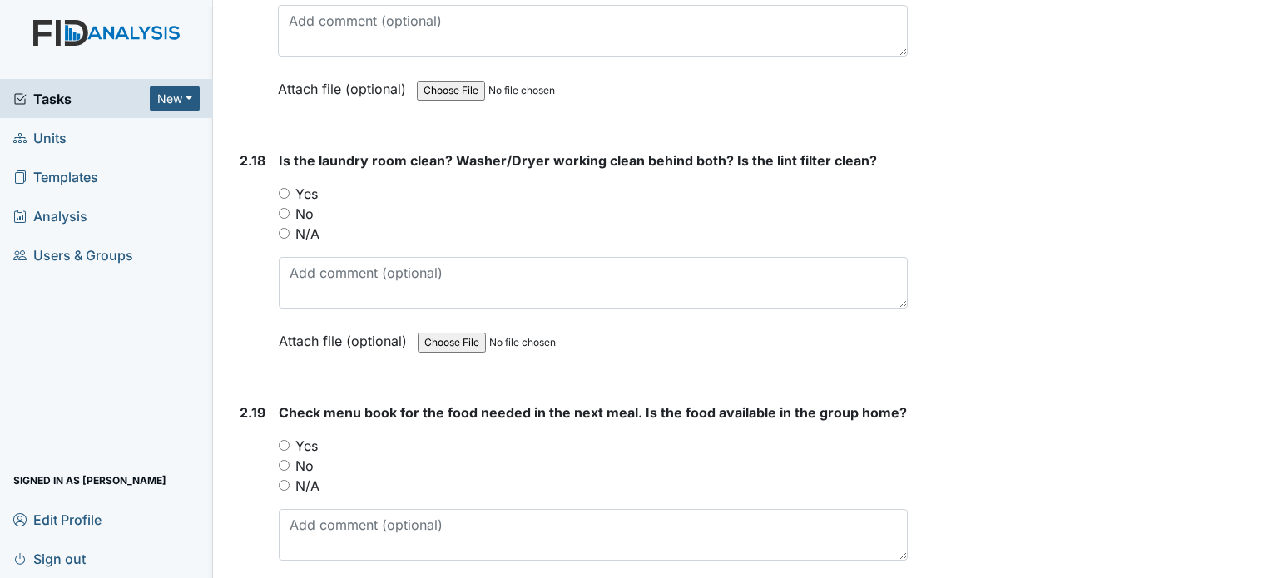
scroll to position [6469, 0]
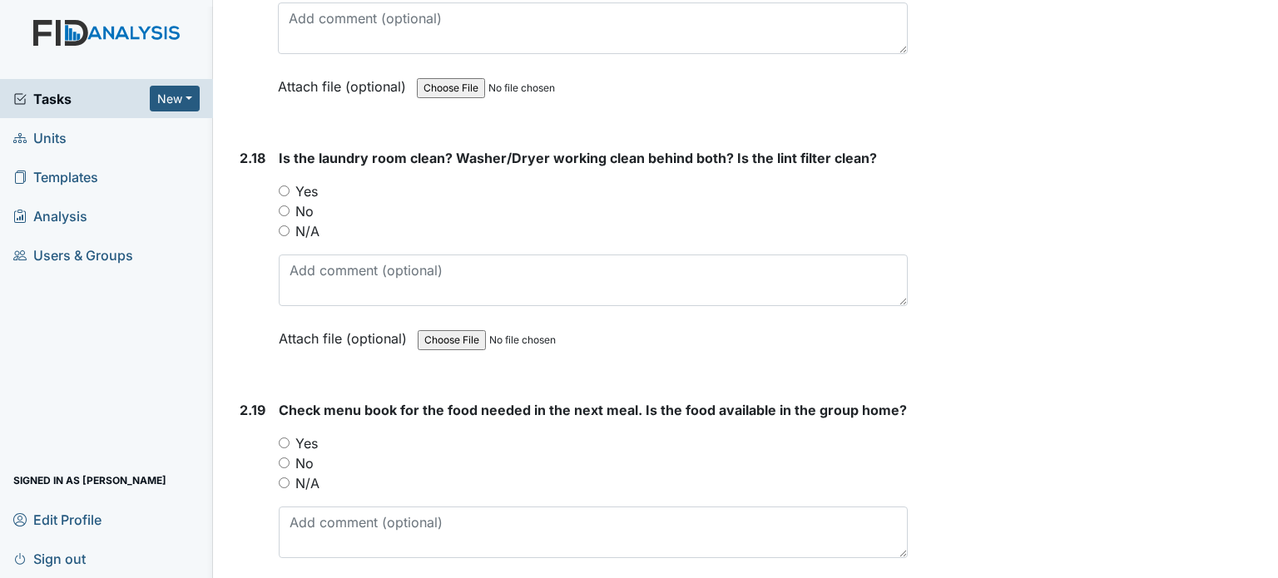
click at [301, 181] on label "Yes" at bounding box center [306, 191] width 22 height 20
click at [290, 186] on input "Yes" at bounding box center [284, 191] width 11 height 11
radio input "true"
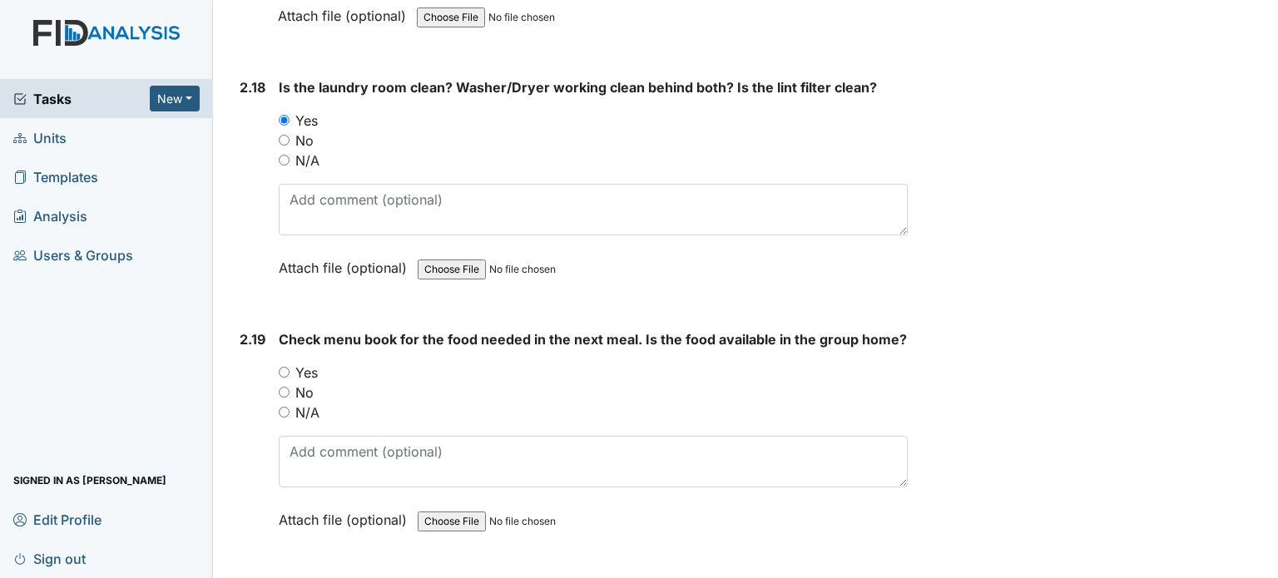
scroll to position [6539, 0]
click at [306, 131] on label "No" at bounding box center [304, 141] width 18 height 20
click at [290, 136] on input "No" at bounding box center [284, 141] width 11 height 11
radio input "true"
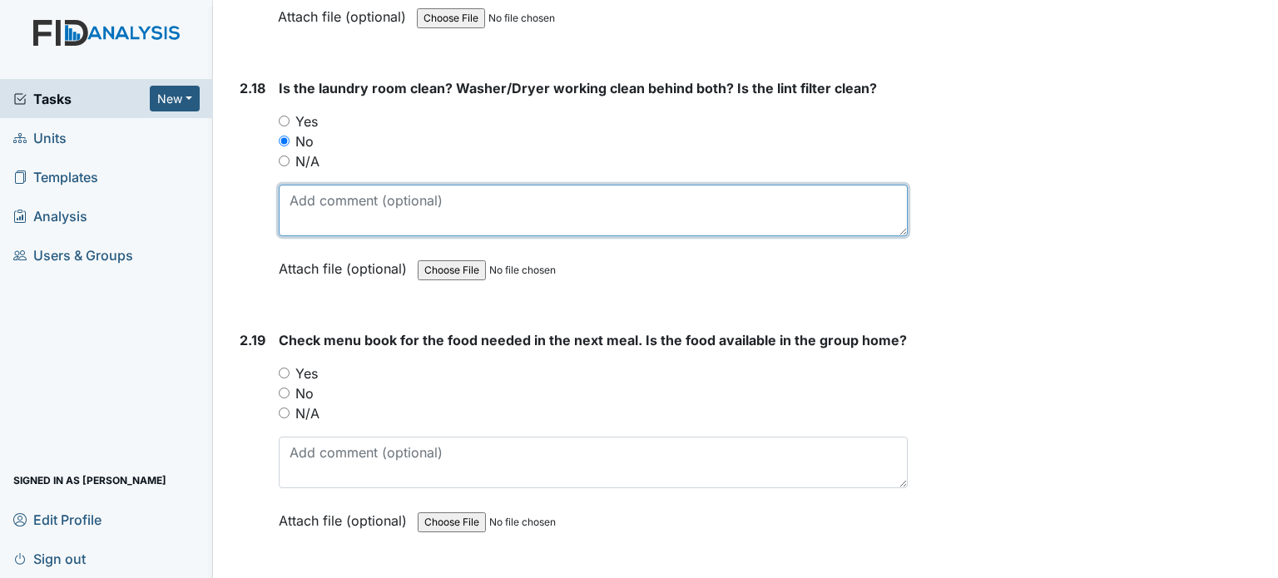
click at [304, 202] on textarea at bounding box center [593, 211] width 629 height 52
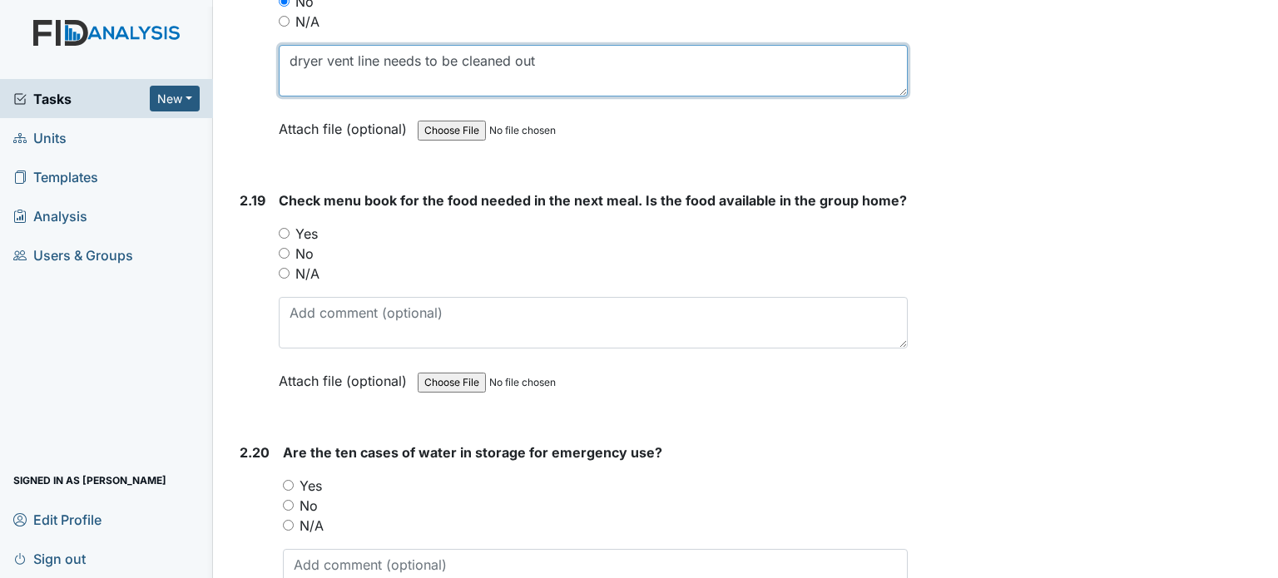
scroll to position [6679, 0]
type textarea "dryer vent line needs to be cleaned out"
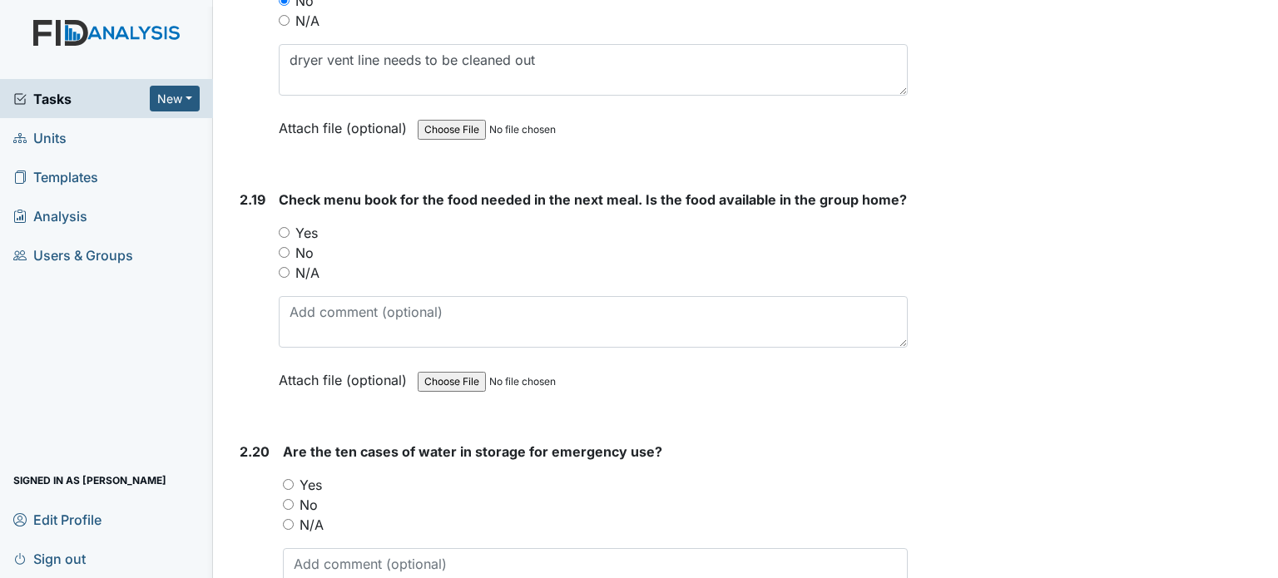
click at [309, 223] on label "Yes" at bounding box center [306, 233] width 22 height 20
click at [290, 227] on input "Yes" at bounding box center [284, 232] width 11 height 11
radio input "true"
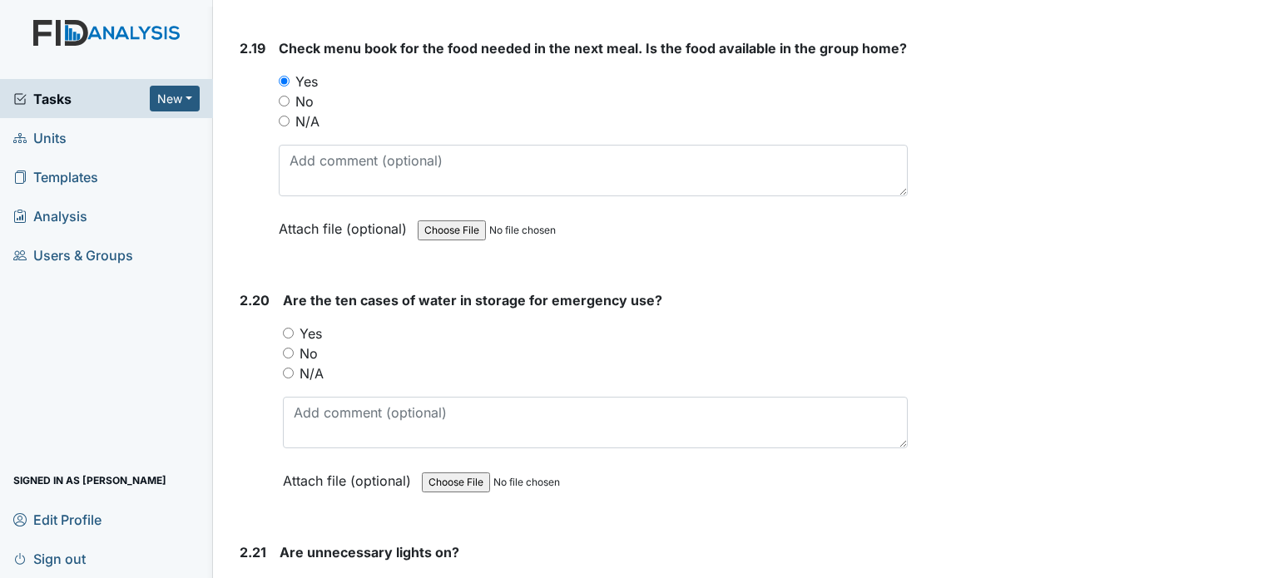
scroll to position [6836, 0]
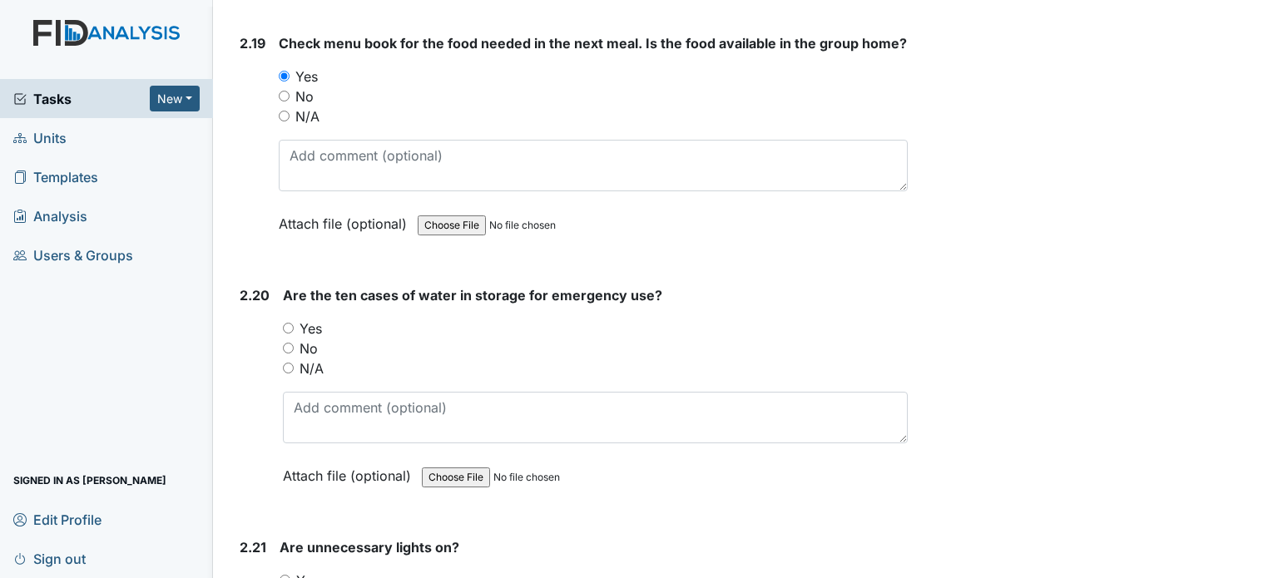
click at [290, 323] on input "Yes" at bounding box center [288, 328] width 11 height 11
radio input "true"
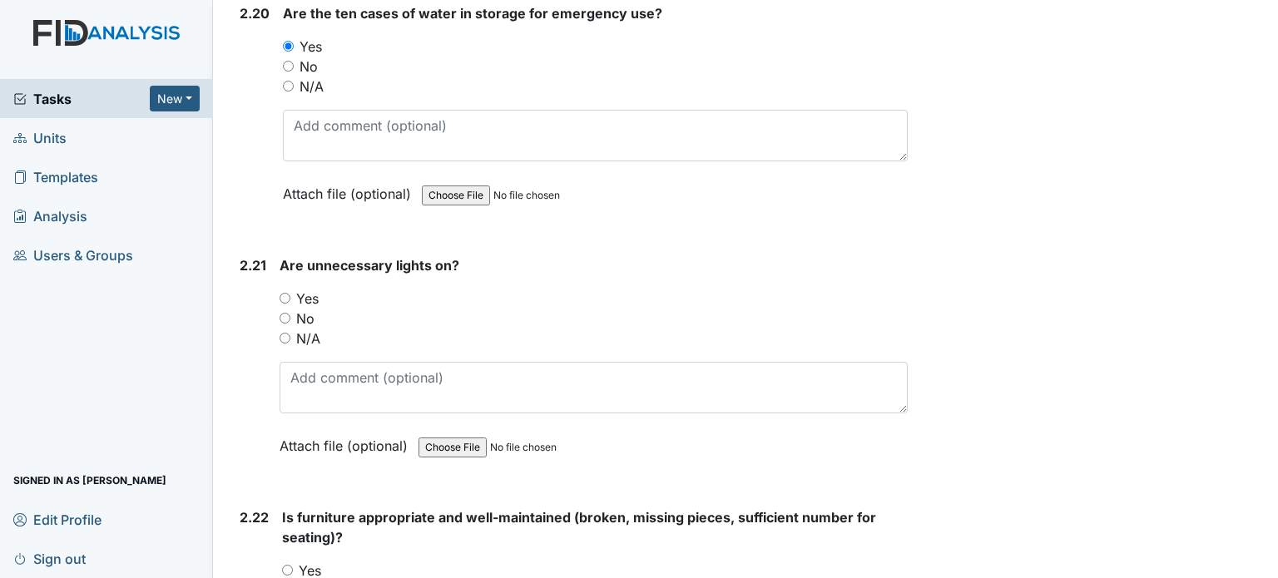
scroll to position [7119, 0]
click at [293, 308] on div "No" at bounding box center [594, 318] width 628 height 20
click at [283, 312] on input "No" at bounding box center [285, 317] width 11 height 11
radio input "true"
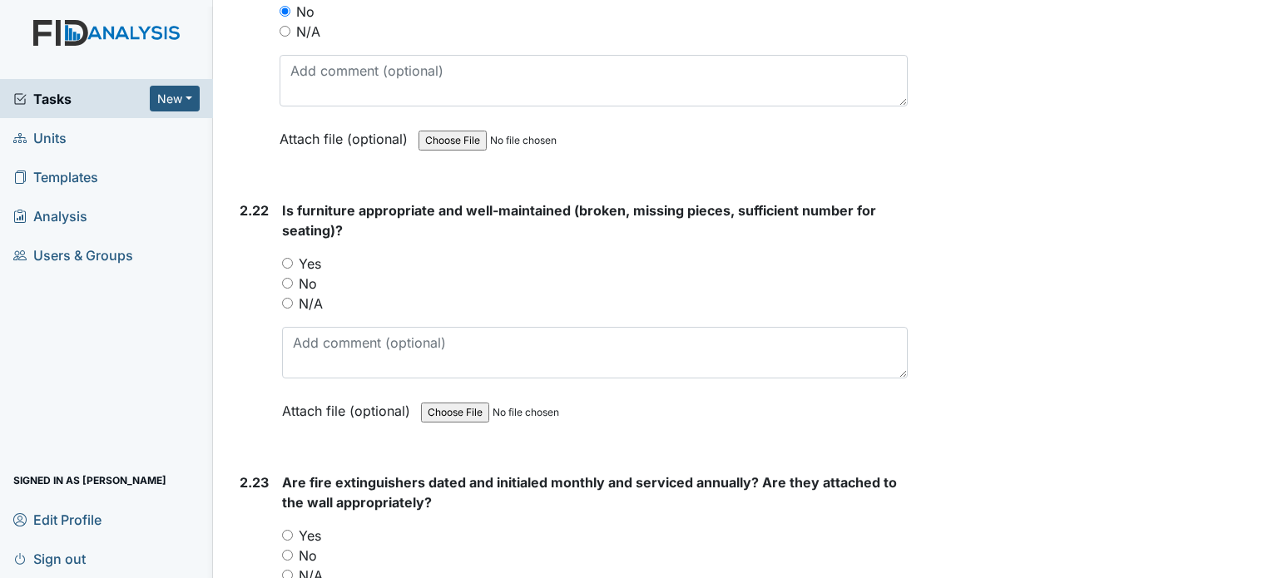
scroll to position [7442, 0]
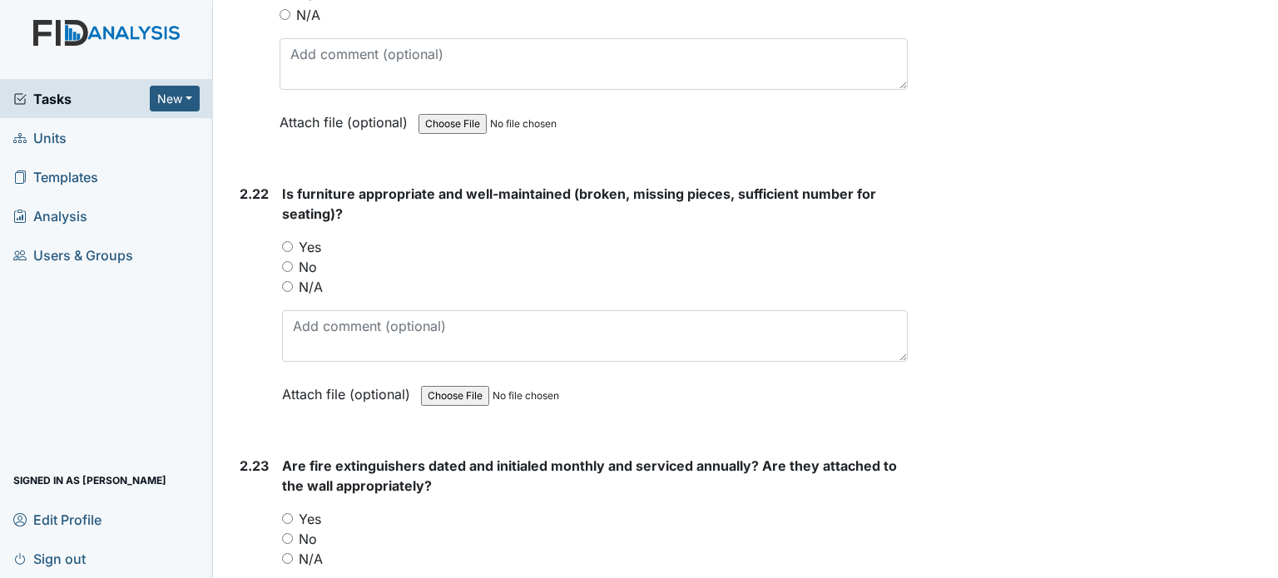
click at [306, 237] on label "Yes" at bounding box center [310, 247] width 22 height 20
click at [293, 241] on input "Yes" at bounding box center [287, 246] width 11 height 11
radio input "true"
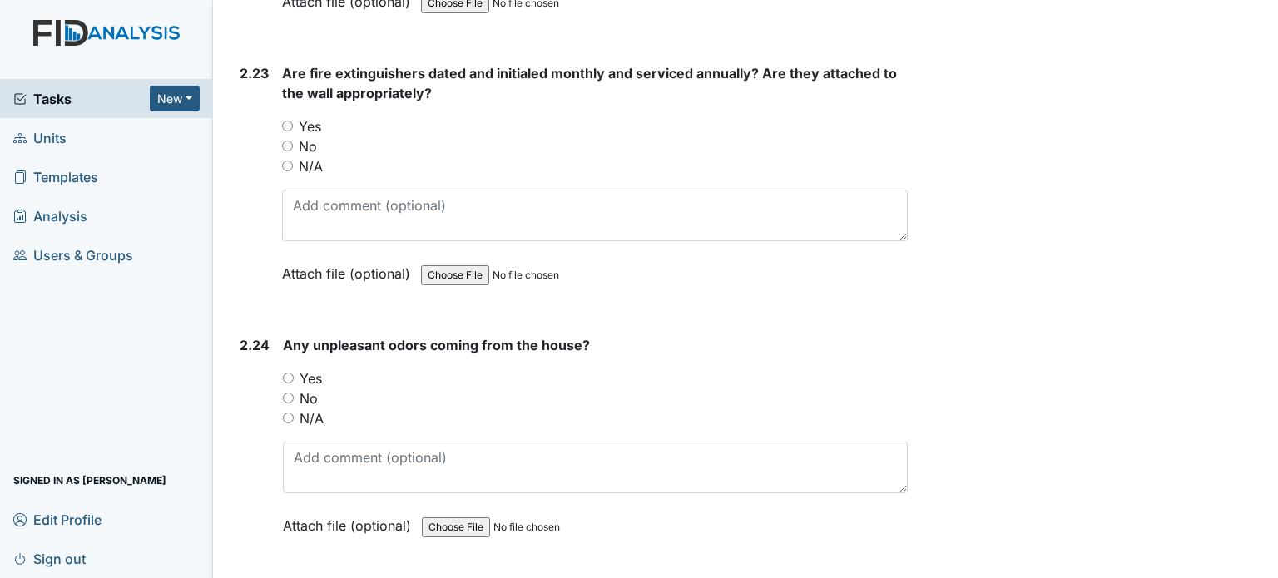
scroll to position [7846, 0]
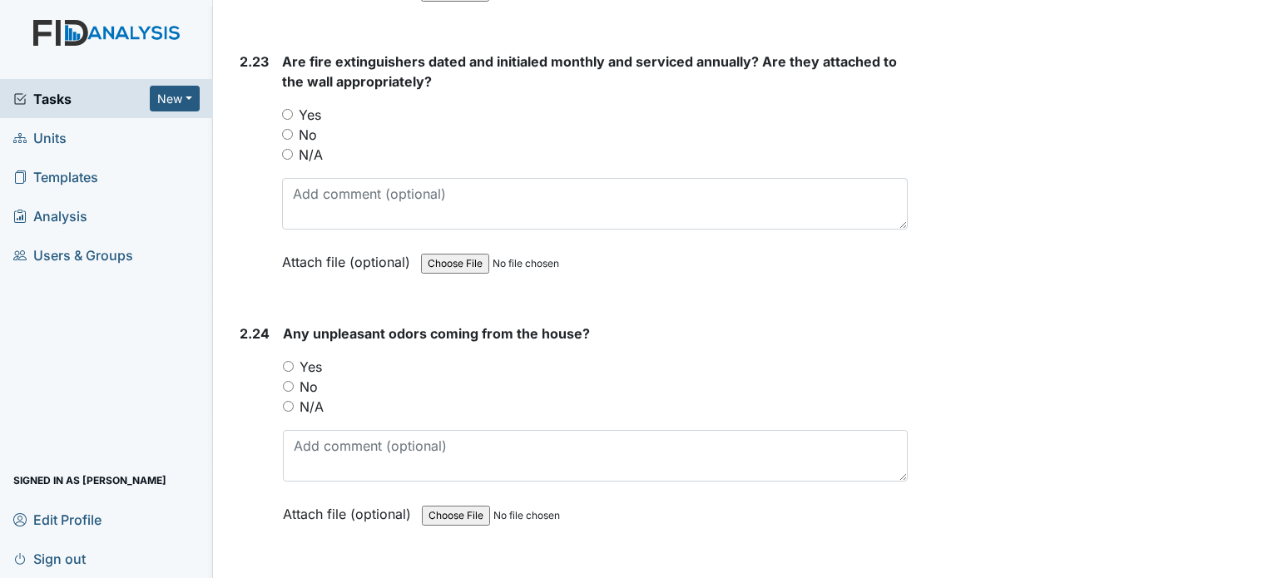
click at [305, 105] on label "Yes" at bounding box center [310, 115] width 22 height 20
click at [293, 109] on input "Yes" at bounding box center [287, 114] width 11 height 11
radio input "true"
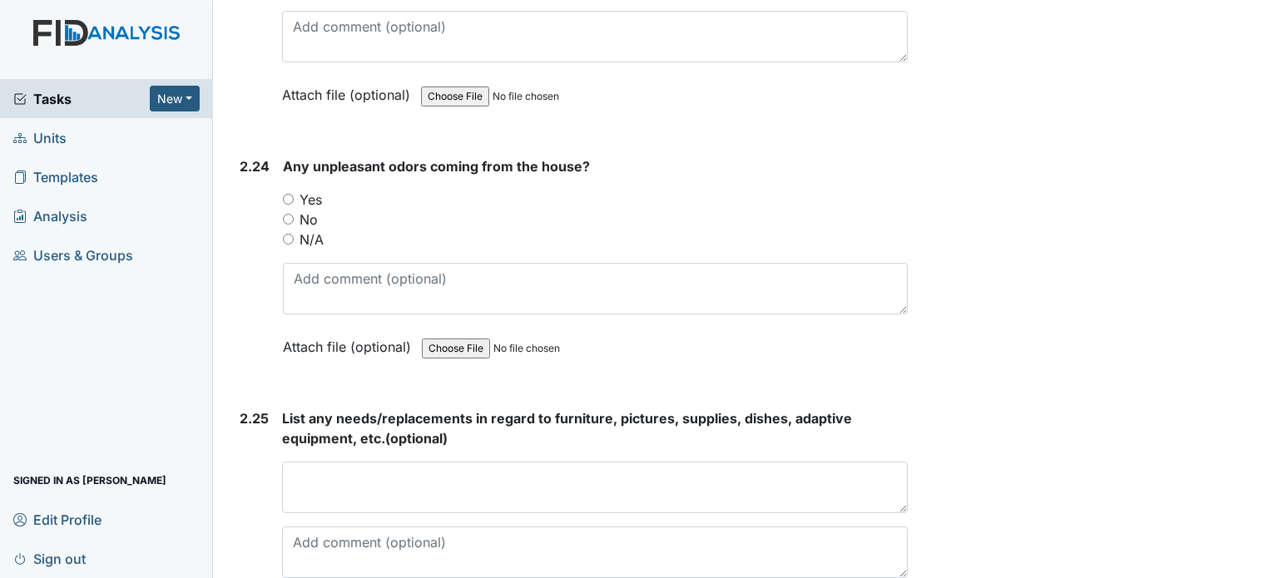
scroll to position [8042, 0]
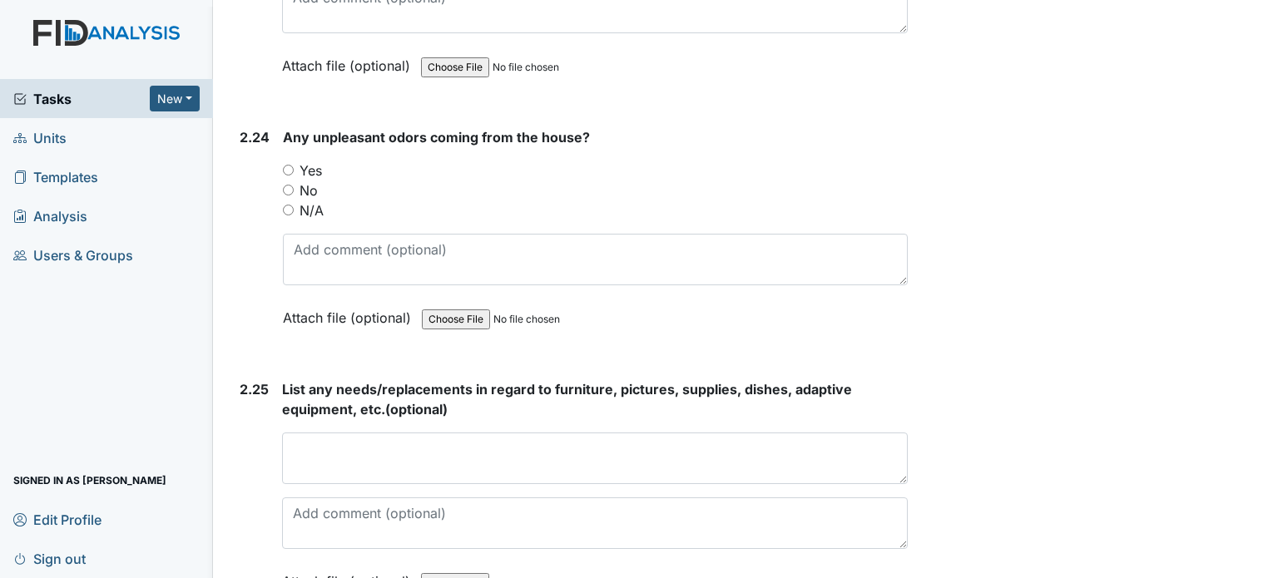
click at [294, 181] on div "No" at bounding box center [595, 191] width 625 height 20
click at [286, 185] on input "No" at bounding box center [288, 190] width 11 height 11
radio input "true"
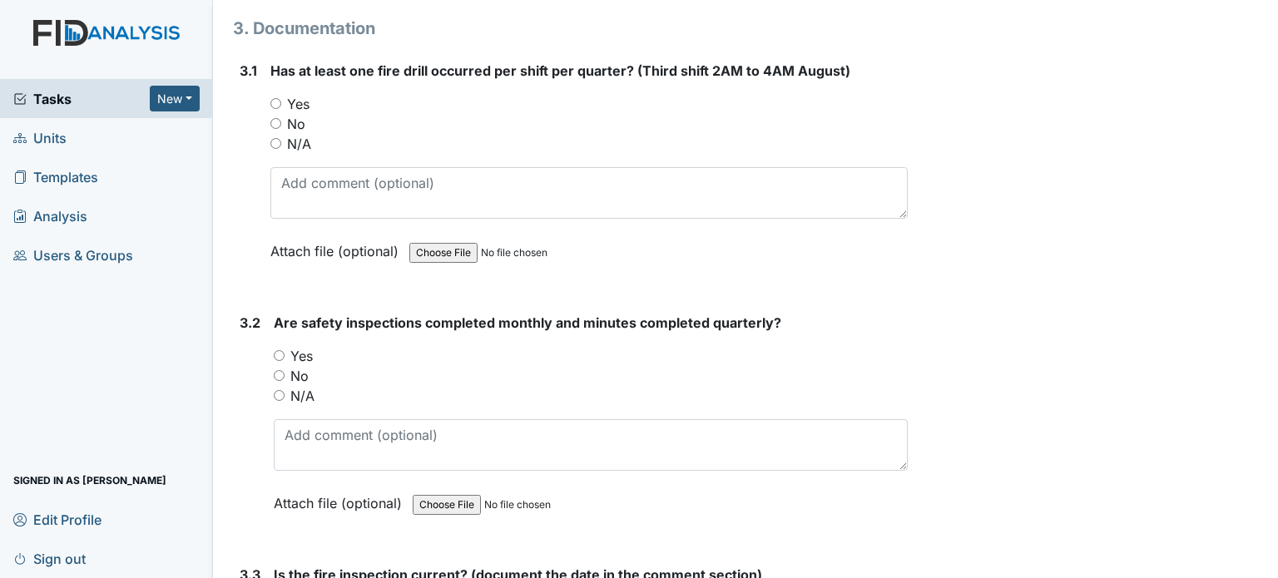
scroll to position [8660, 0]
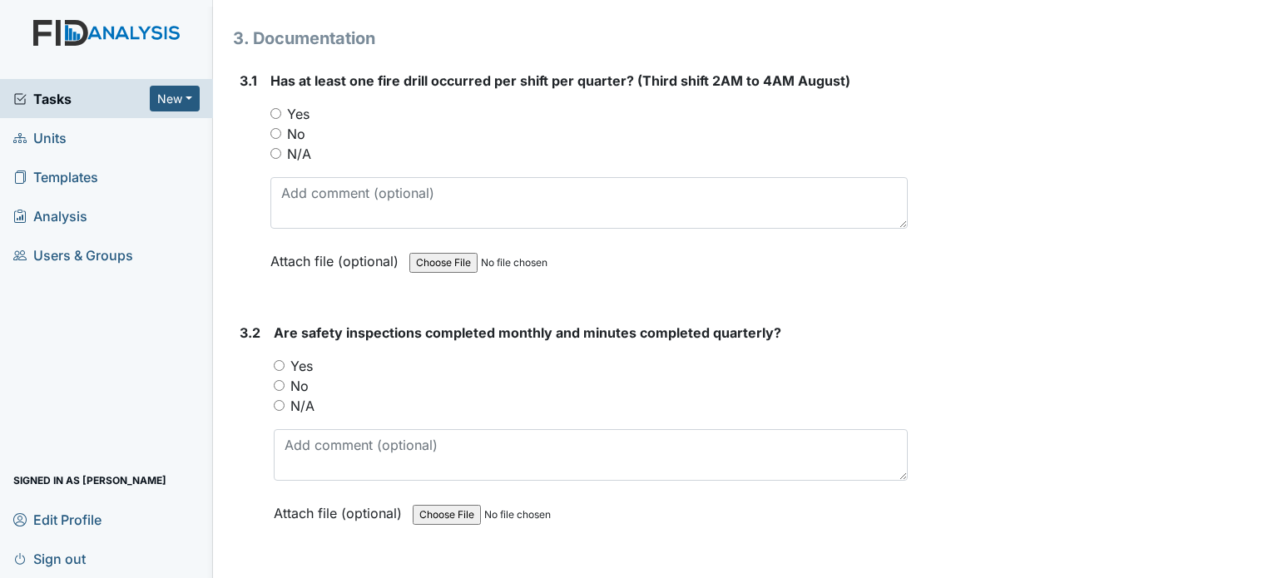
click at [303, 104] on label "Yes" at bounding box center [298, 114] width 22 height 20
click at [281, 108] on input "Yes" at bounding box center [275, 113] width 11 height 11
radio input "true"
click at [300, 356] on label "Yes" at bounding box center [301, 366] width 22 height 20
click at [285, 360] on input "Yes" at bounding box center [279, 365] width 11 height 11
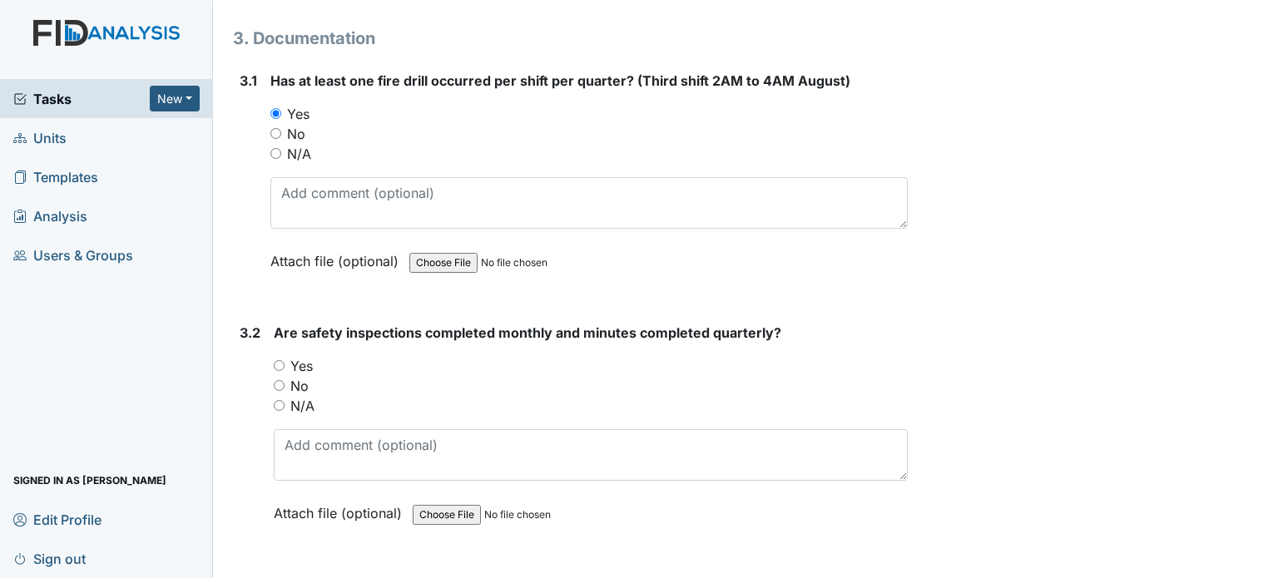
radio input "true"
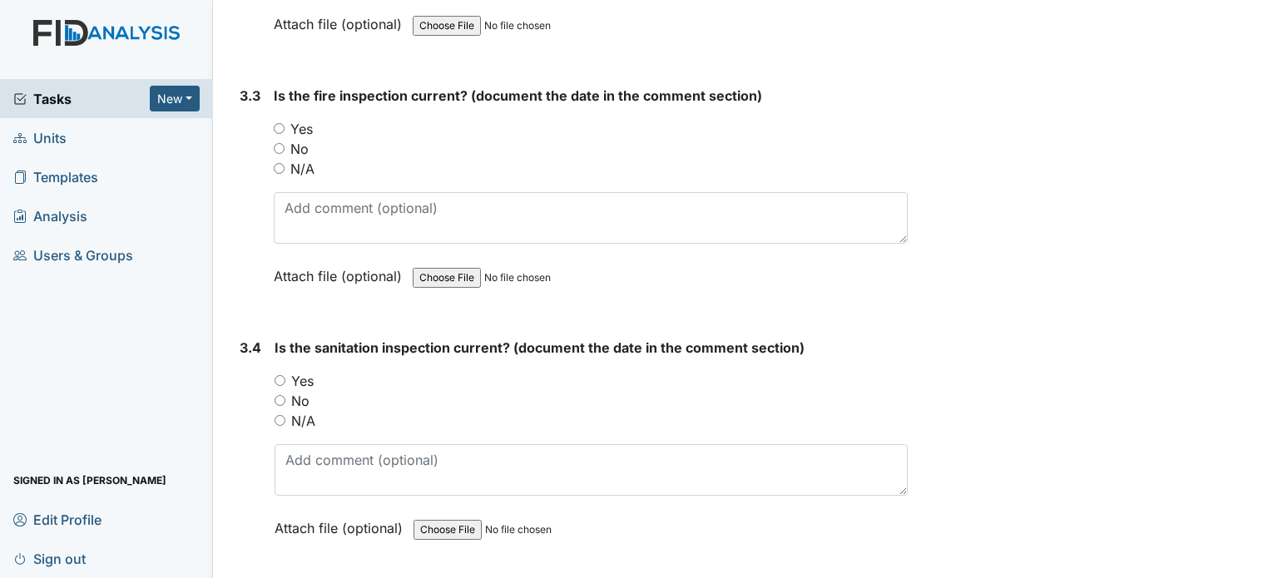
scroll to position [9159, 0]
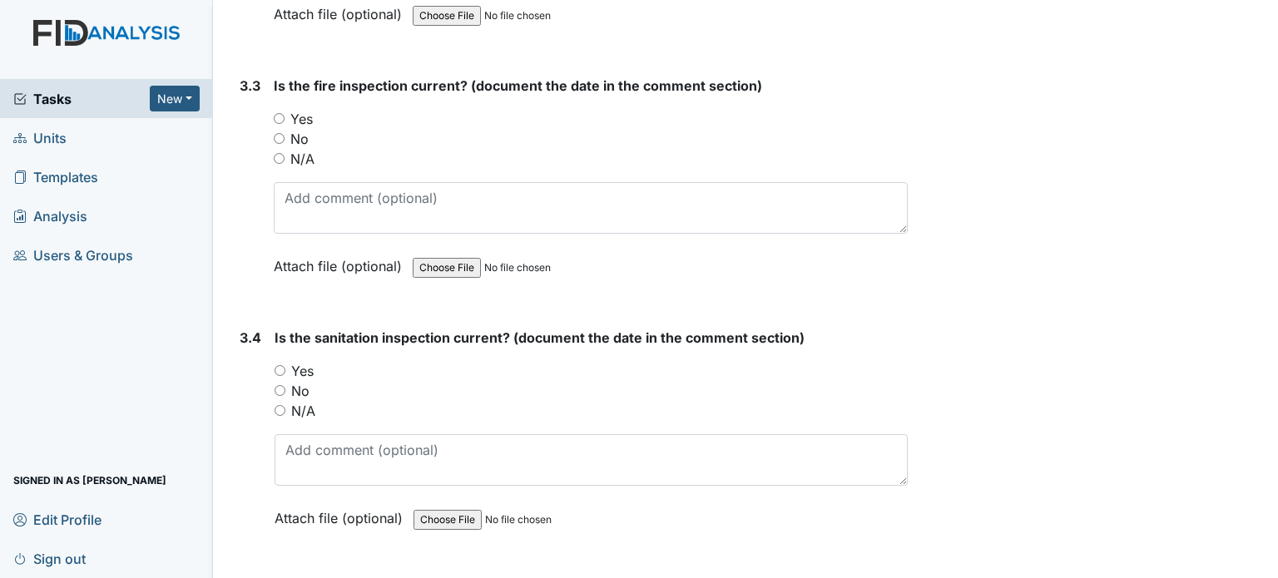
click at [303, 109] on label "Yes" at bounding box center [301, 119] width 22 height 20
click at [285, 113] on input "Yes" at bounding box center [279, 118] width 11 height 11
radio input "true"
click at [300, 361] on label "Yes" at bounding box center [302, 371] width 22 height 20
click at [285, 365] on input "Yes" at bounding box center [280, 370] width 11 height 11
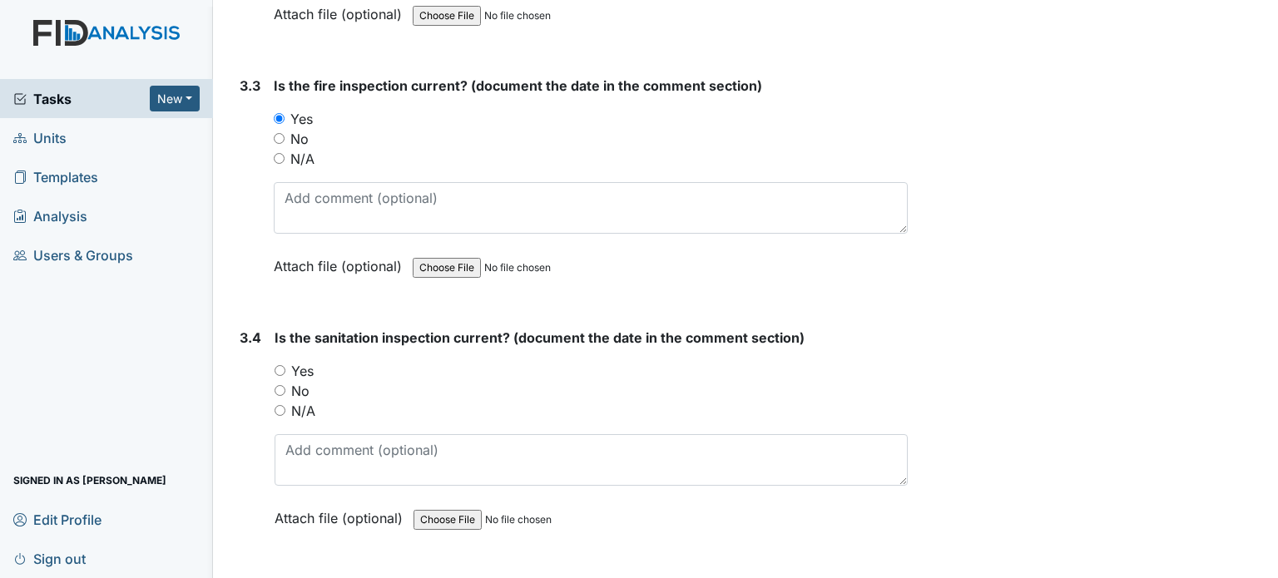
radio input "true"
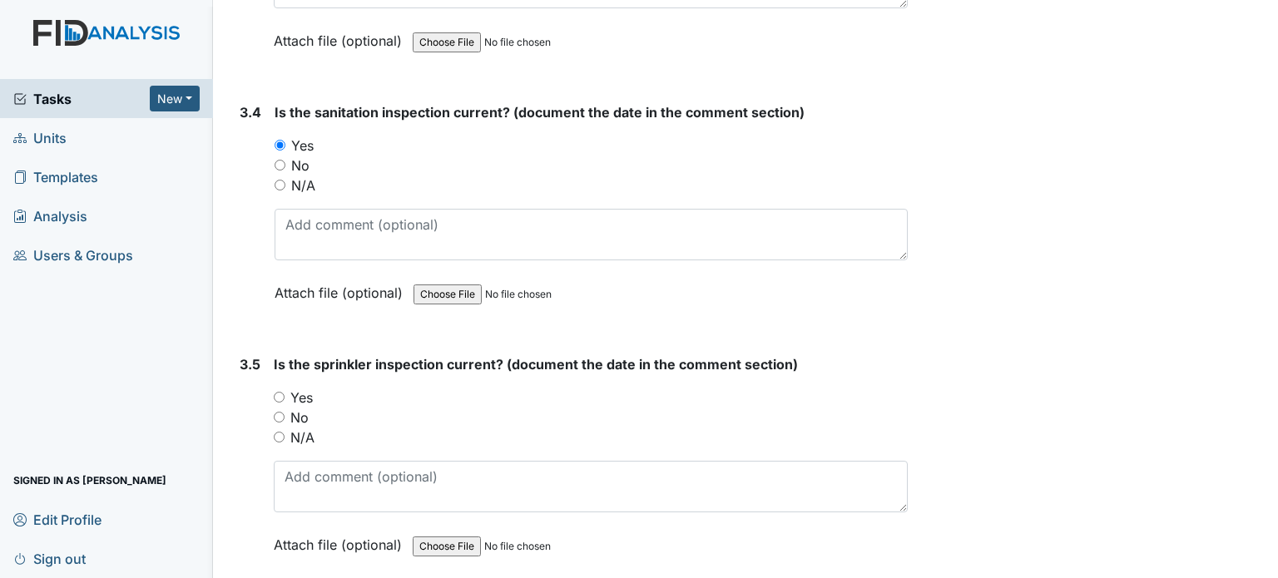
scroll to position [9385, 0]
click at [300, 387] on label "Yes" at bounding box center [301, 397] width 22 height 20
click at [285, 391] on input "Yes" at bounding box center [279, 396] width 11 height 11
radio input "true"
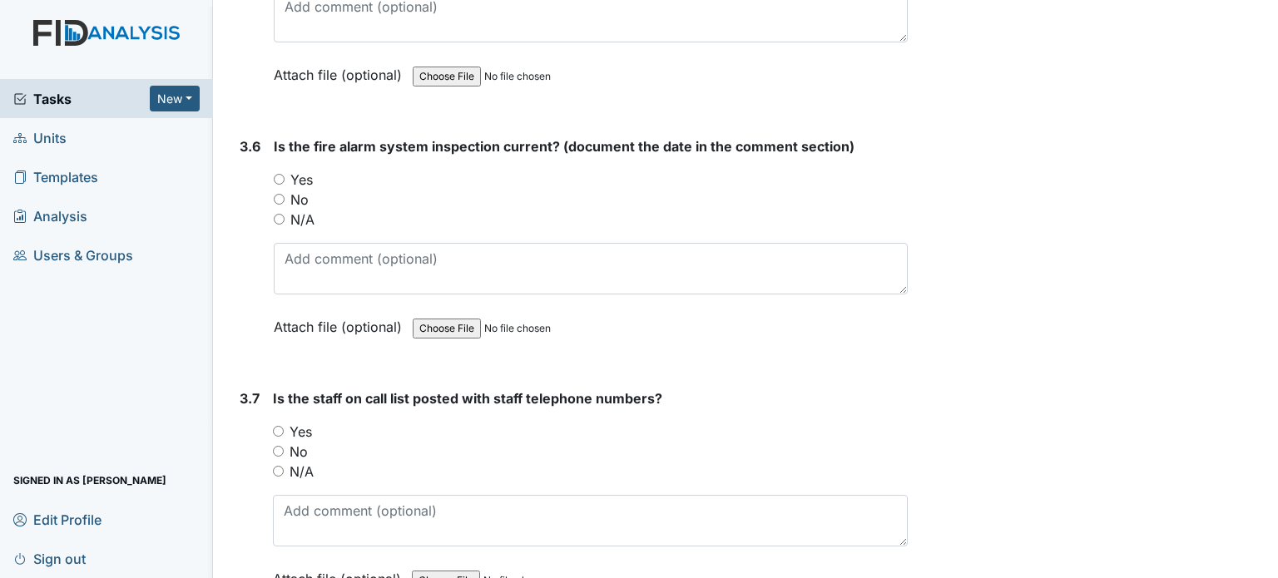
scroll to position [9856, 0]
click at [306, 168] on label "Yes" at bounding box center [301, 178] width 22 height 20
click at [285, 172] on input "Yes" at bounding box center [279, 177] width 11 height 11
radio input "true"
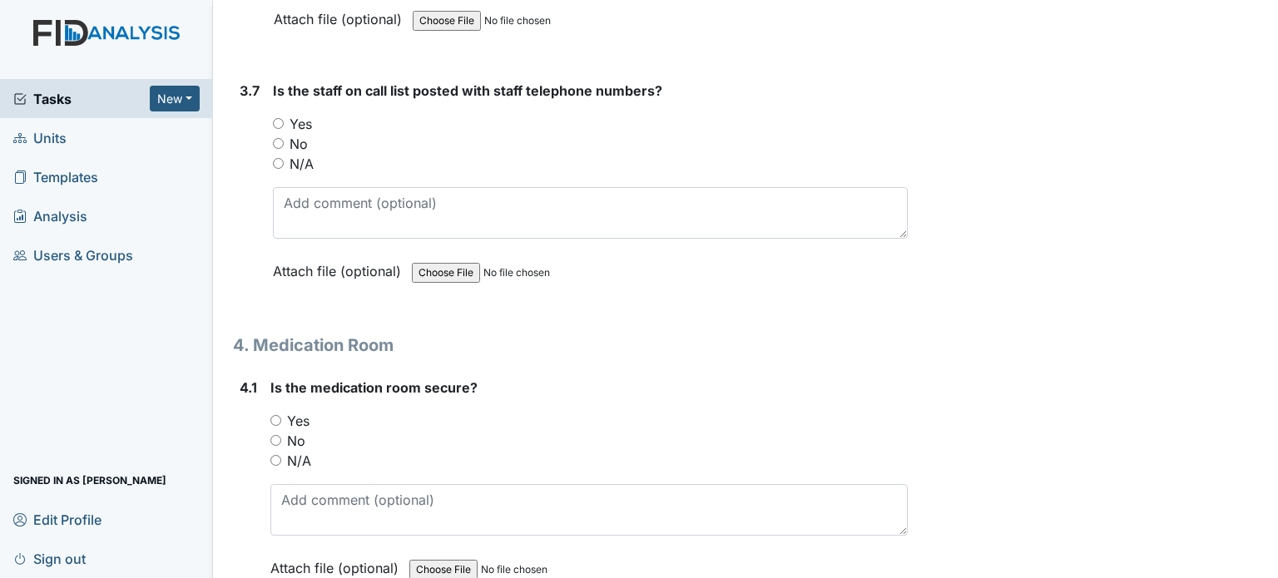
scroll to position [10163, 0]
click at [277, 117] on input "Yes" at bounding box center [278, 122] width 11 height 11
radio input "true"
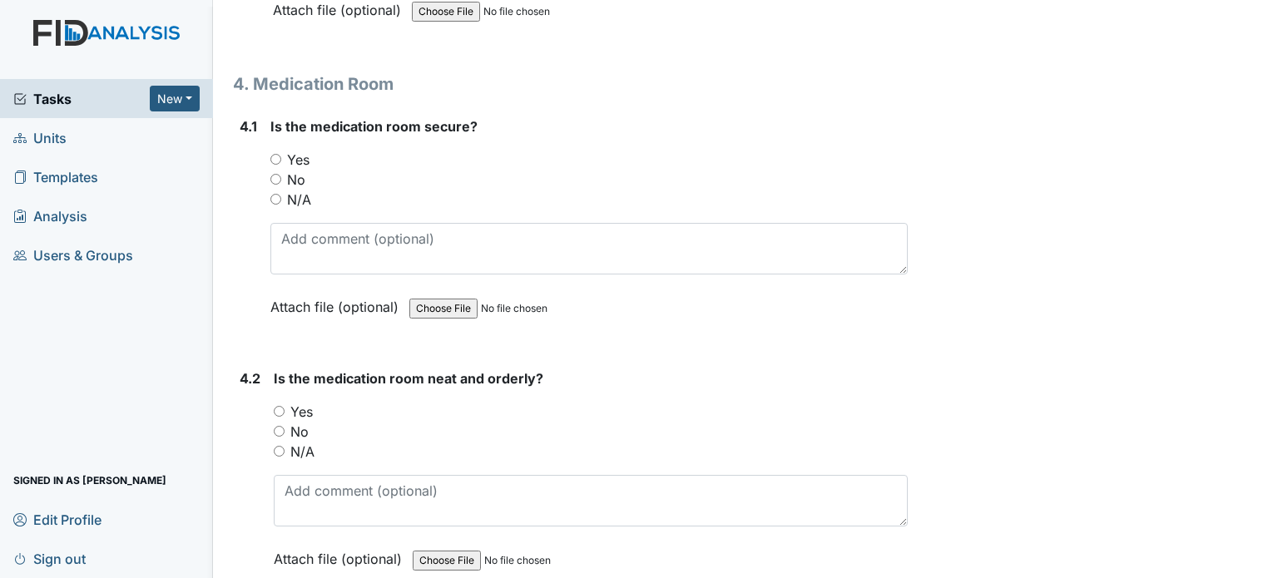
scroll to position [10427, 0]
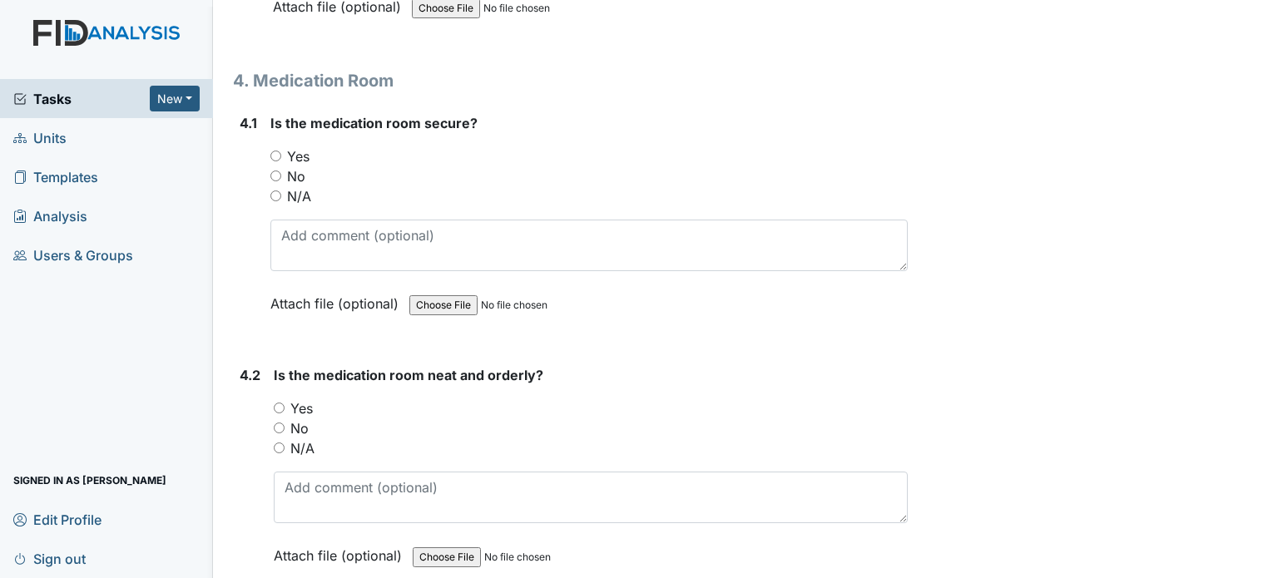
click at [277, 151] on input "Yes" at bounding box center [275, 156] width 11 height 11
radio input "true"
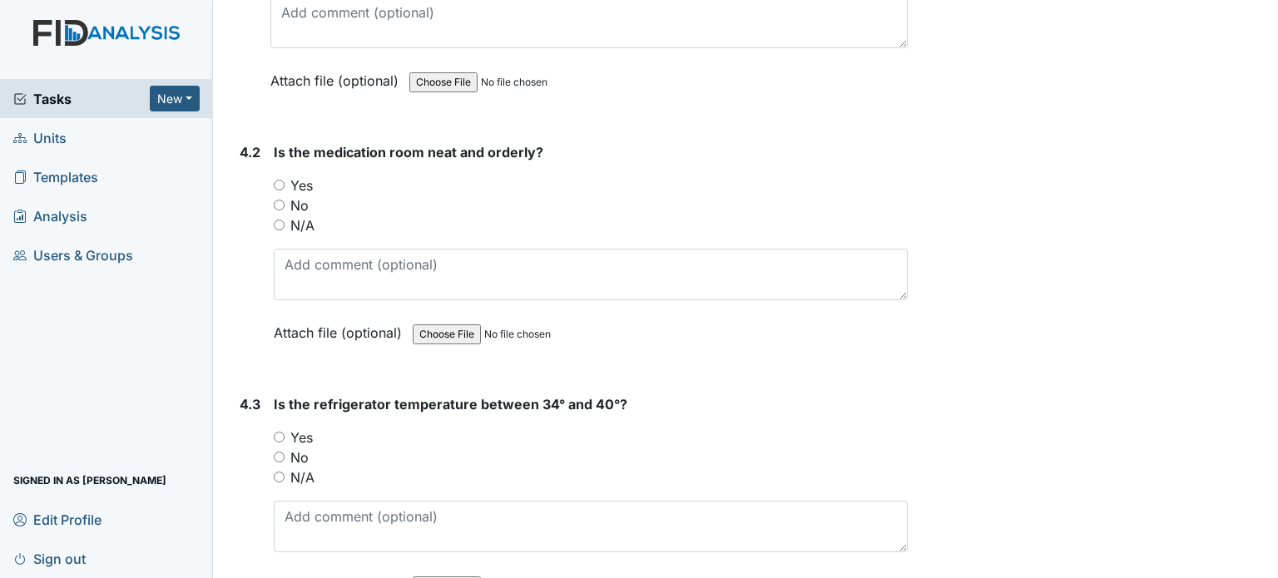
scroll to position [10651, 0]
click at [309, 174] on label "Yes" at bounding box center [301, 184] width 22 height 20
click at [285, 178] on input "Yes" at bounding box center [279, 183] width 11 height 11
radio input "true"
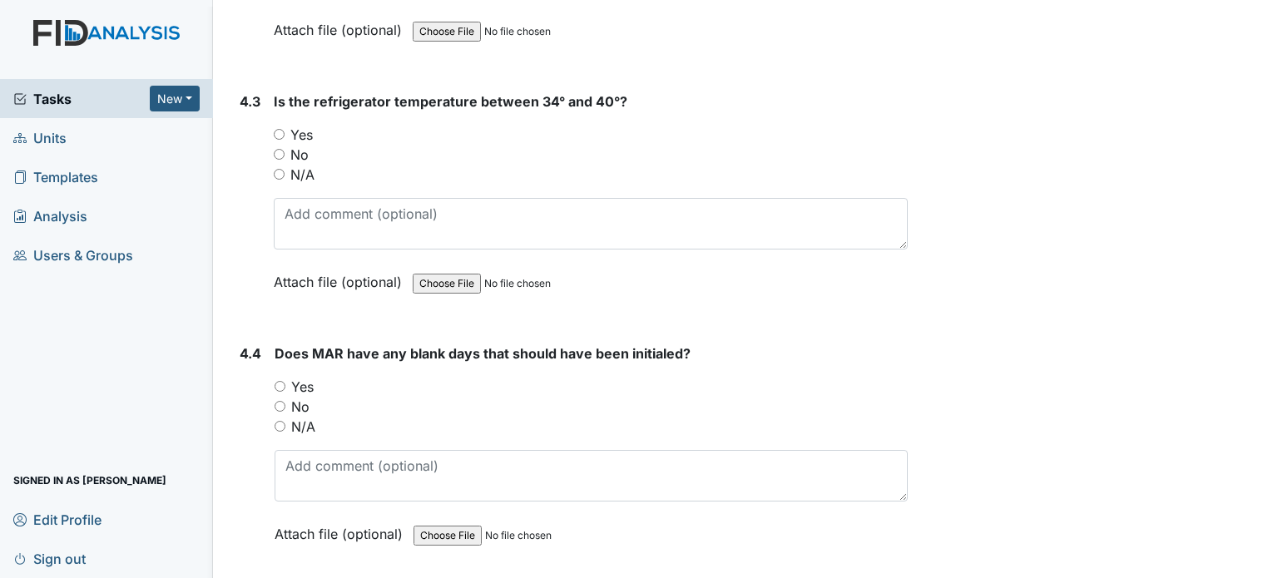
scroll to position [10953, 0]
drag, startPoint x: 309, startPoint y: 82, endPoint x: 305, endPoint y: 101, distance: 18.6
click at [305, 101] on div "Is the refrigerator temperature between 34° and 40°? You must select one of the…" at bounding box center [591, 198] width 634 height 212
click at [305, 125] on label "Yes" at bounding box center [301, 135] width 22 height 20
click at [285, 129] on input "Yes" at bounding box center [279, 134] width 11 height 11
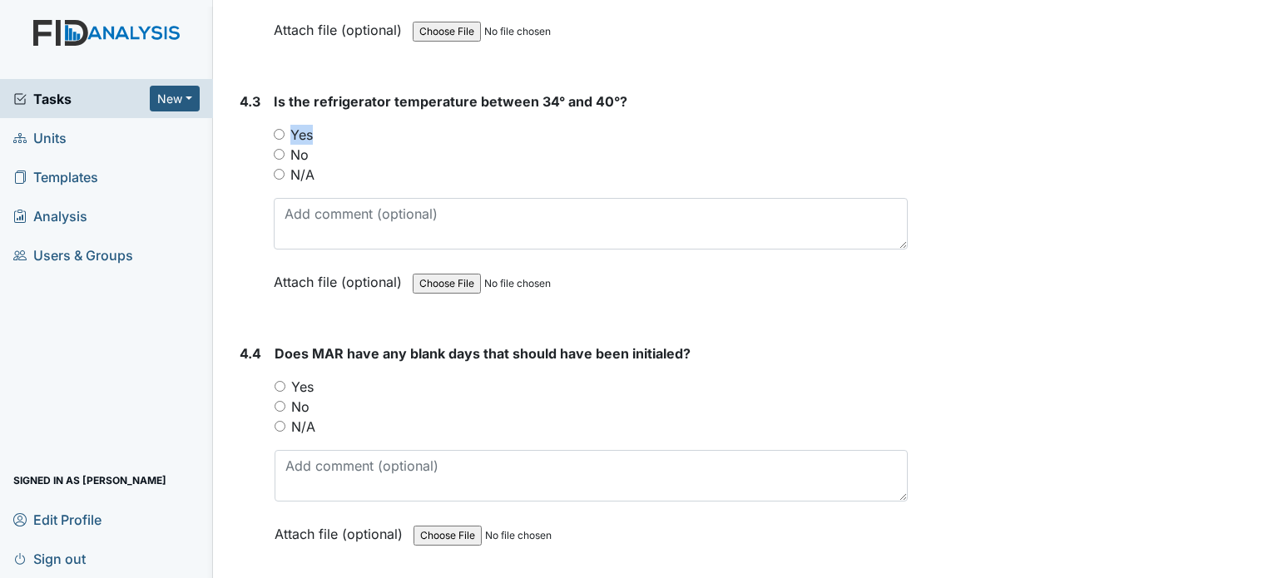
radio input "true"
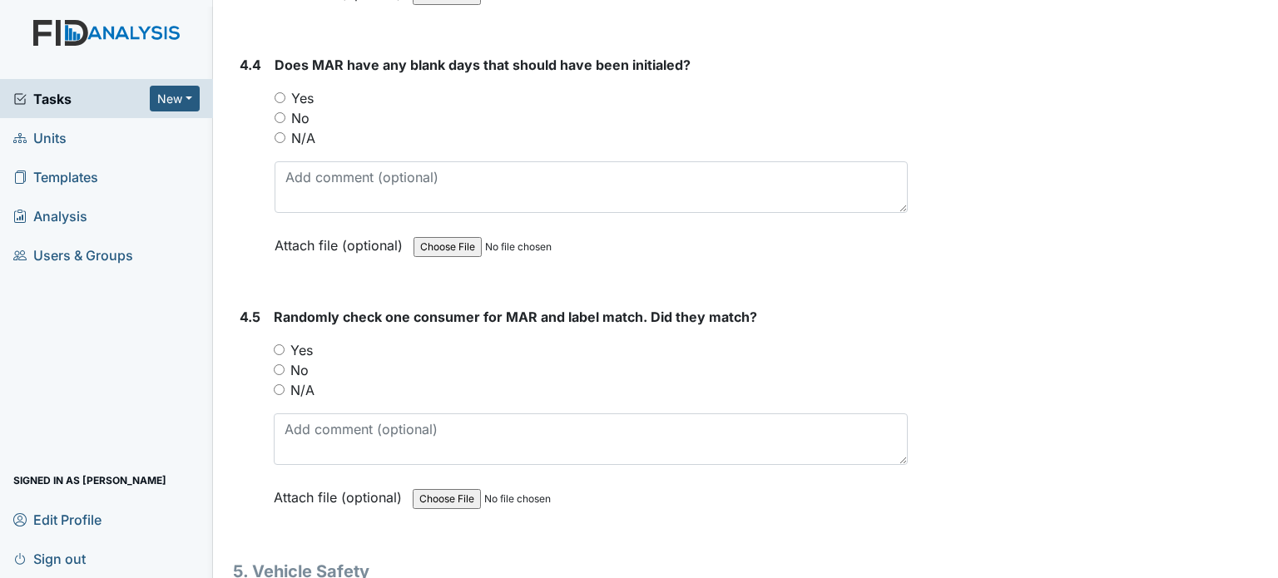
scroll to position [11239, 0]
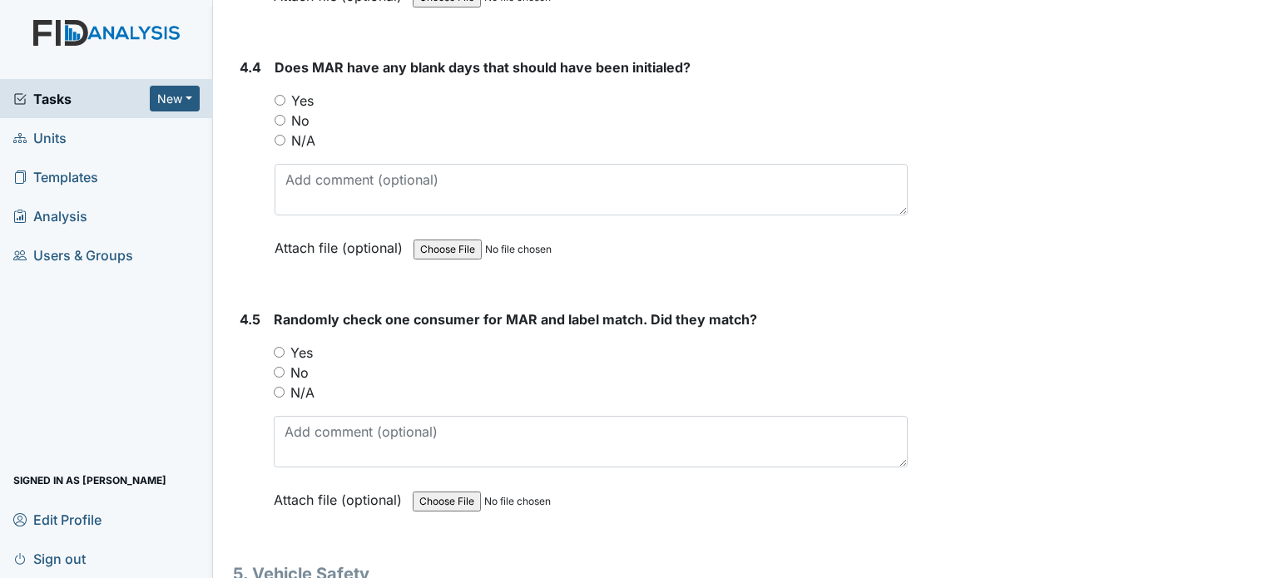
click at [310, 91] on label "Yes" at bounding box center [302, 101] width 22 height 20
click at [285, 95] on input "Yes" at bounding box center [280, 100] width 11 height 11
radio input "true"
click at [301, 343] on label "Yes" at bounding box center [301, 353] width 22 height 20
click at [285, 347] on input "Yes" at bounding box center [279, 352] width 11 height 11
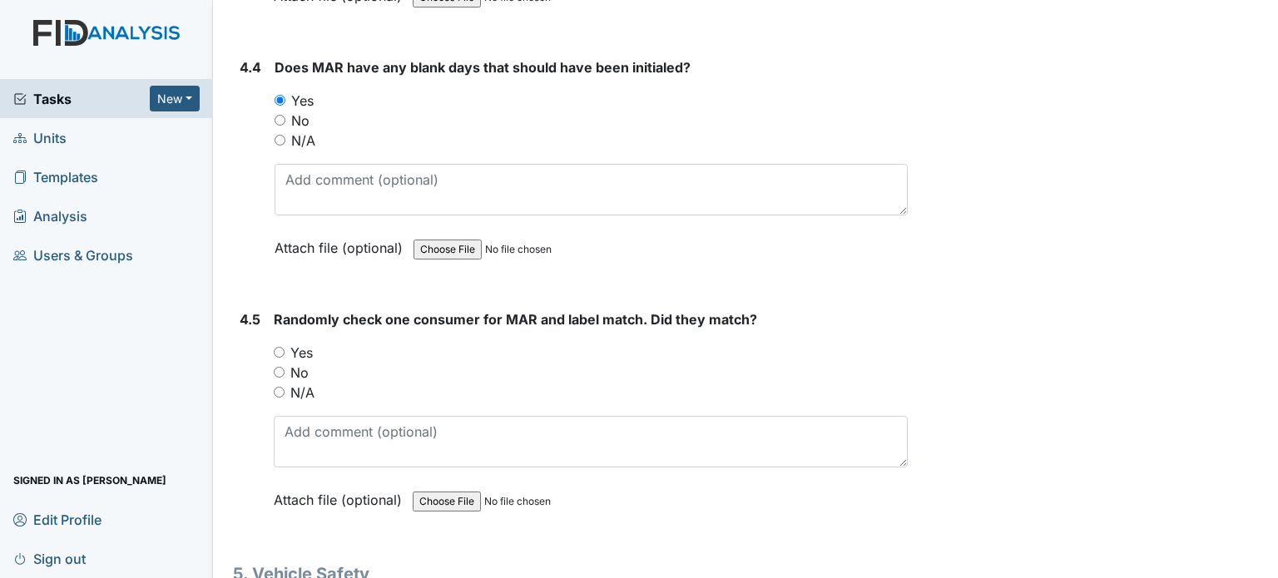
radio input "true"
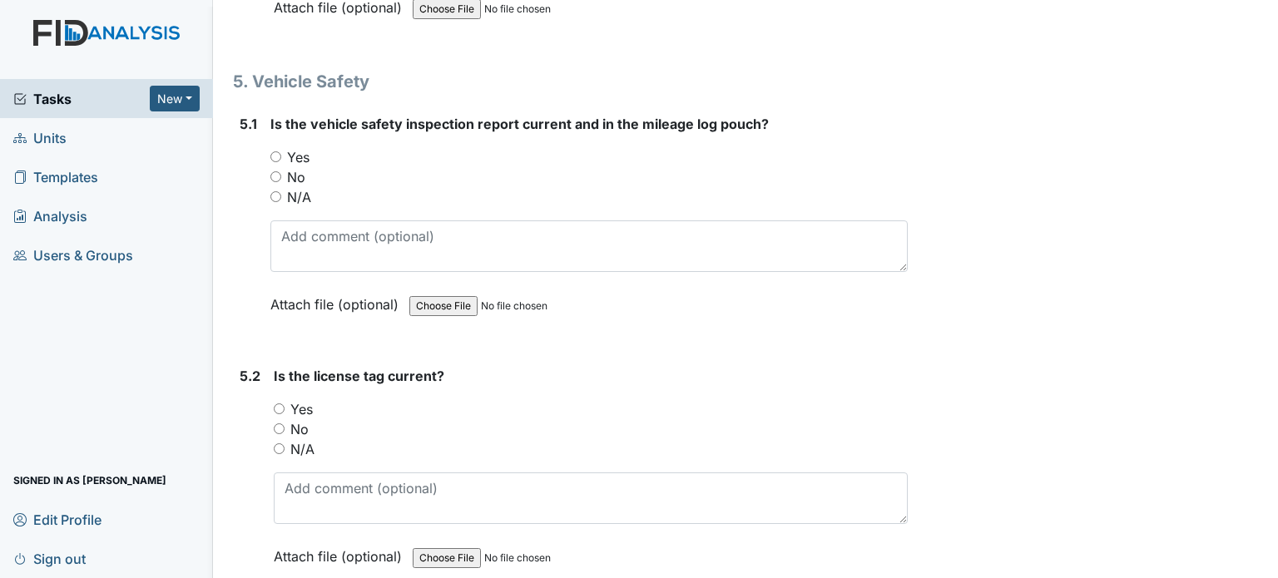
scroll to position [11738, 0]
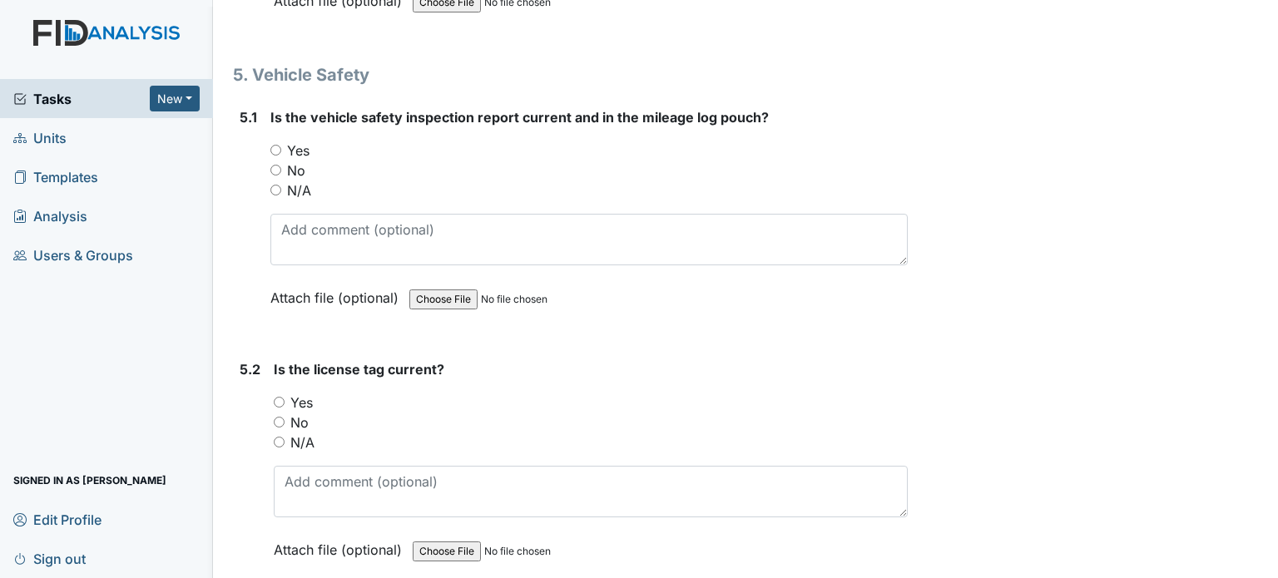
click at [301, 181] on label "N/A" at bounding box center [299, 191] width 24 height 20
click at [281, 185] on input "N/A" at bounding box center [275, 190] width 11 height 11
radio input "true"
click at [303, 433] on label "N/A" at bounding box center [302, 443] width 24 height 20
click at [285, 437] on input "N/A" at bounding box center [279, 442] width 11 height 11
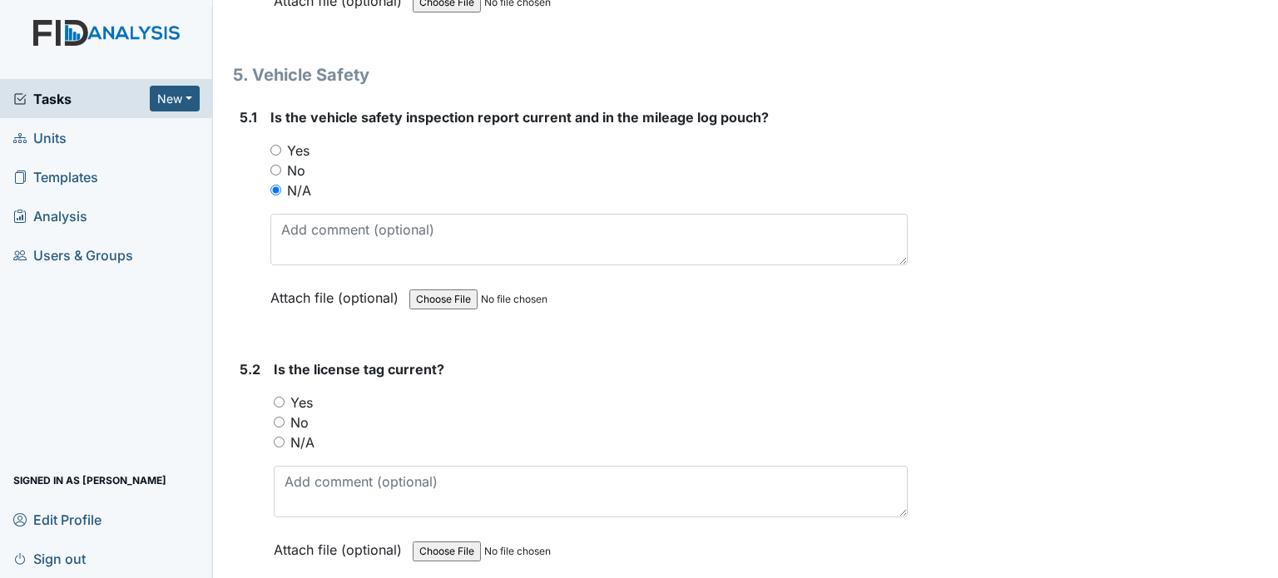
radio input "true"
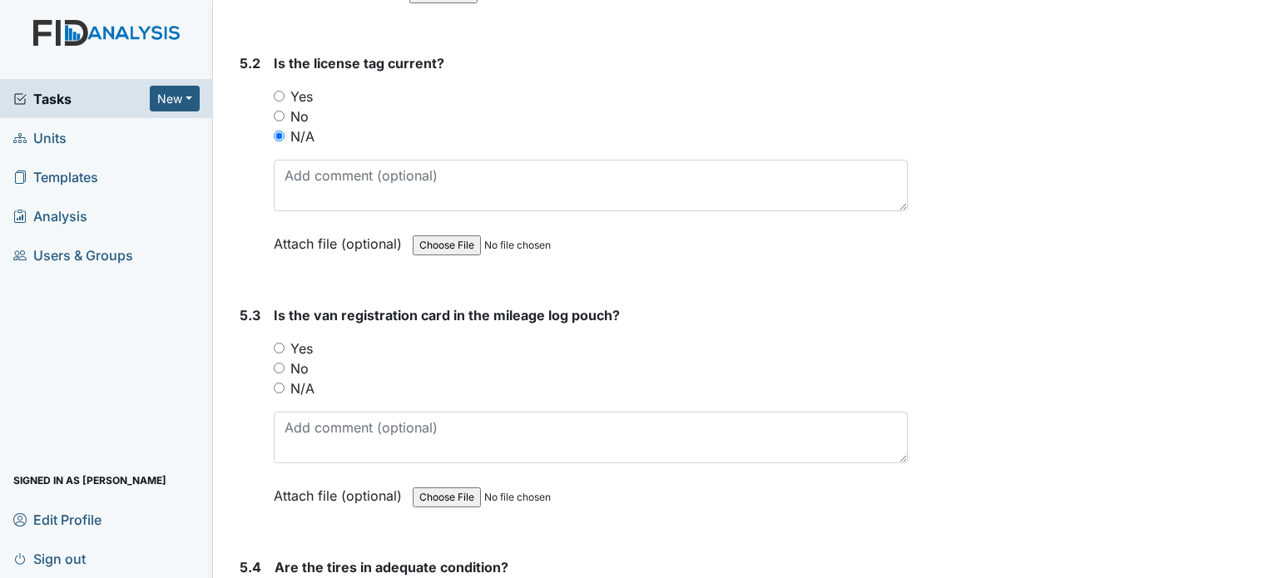
scroll to position [12132, 0]
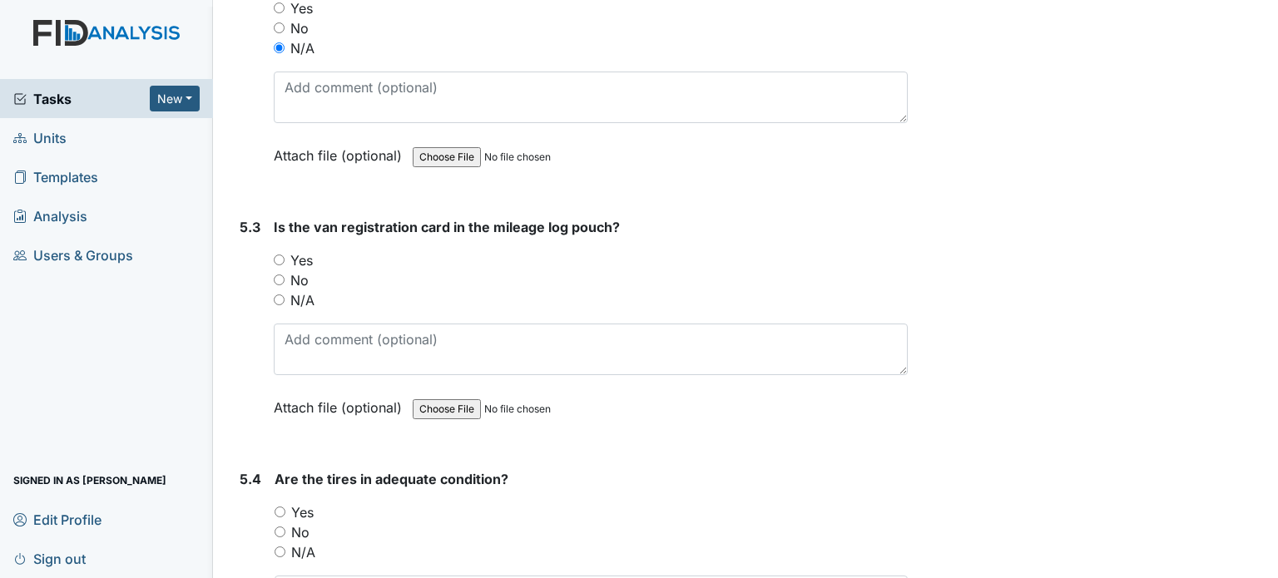
click at [297, 273] on div "Is the van registration card in the mileage log pouch? You must select one of t…" at bounding box center [591, 323] width 634 height 212
click at [302, 290] on label "N/A" at bounding box center [302, 300] width 24 height 20
click at [285, 295] on input "N/A" at bounding box center [279, 300] width 11 height 11
radio input "true"
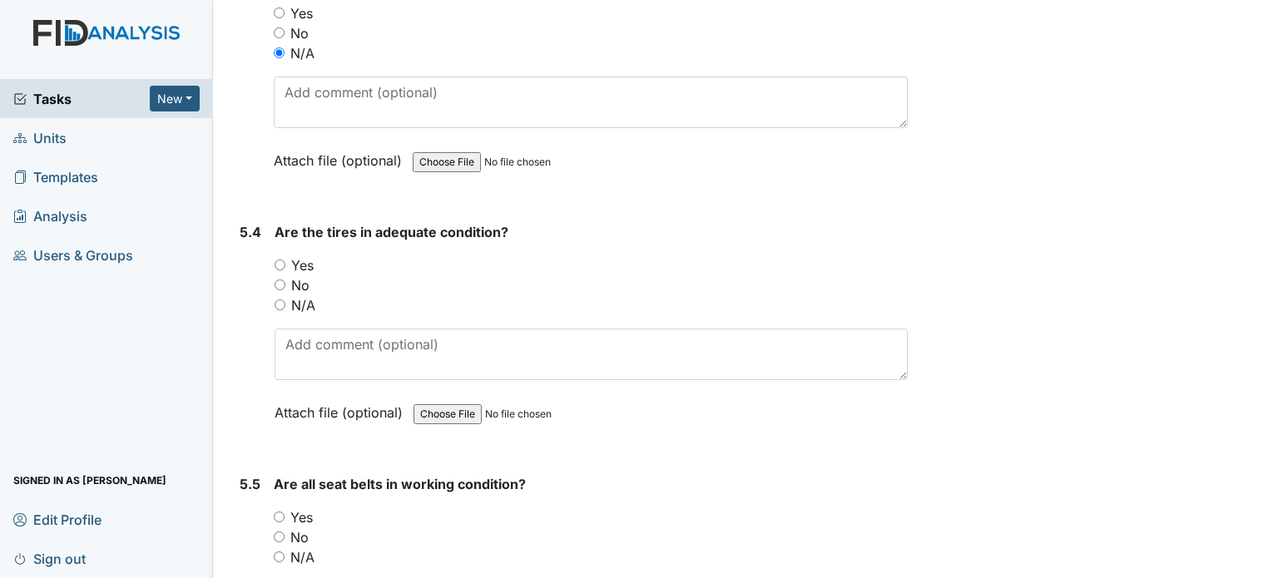
scroll to position [12443, 0]
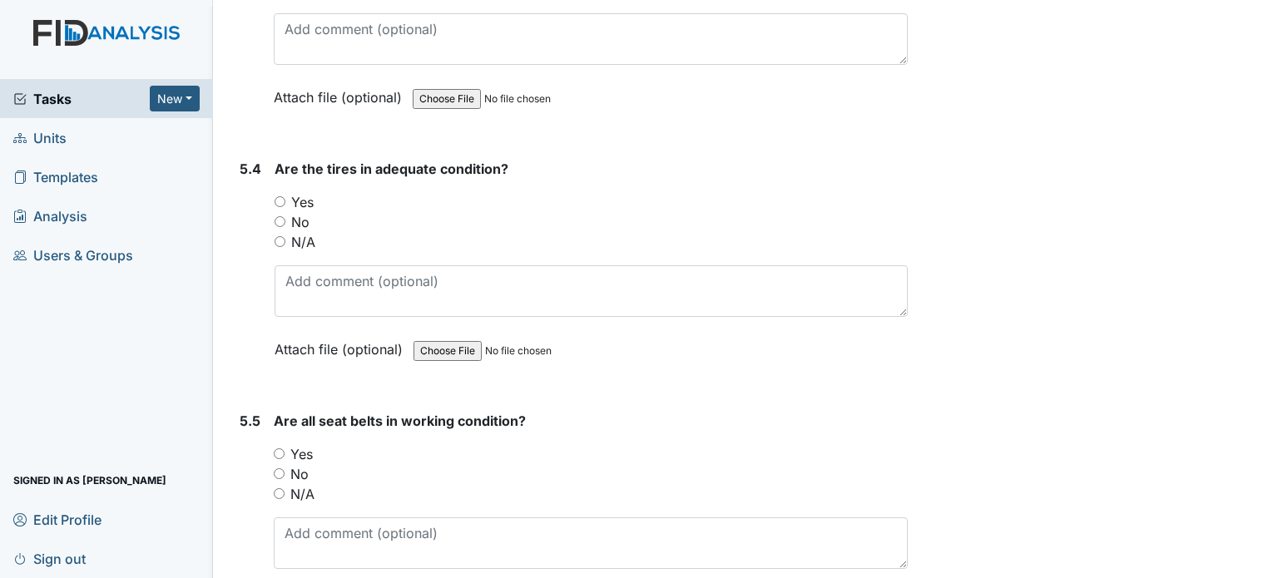
click at [309, 232] on label "N/A" at bounding box center [303, 242] width 24 height 20
click at [285, 236] on input "N/A" at bounding box center [280, 241] width 11 height 11
radio input "true"
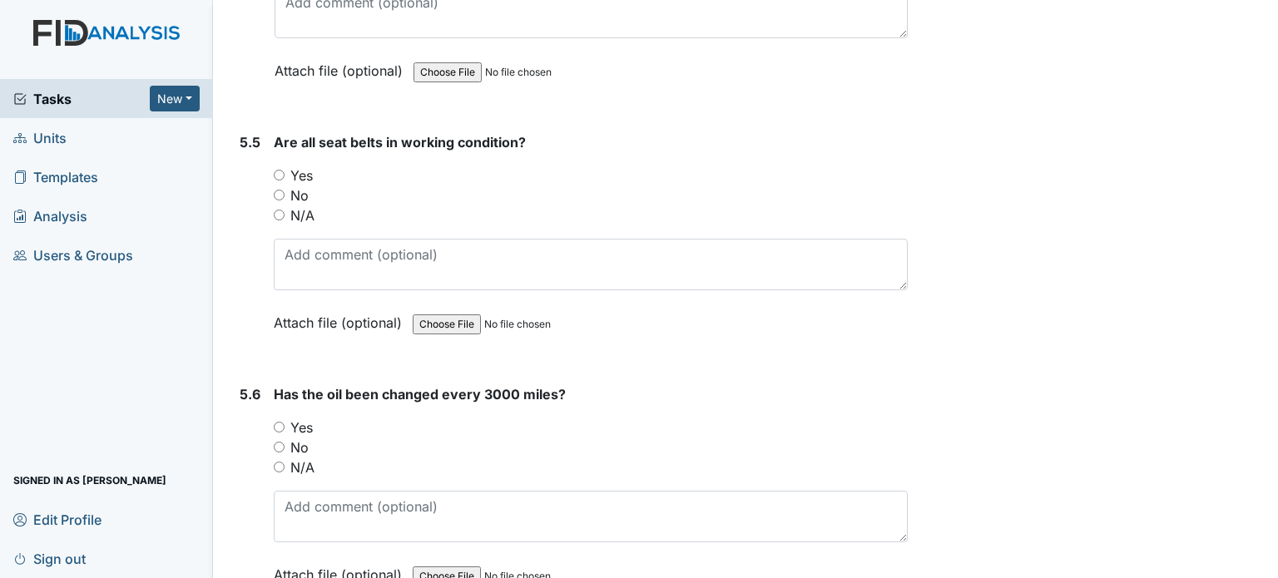
scroll to position [12723, 0]
click at [309, 204] on label "N/A" at bounding box center [302, 214] width 24 height 20
click at [285, 208] on input "N/A" at bounding box center [279, 213] width 11 height 11
radio input "true"
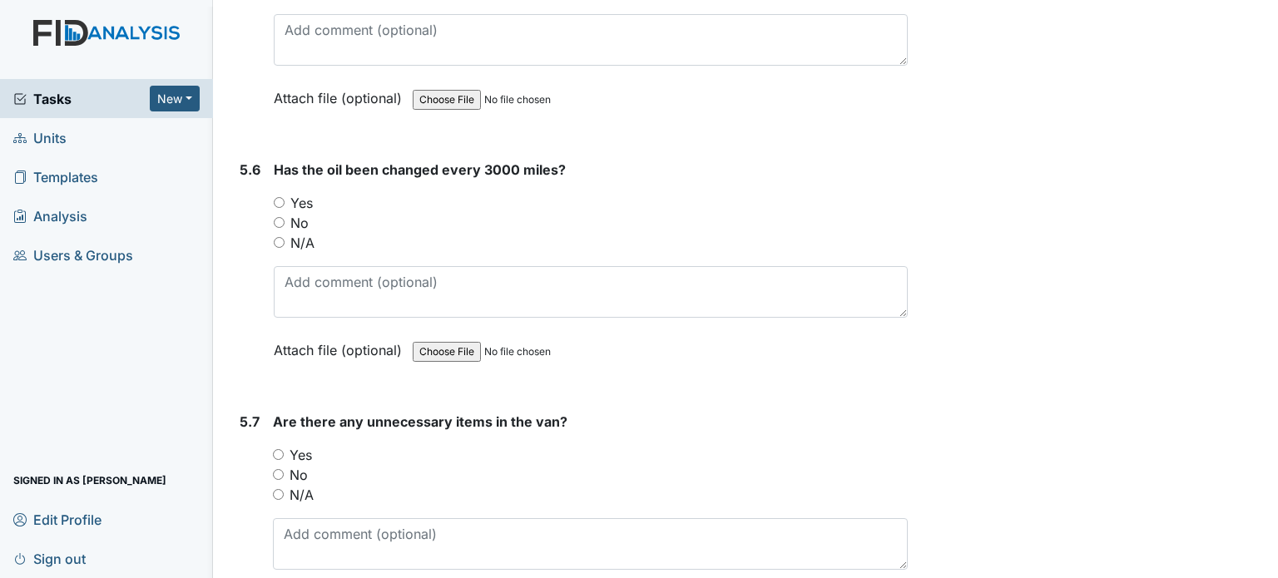
scroll to position [12962, 0]
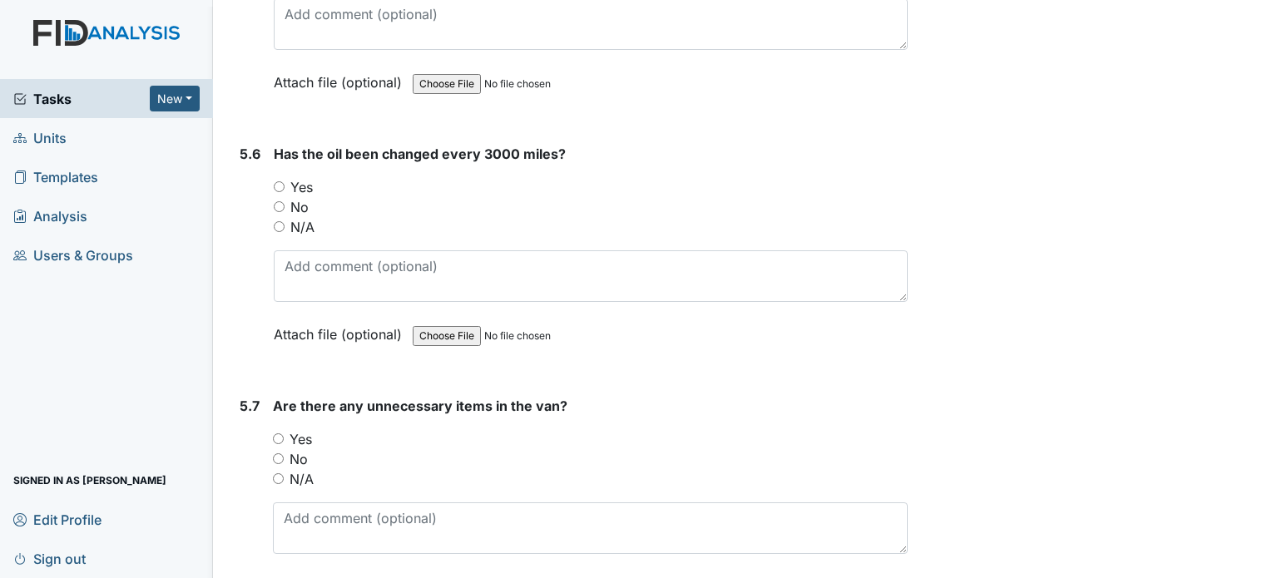
click at [300, 217] on label "N/A" at bounding box center [302, 227] width 24 height 20
click at [285, 221] on input "N/A" at bounding box center [279, 226] width 11 height 11
radio input "true"
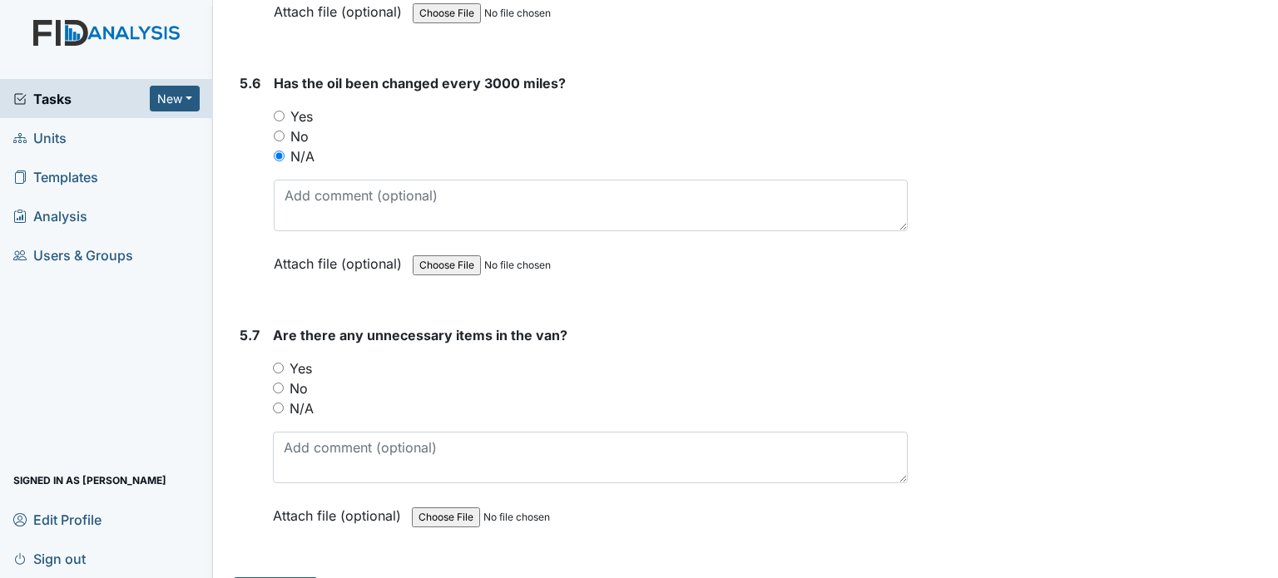
click at [297, 399] on label "N/A" at bounding box center [302, 409] width 24 height 20
click at [284, 403] on input "N/A" at bounding box center [278, 408] width 11 height 11
radio input "true"
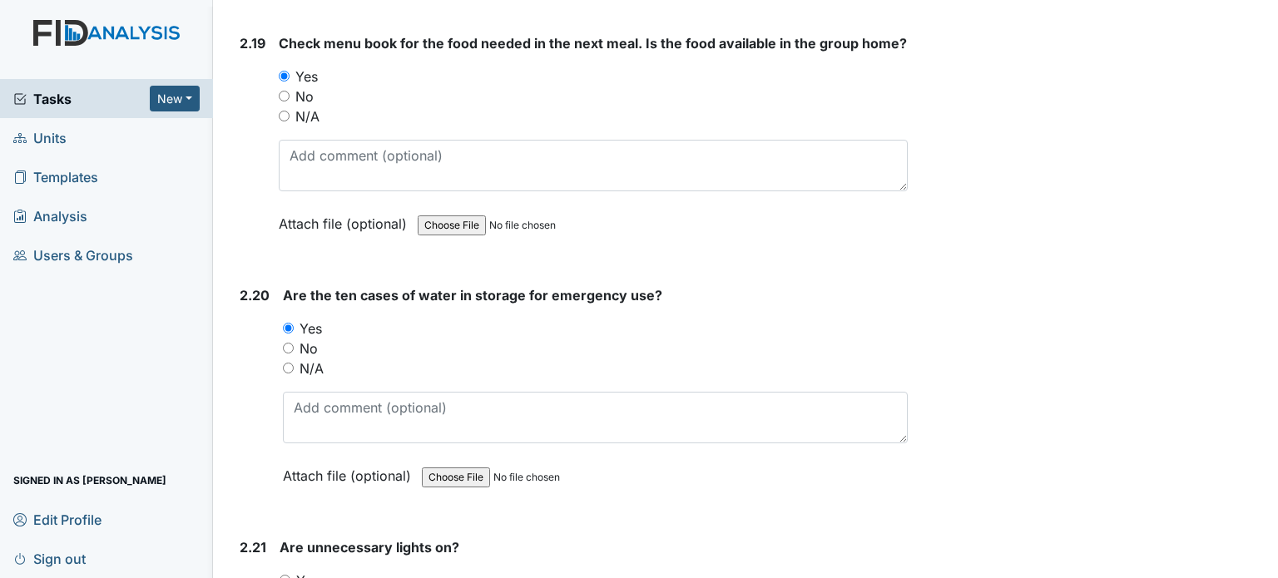
scroll to position [6828, 0]
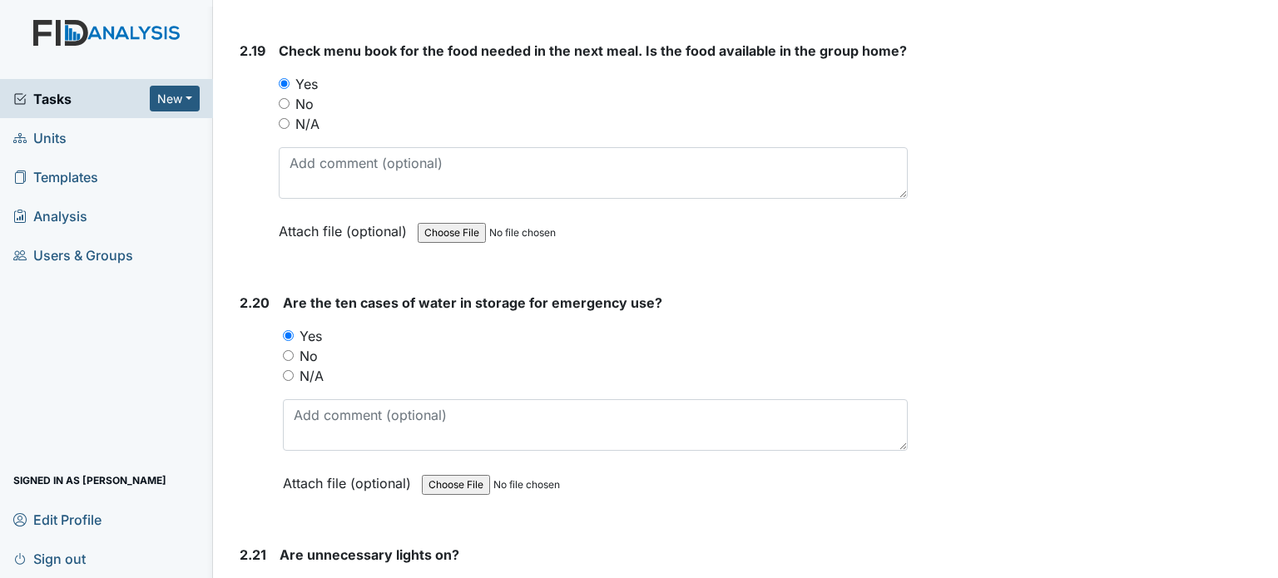
click at [54, 97] on span "Tasks" at bounding box center [81, 99] width 136 height 20
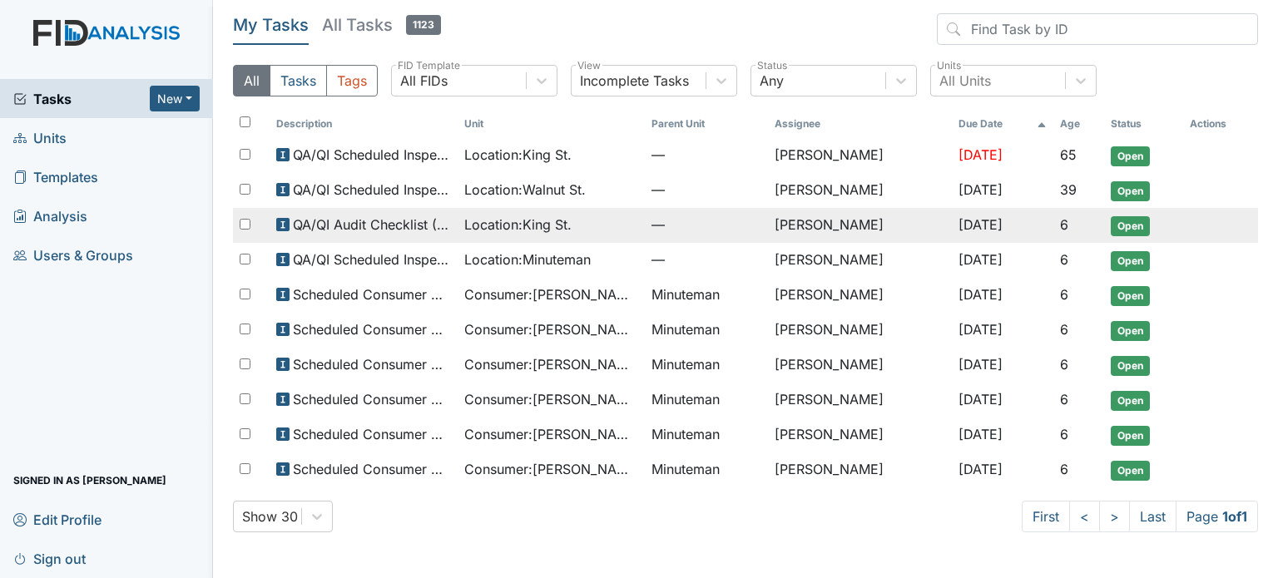
click at [583, 225] on div "Location : [GEOGRAPHIC_DATA]." at bounding box center [551, 225] width 175 height 20
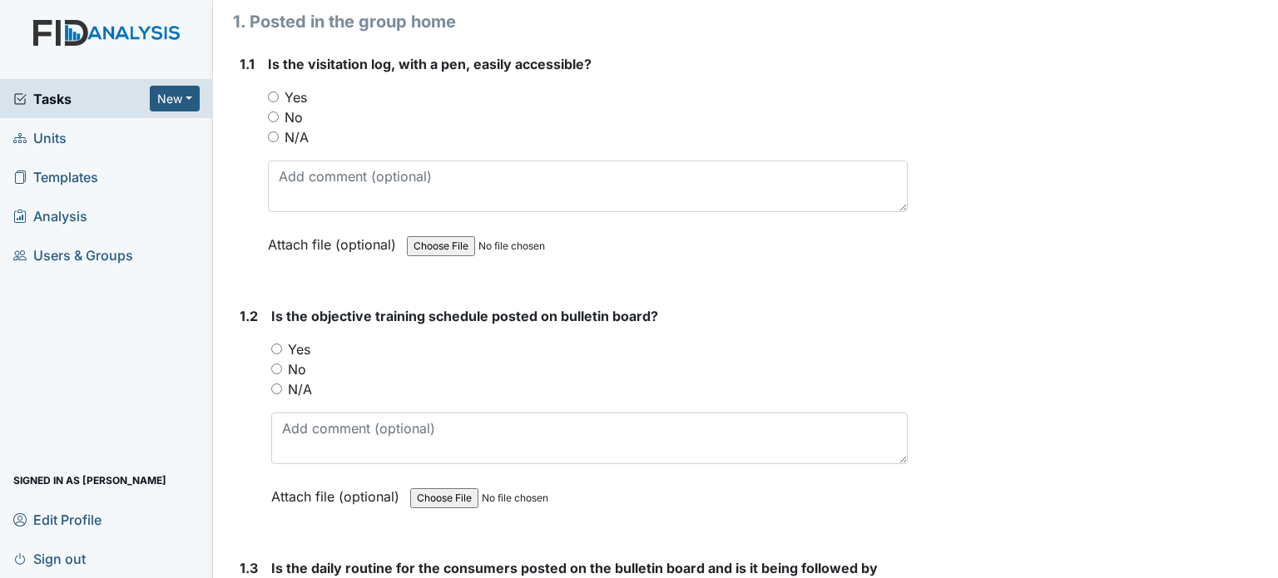
scroll to position [230, 0]
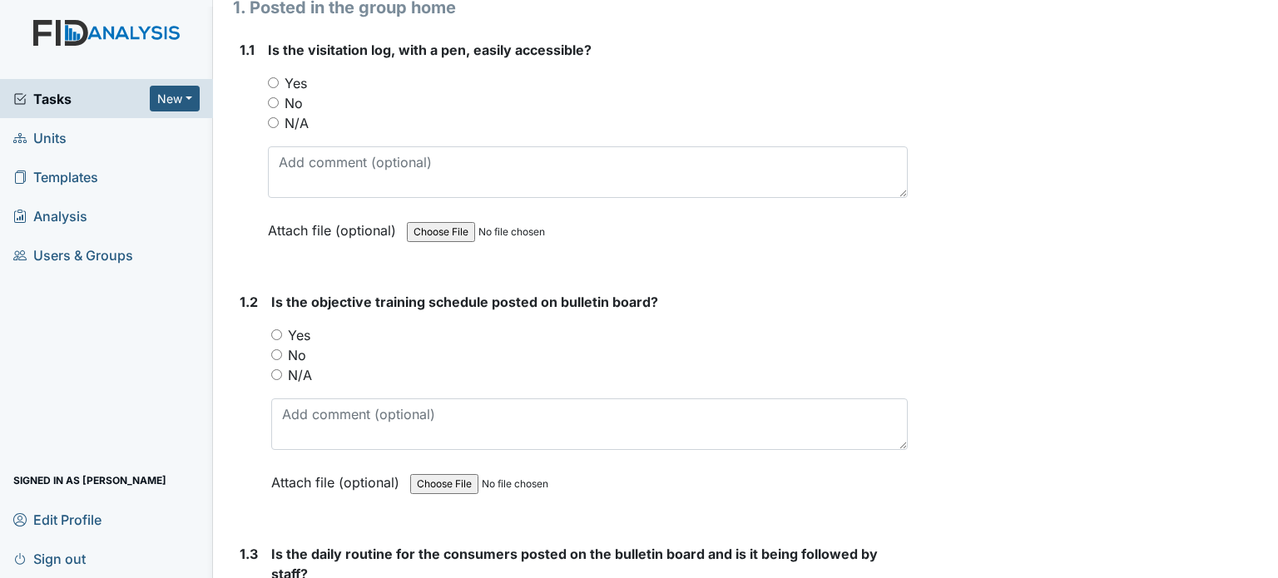
click at [273, 83] on input "Yes" at bounding box center [273, 82] width 11 height 11
radio input "true"
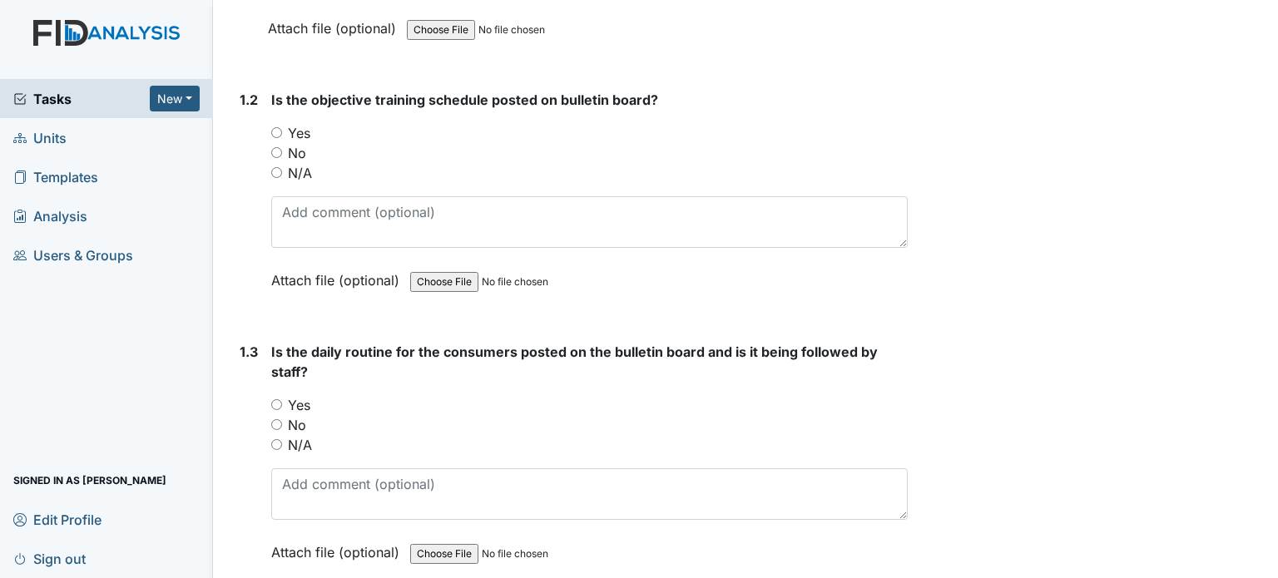
scroll to position [439, 0]
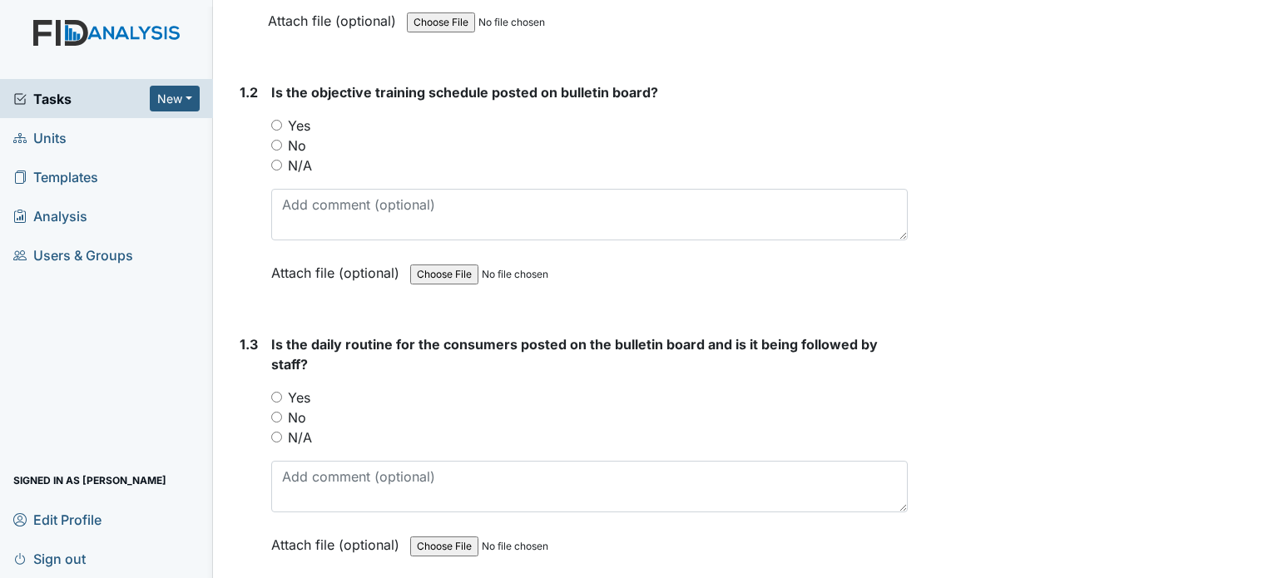
click at [275, 125] on input "Yes" at bounding box center [276, 125] width 11 height 11
radio input "true"
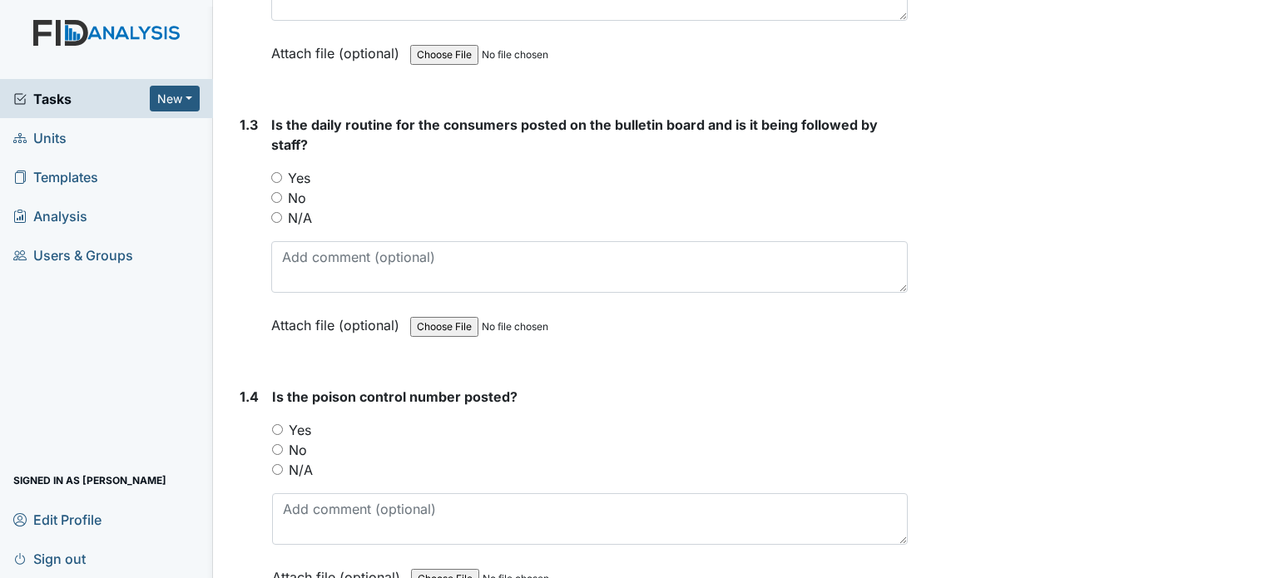
scroll to position [667, 0]
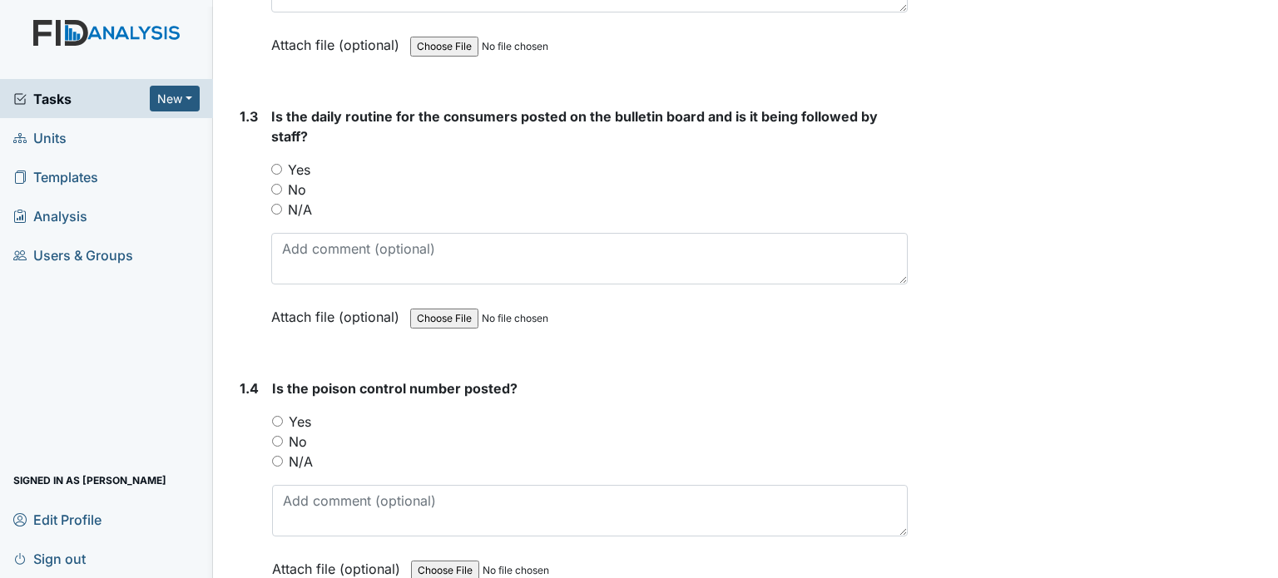
click at [273, 168] on input "Yes" at bounding box center [276, 169] width 11 height 11
radio input "true"
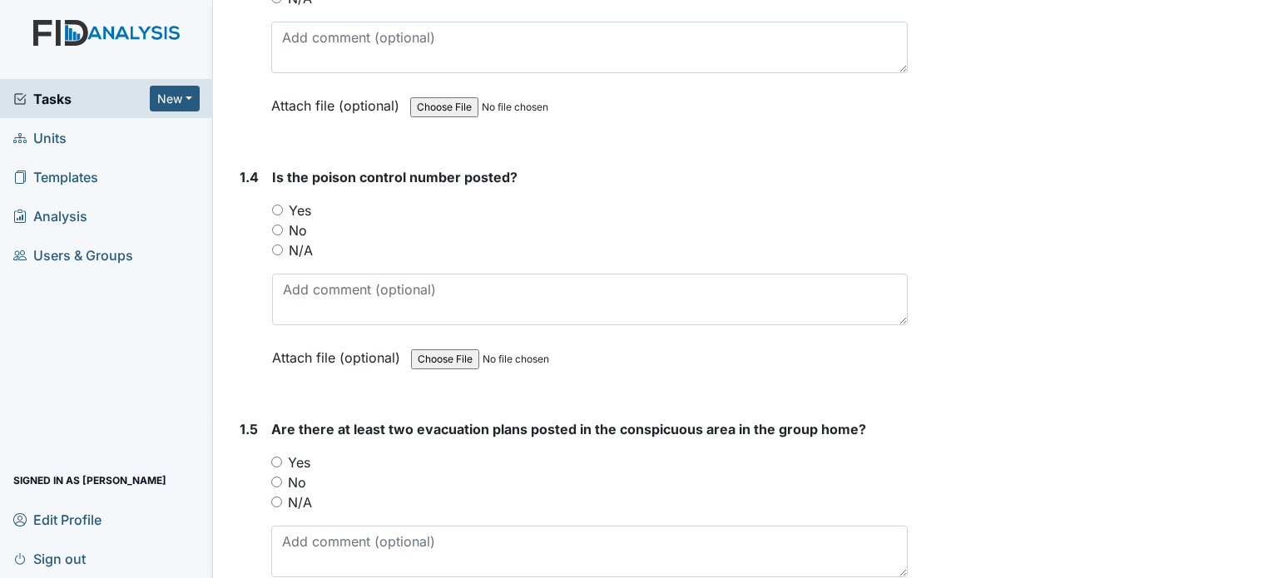
scroll to position [898, 0]
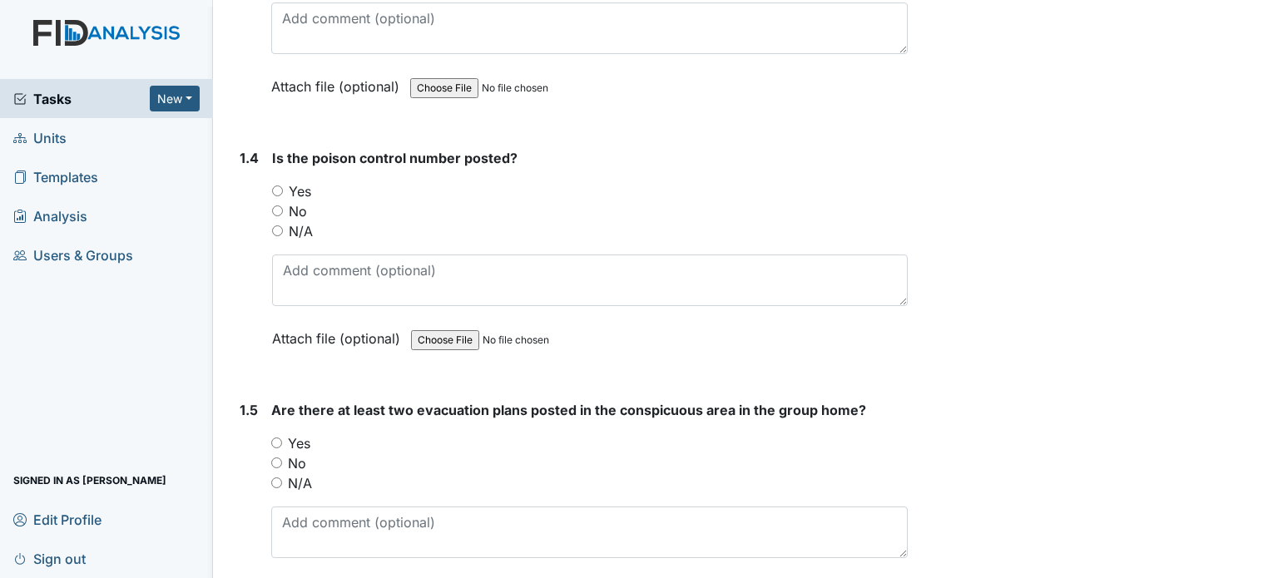
click at [278, 190] on input "Yes" at bounding box center [277, 191] width 11 height 11
radio input "true"
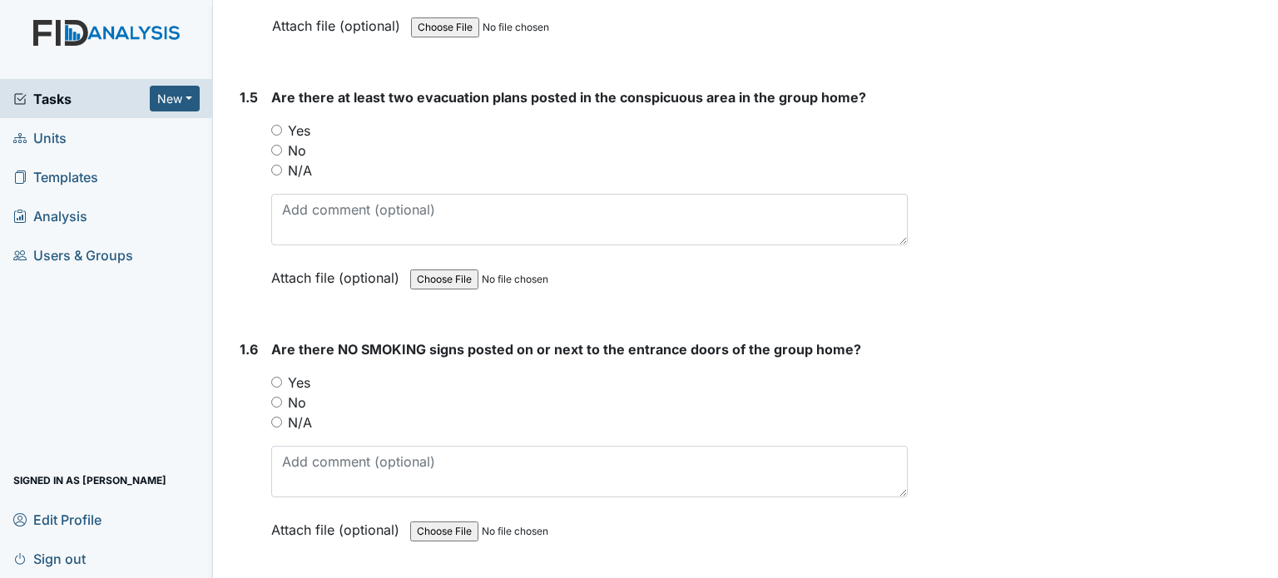
scroll to position [1211, 0]
click at [274, 125] on input "Yes" at bounding box center [276, 129] width 11 height 11
radio input "true"
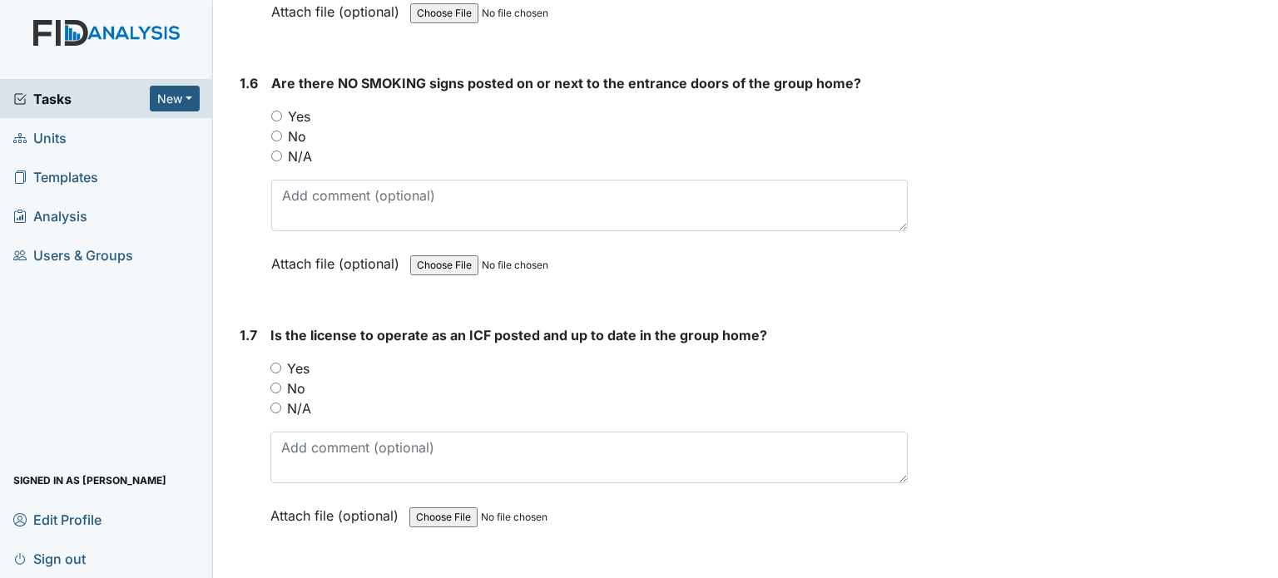
click at [280, 111] on input "Yes" at bounding box center [276, 116] width 11 height 11
radio input "true"
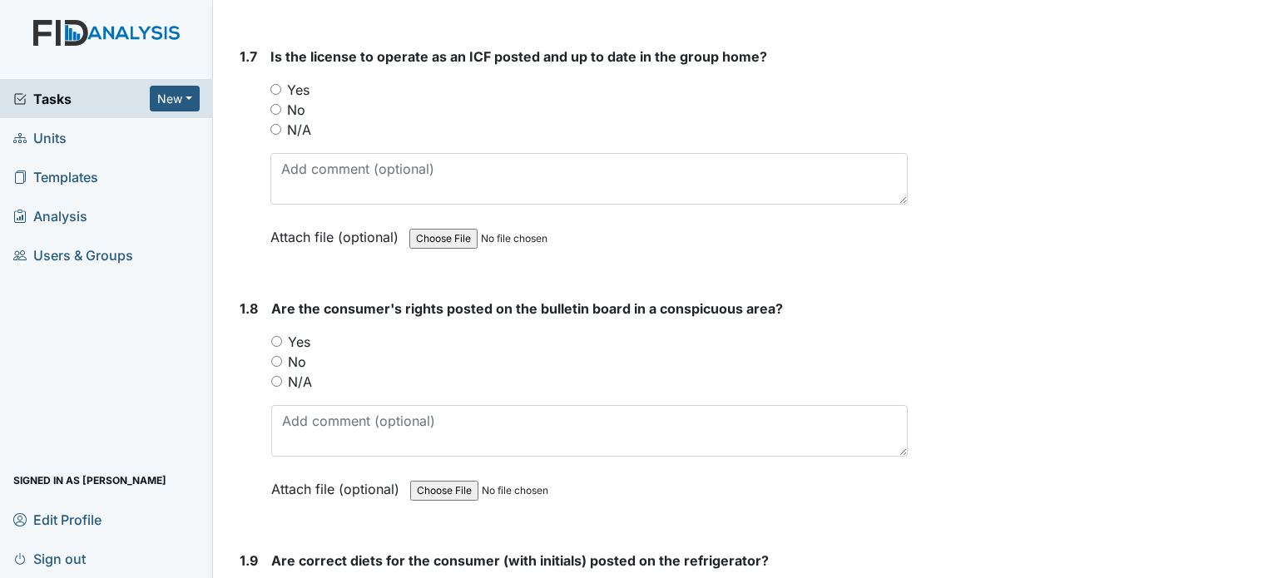
scroll to position [1756, 0]
click at [276, 83] on input "Yes" at bounding box center [275, 88] width 11 height 11
radio input "true"
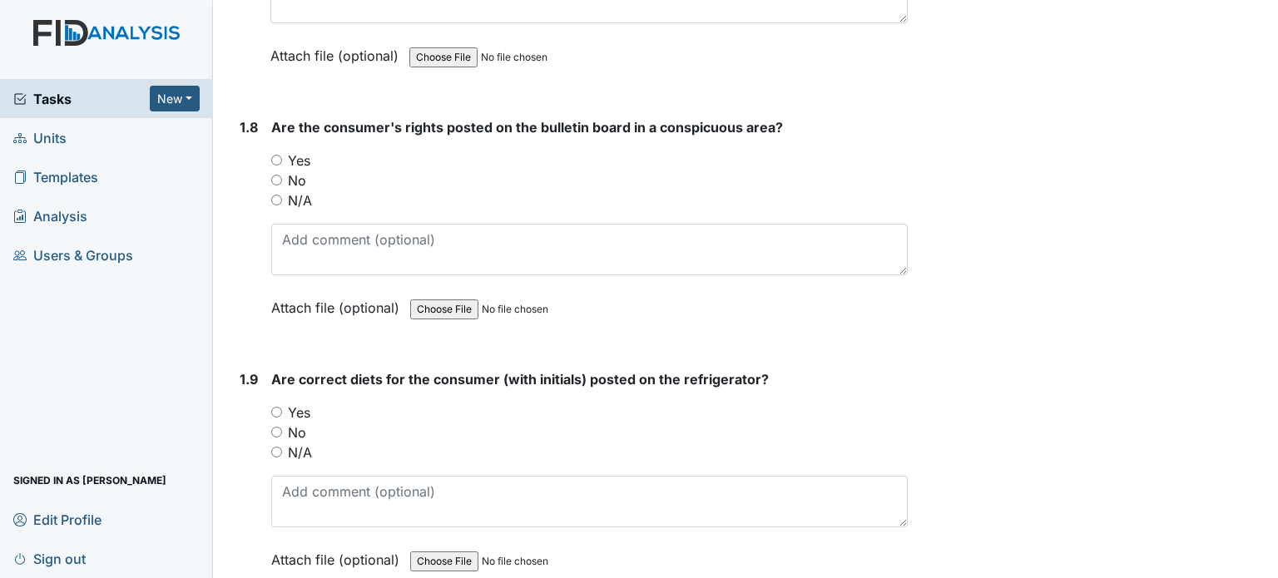
scroll to position [1947, 0]
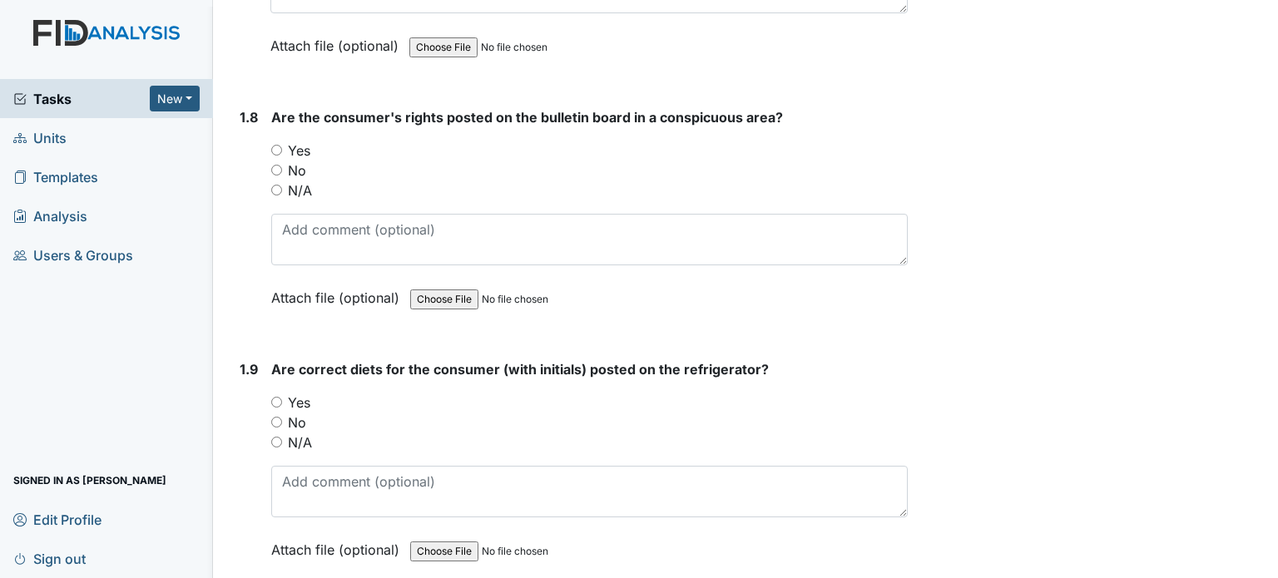
click at [280, 146] on input "Yes" at bounding box center [276, 150] width 11 height 11
radio input "true"
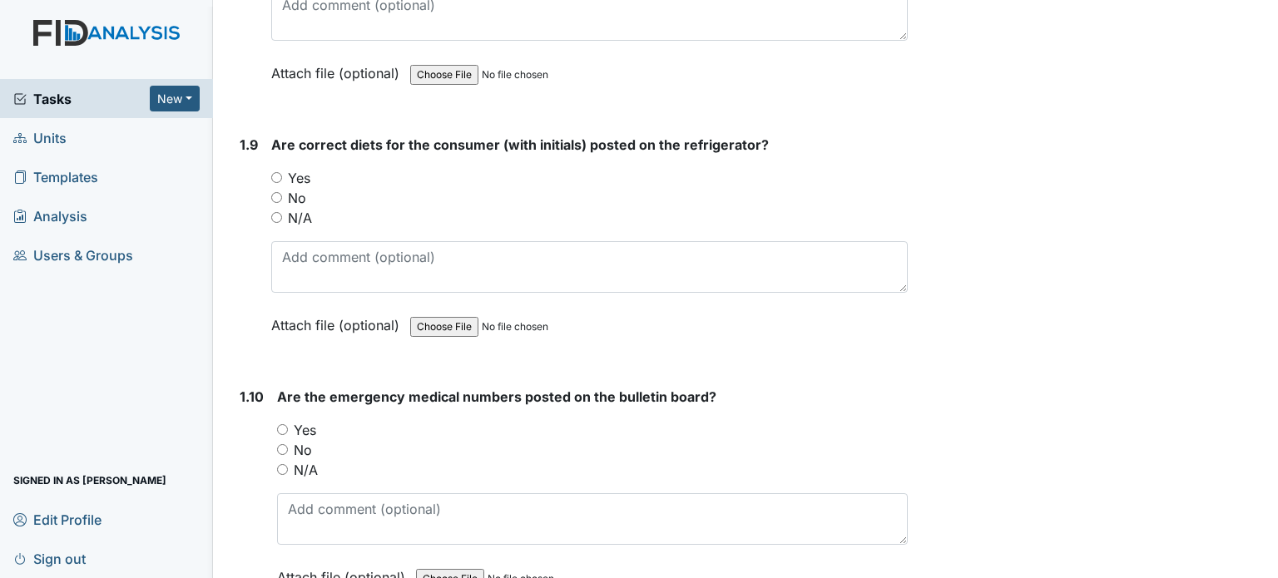
scroll to position [2206, 0]
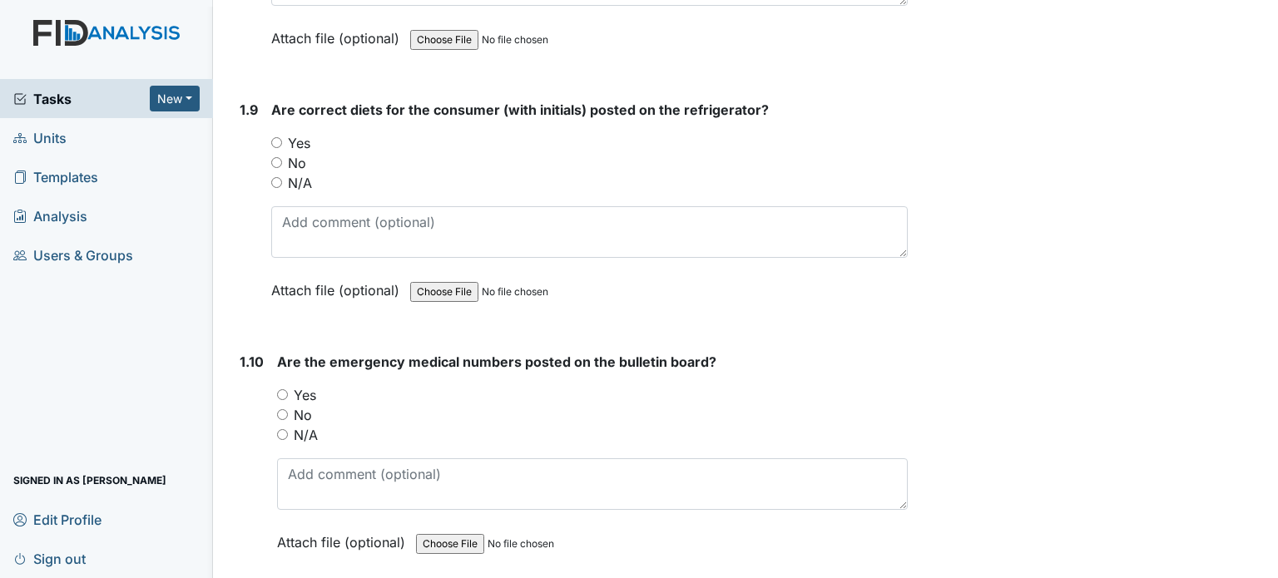
click at [274, 137] on input "Yes" at bounding box center [276, 142] width 11 height 11
radio input "true"
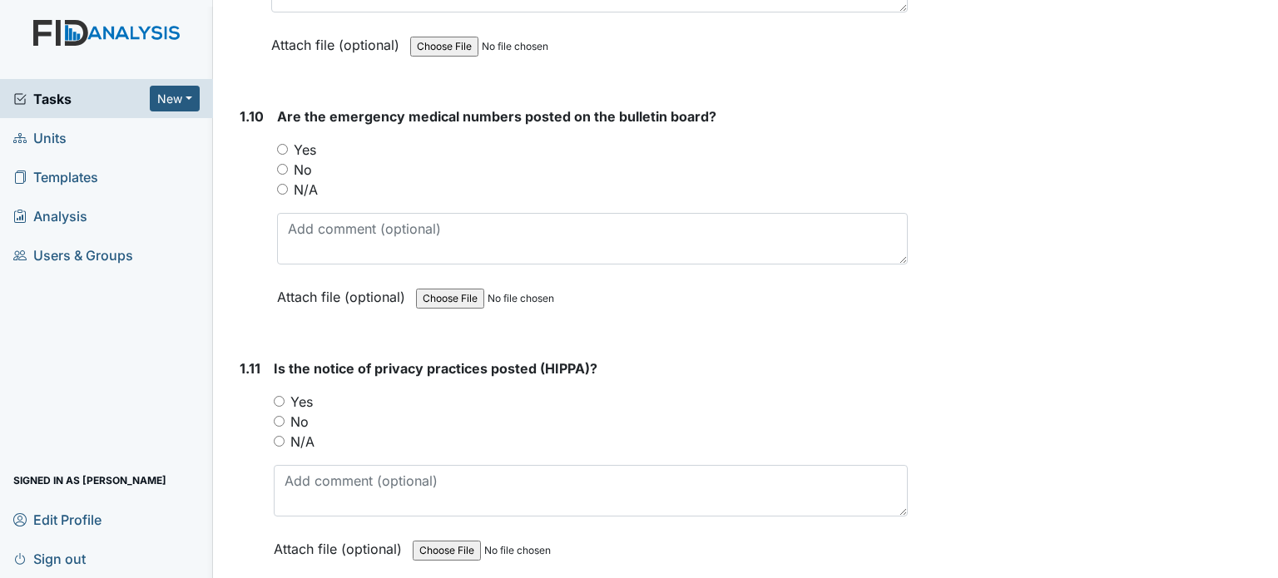
scroll to position [2453, 0]
click at [284, 143] on input "Yes" at bounding box center [282, 148] width 11 height 11
radio input "true"
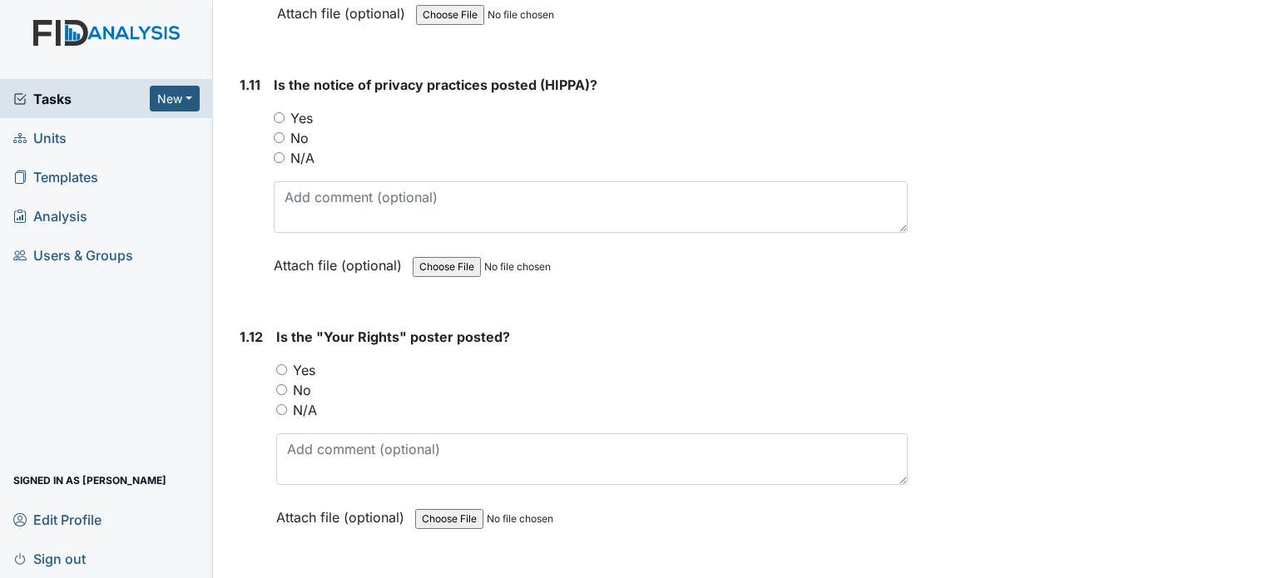
scroll to position [2737, 0]
click at [275, 111] on input "Yes" at bounding box center [279, 116] width 11 height 11
radio input "true"
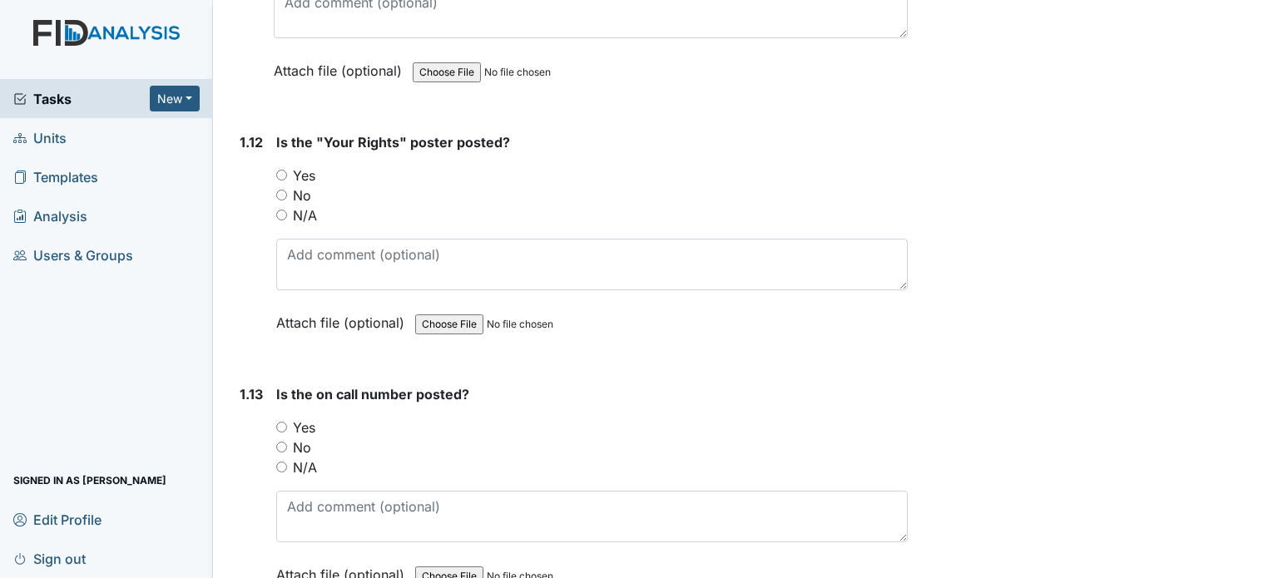
scroll to position [2939, 0]
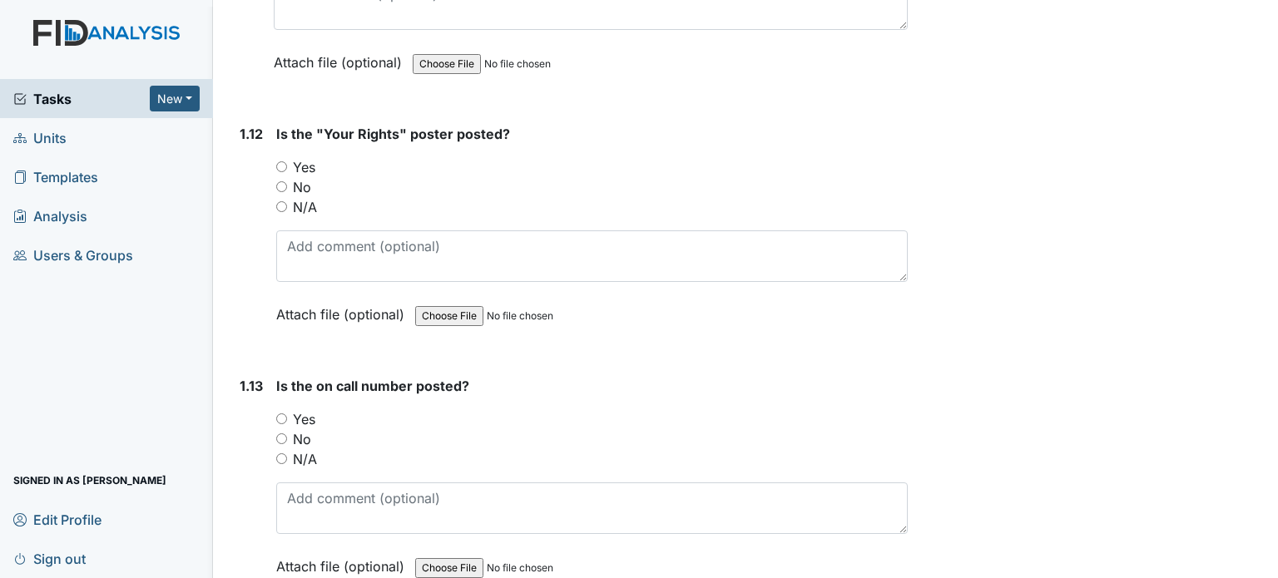
click at [281, 161] on input "Yes" at bounding box center [281, 166] width 11 height 11
radio input "true"
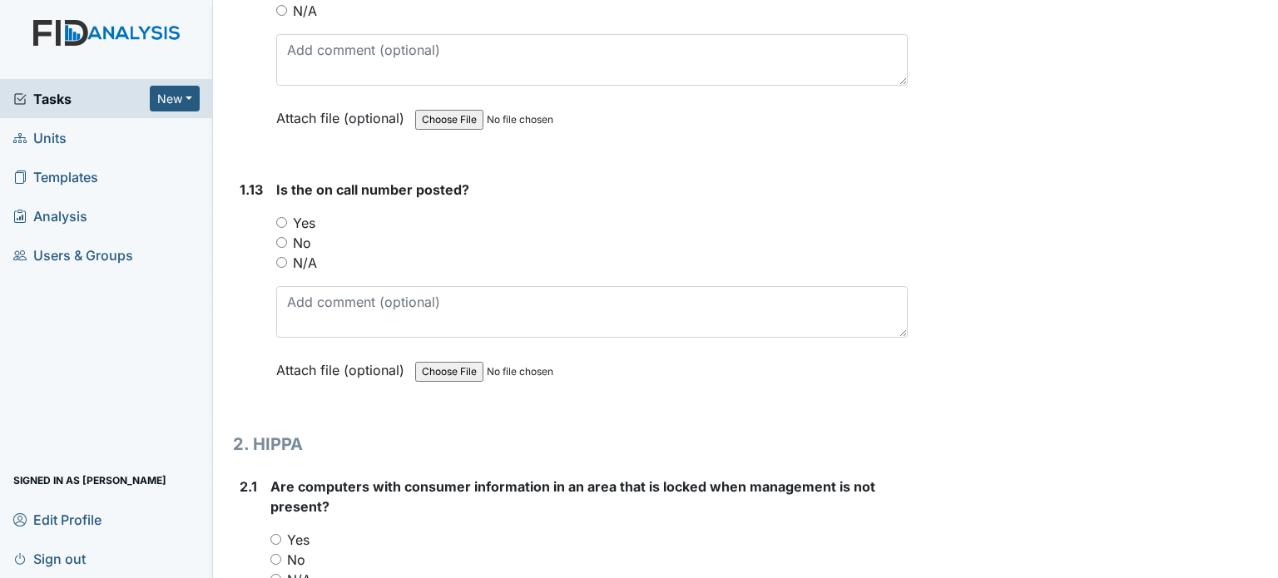
scroll to position [3148, 0]
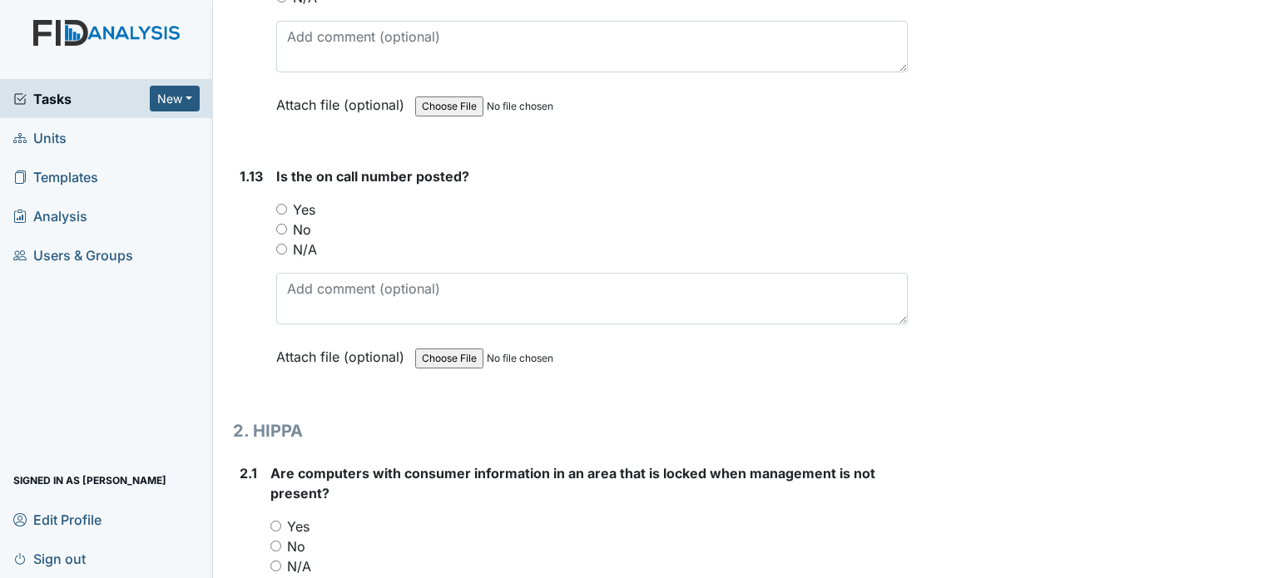
click at [279, 204] on input "Yes" at bounding box center [281, 209] width 11 height 11
radio input "true"
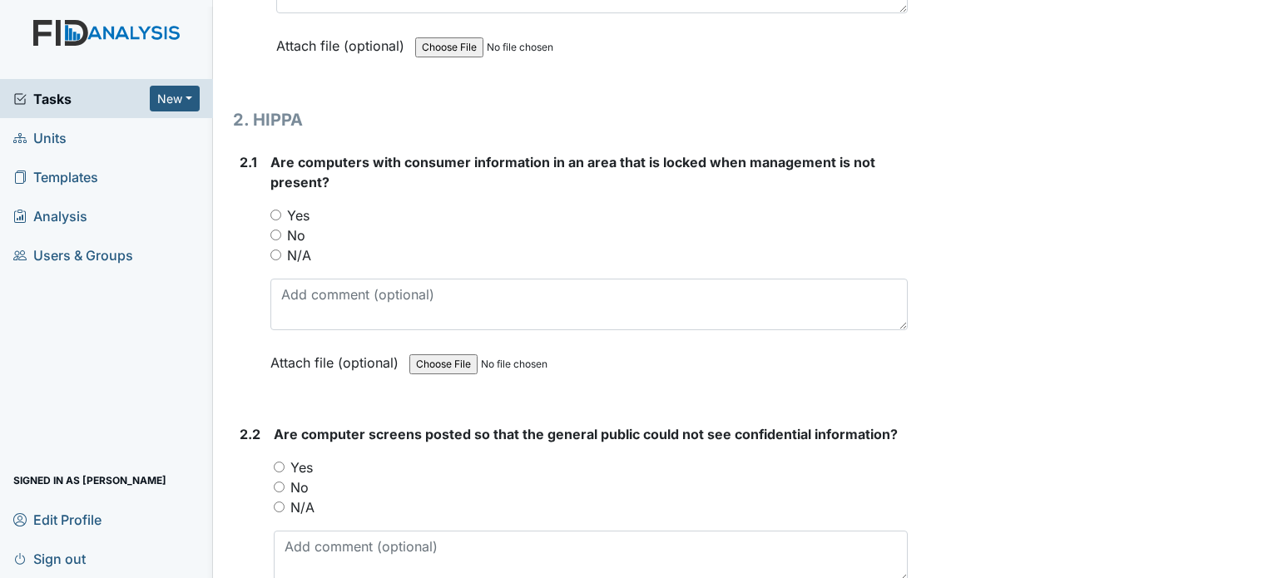
scroll to position [3460, 0]
click at [276, 209] on input "Yes" at bounding box center [275, 214] width 11 height 11
radio input "true"
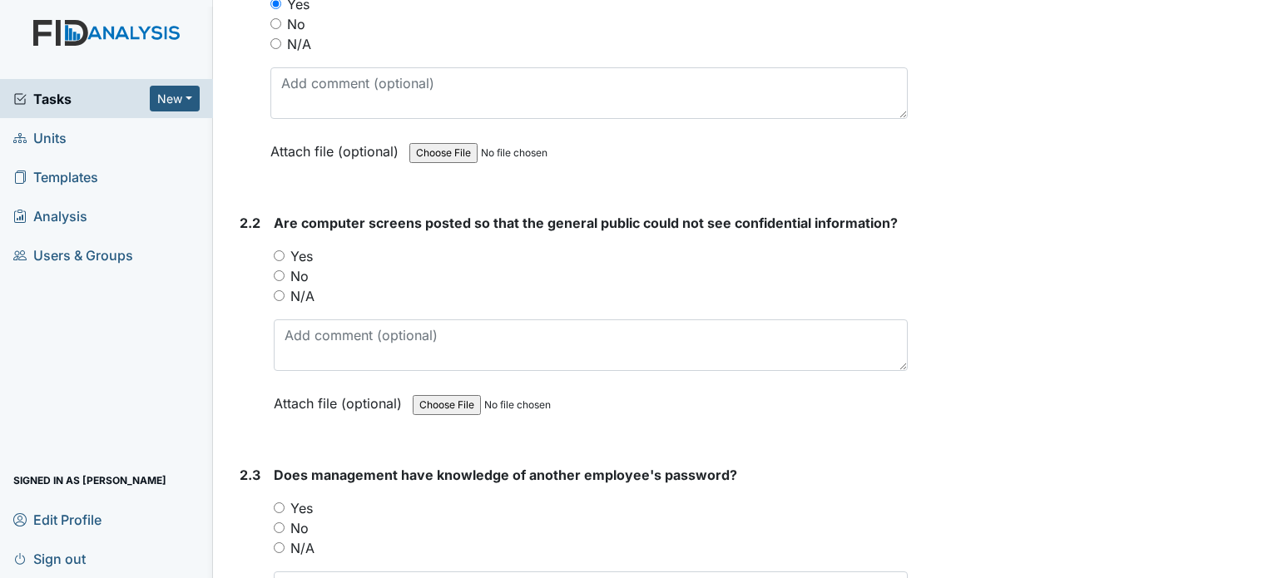
scroll to position [3671, 0]
click at [283, 250] on input "Yes" at bounding box center [279, 255] width 11 height 11
radio input "true"
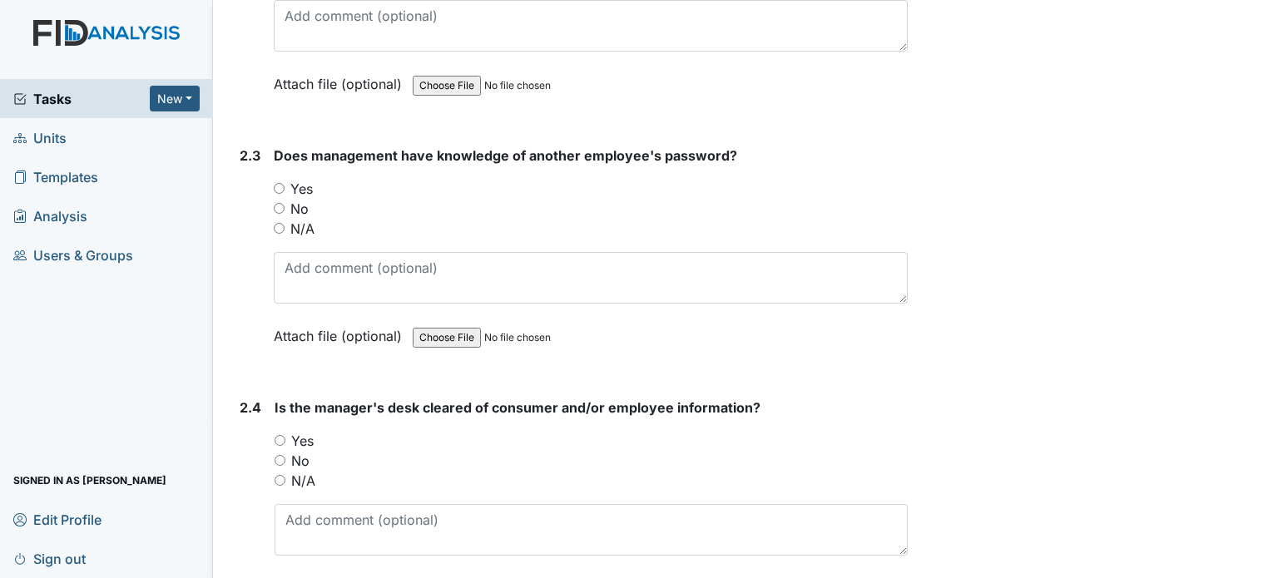
scroll to position [3990, 0]
click at [279, 203] on input "No" at bounding box center [279, 208] width 11 height 11
radio input "true"
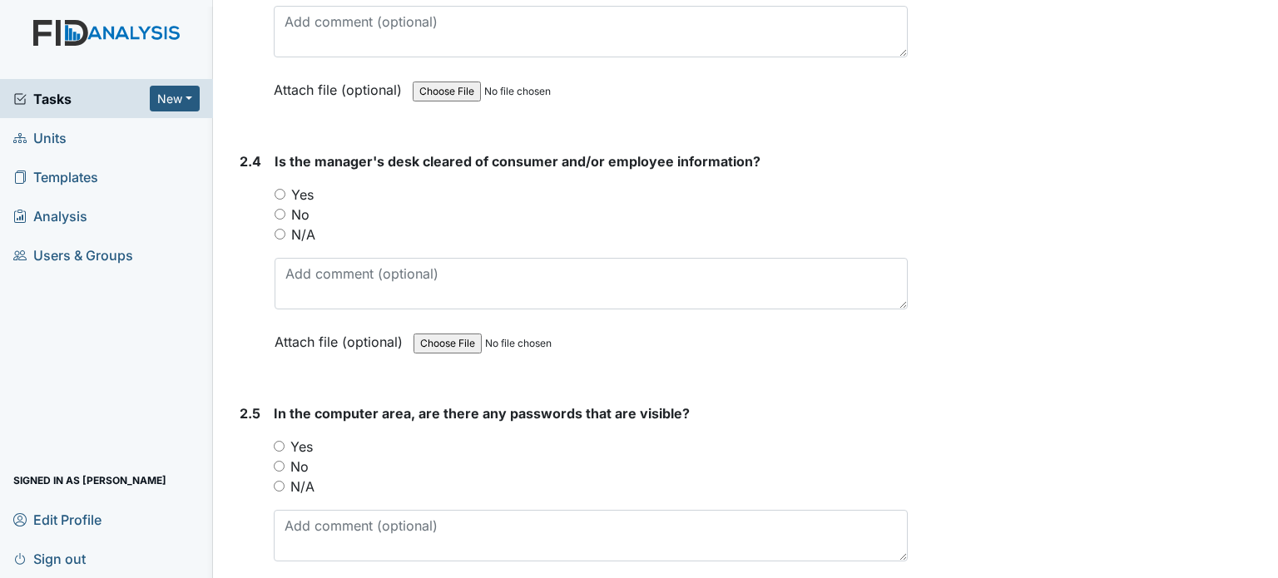
scroll to position [4243, 0]
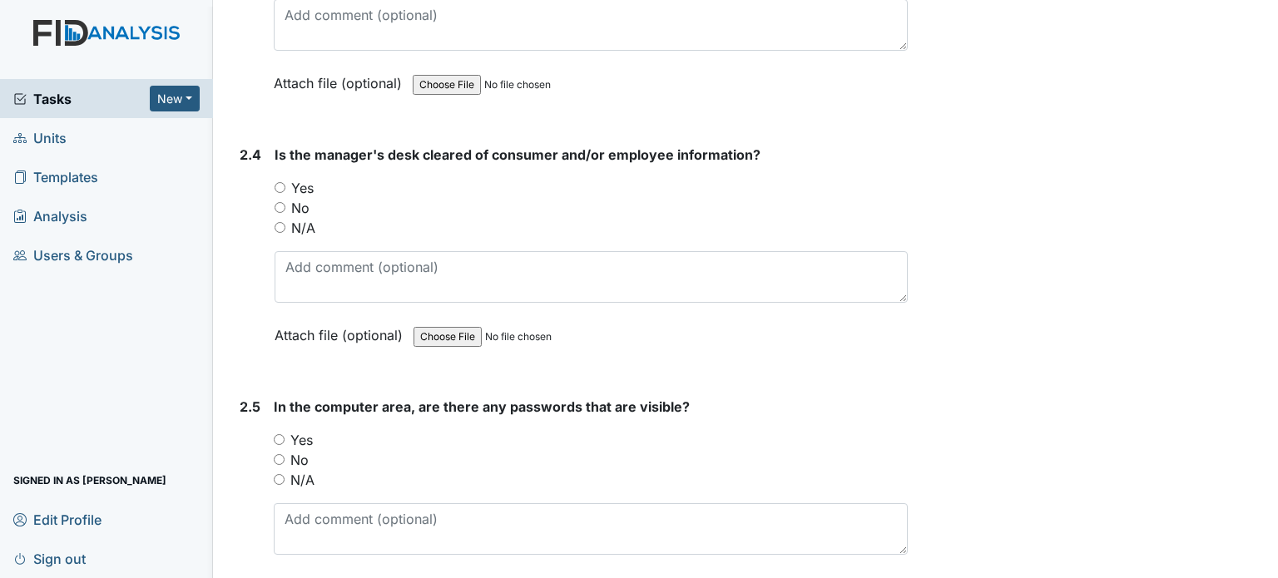
click at [304, 178] on label "Yes" at bounding box center [302, 188] width 22 height 20
click at [285, 182] on input "Yes" at bounding box center [280, 187] width 11 height 11
radio input "true"
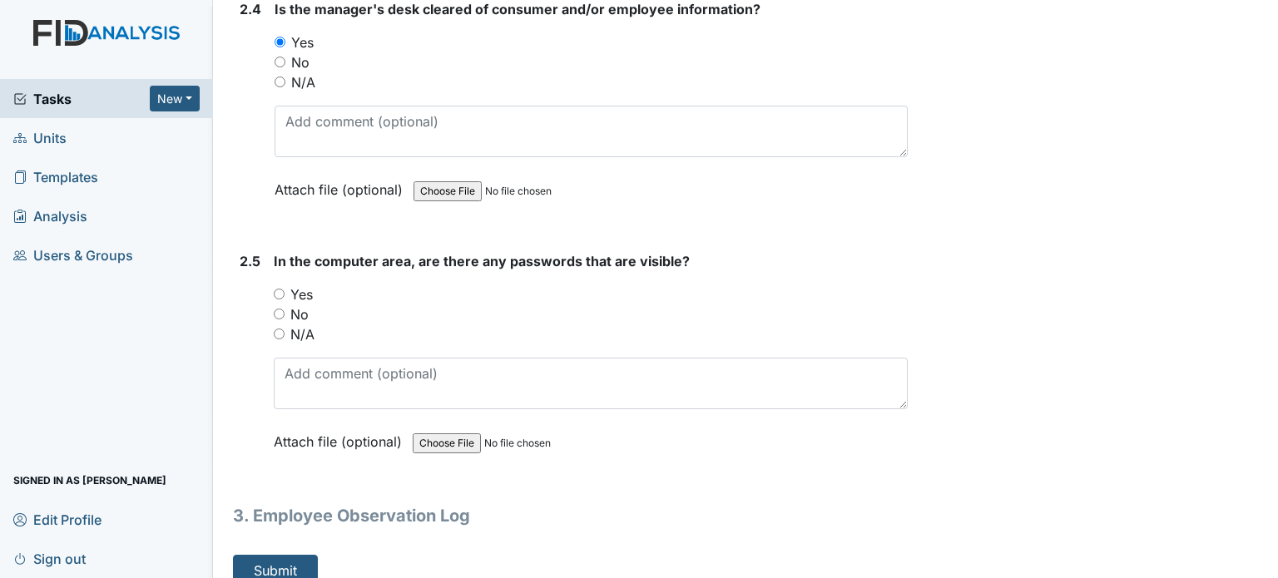
scroll to position [4395, 0]
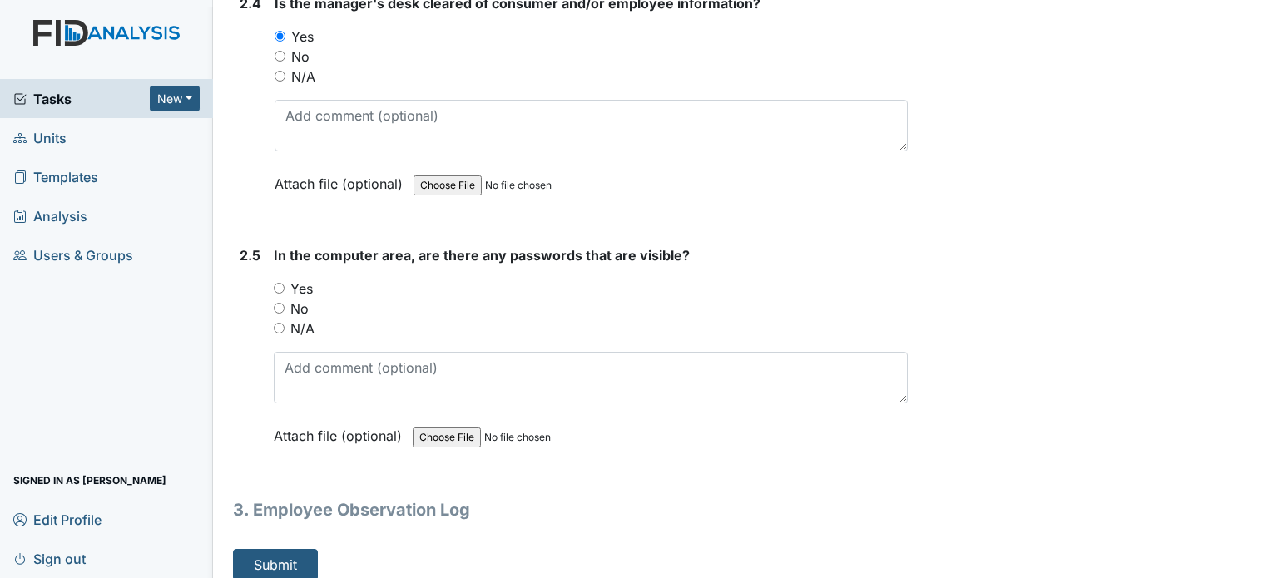
click at [296, 279] on label "Yes" at bounding box center [301, 289] width 22 height 20
click at [285, 283] on input "Yes" at bounding box center [279, 288] width 11 height 11
radio input "true"
click at [308, 299] on label "No" at bounding box center [299, 309] width 18 height 20
click at [285, 303] on input "No" at bounding box center [279, 308] width 11 height 11
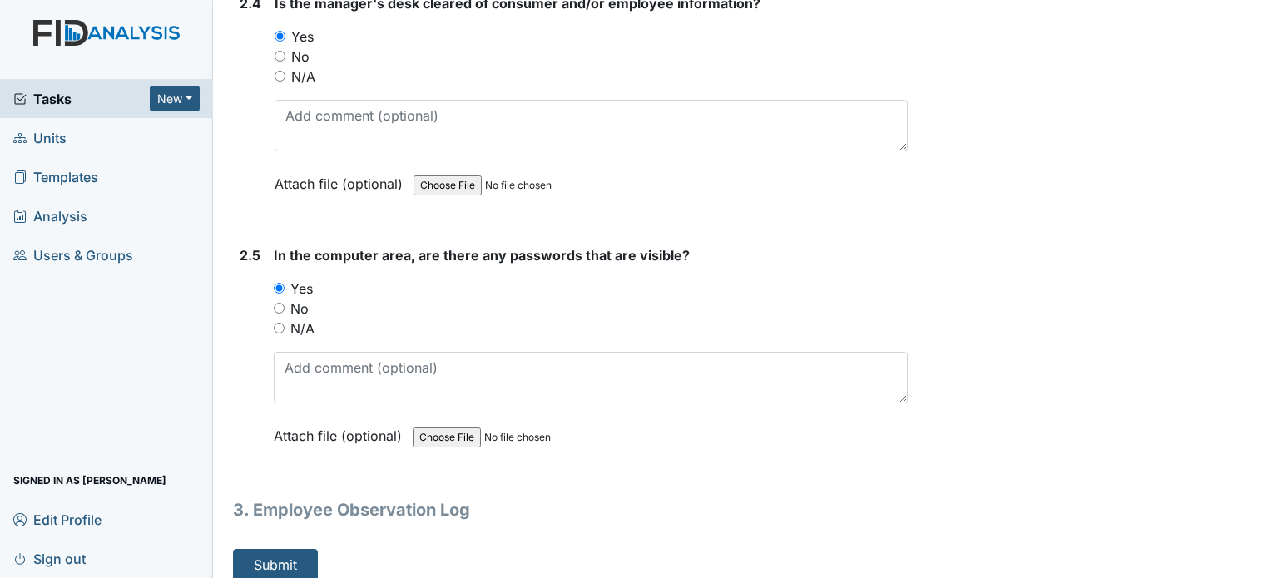
radio input "true"
click at [279, 549] on button "Submit" at bounding box center [275, 565] width 85 height 32
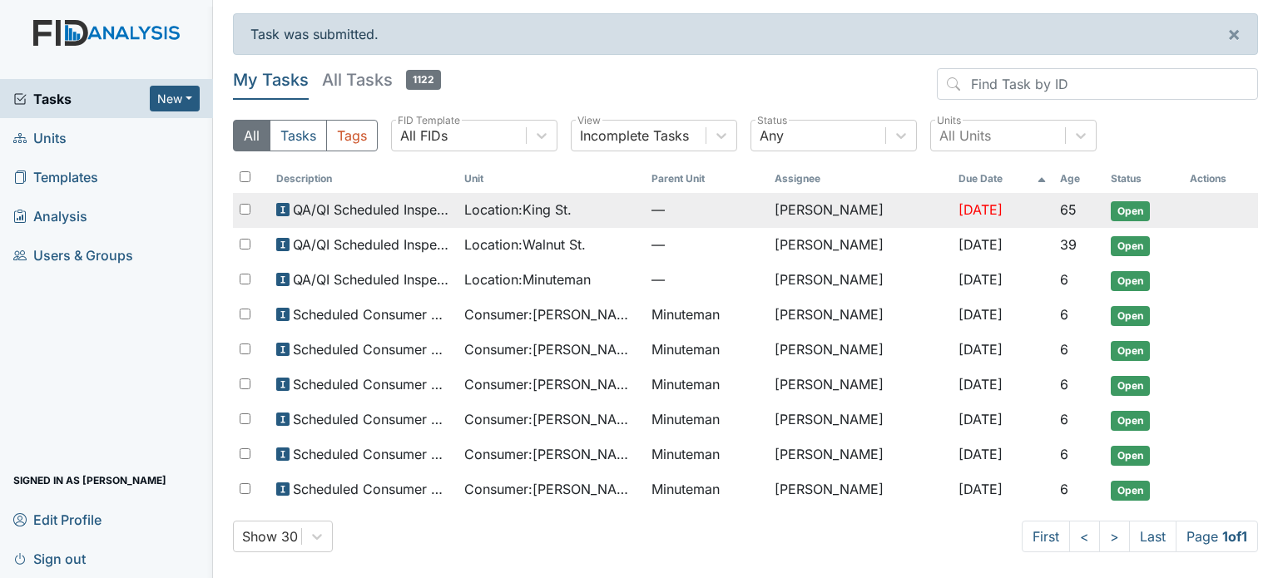
click at [582, 206] on div "Location : King St." at bounding box center [551, 210] width 175 height 20
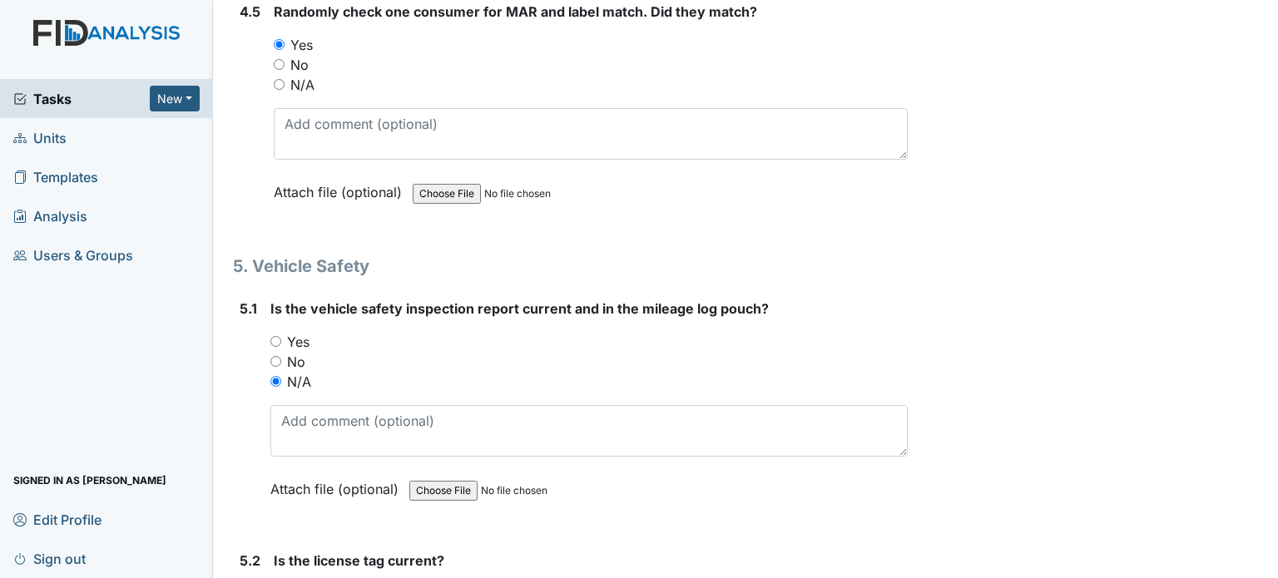
scroll to position [13033, 0]
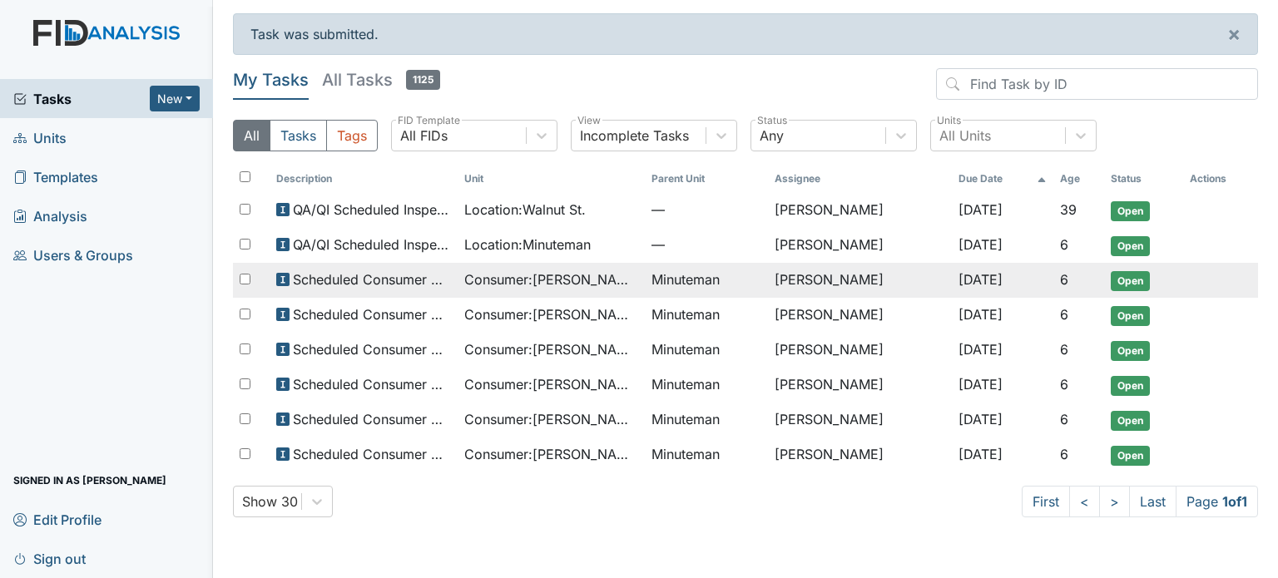
click at [396, 280] on span "Scheduled Consumer Chart Review" at bounding box center [372, 280] width 158 height 20
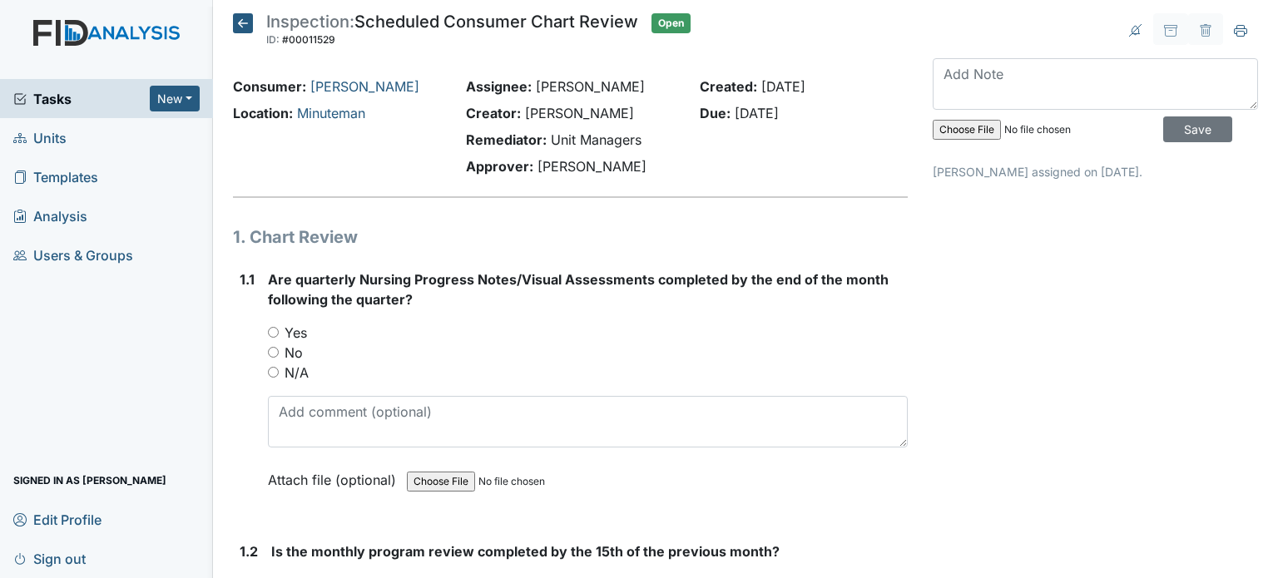
click at [113, 96] on span "Tasks" at bounding box center [81, 99] width 136 height 20
